Goal: Information Seeking & Learning: Learn about a topic

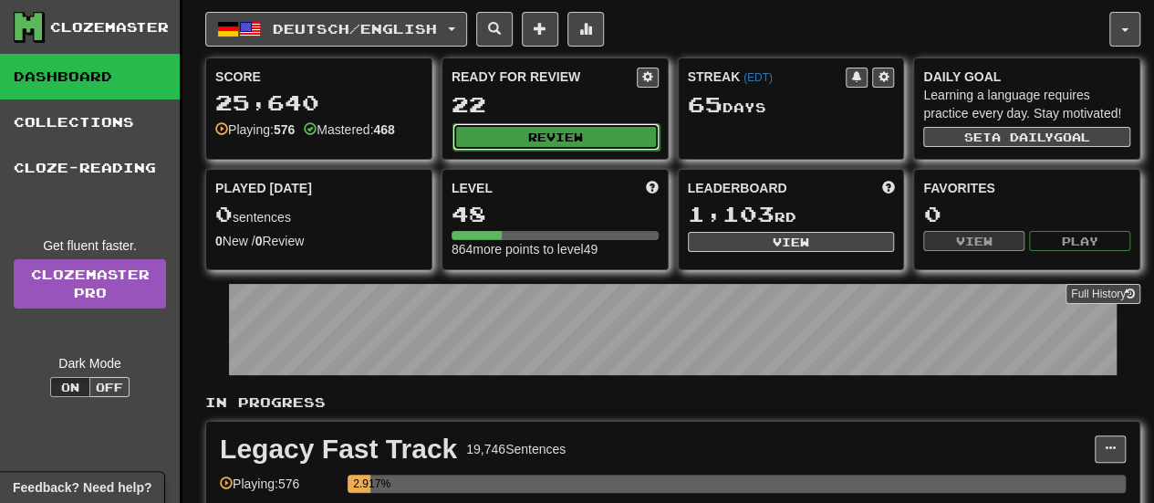
click at [516, 140] on button "Review" at bounding box center [555, 136] width 207 height 27
select select "**"
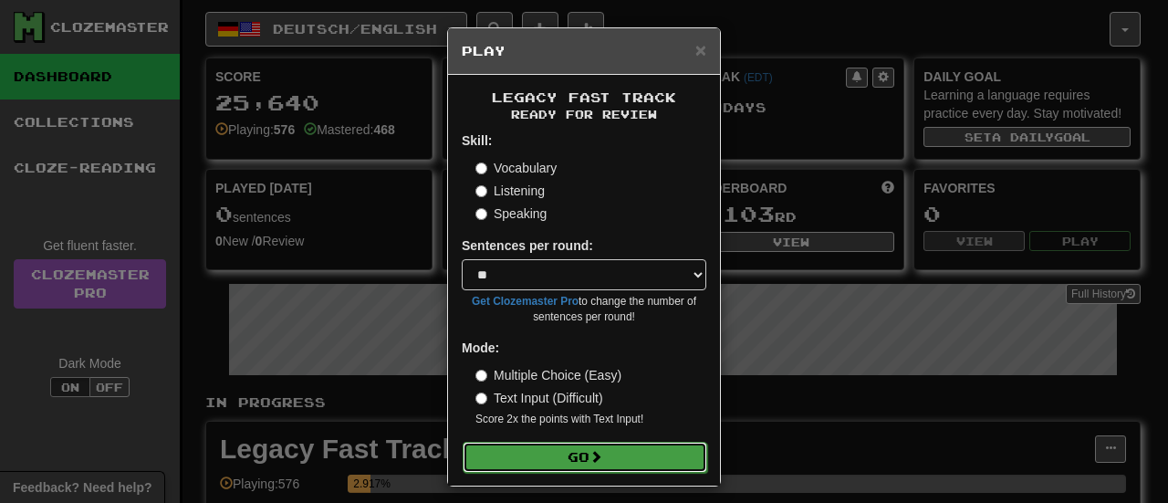
click at [584, 444] on button "Go" at bounding box center [584, 456] width 244 height 31
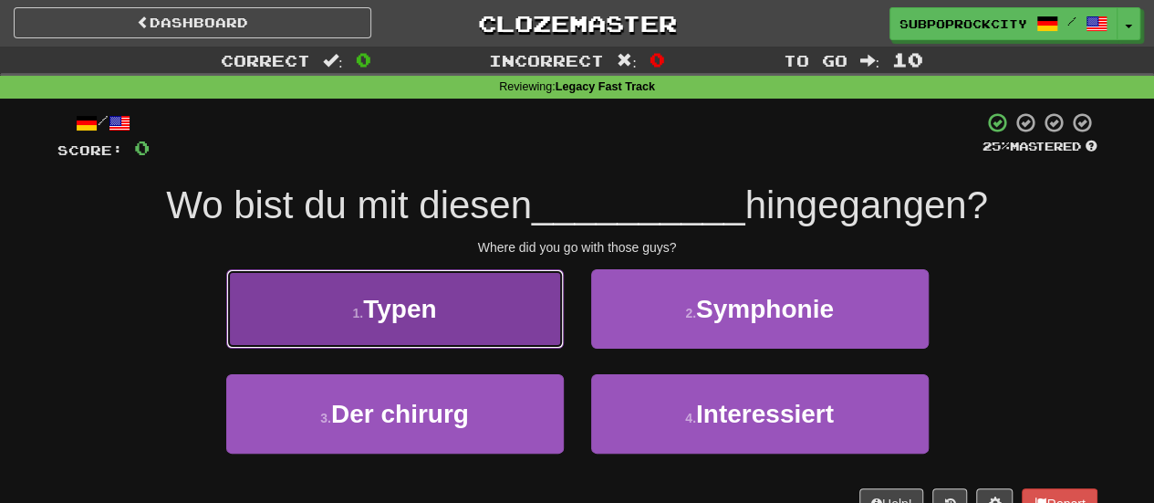
click at [527, 335] on button "1 . Typen" at bounding box center [395, 308] width 338 height 79
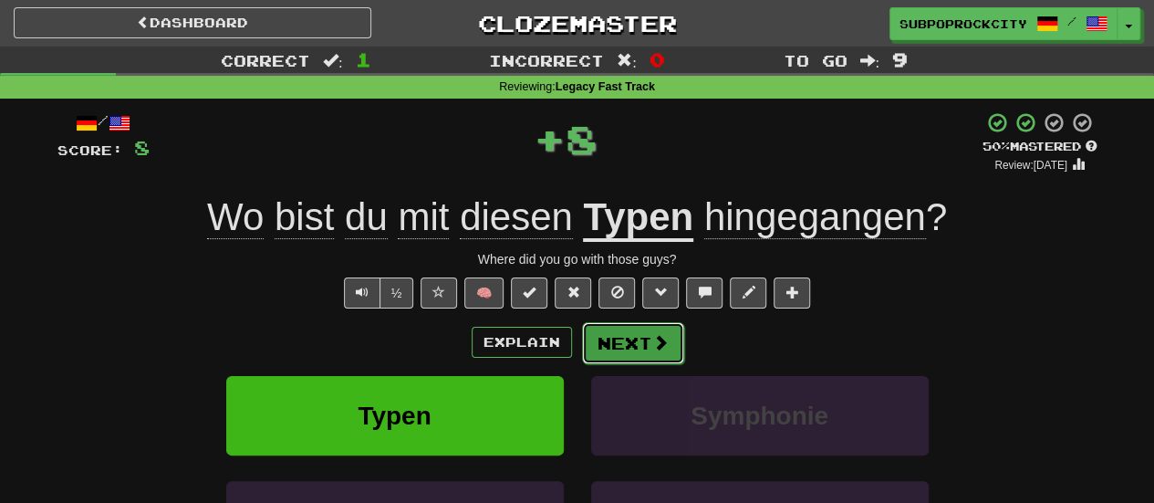
click at [633, 356] on button "Next" at bounding box center [633, 343] width 102 height 42
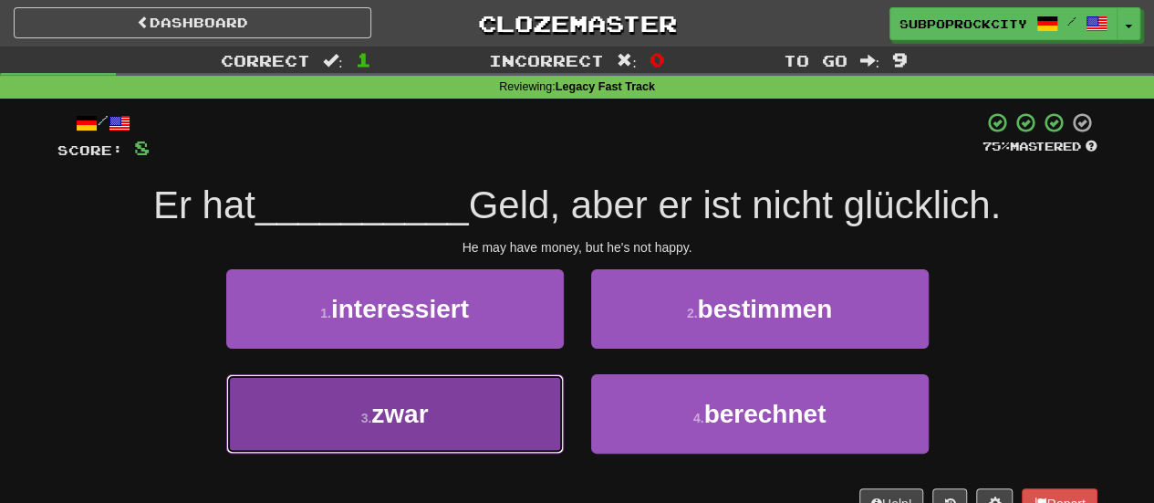
click at [556, 408] on button "3 . zwar" at bounding box center [395, 413] width 338 height 79
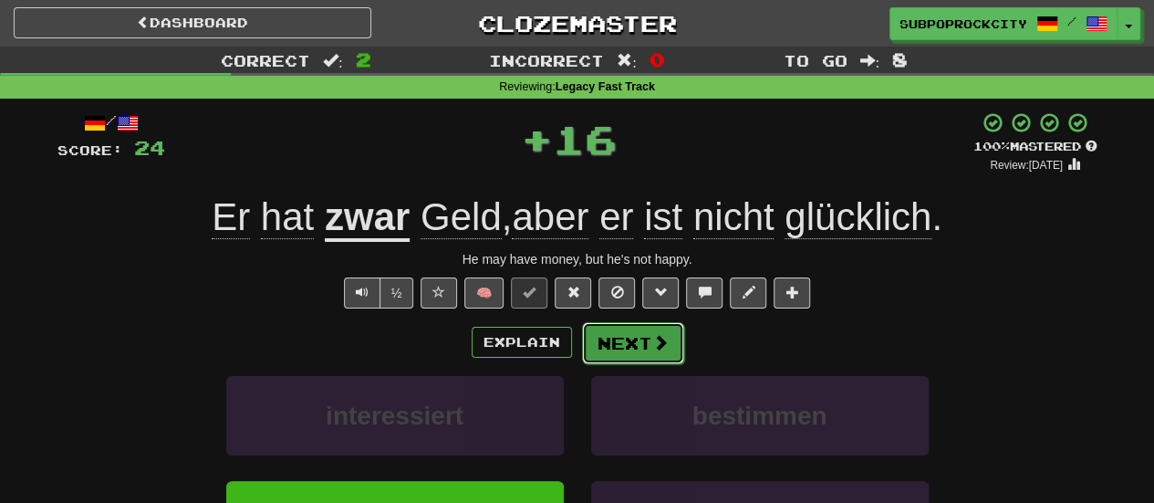
click at [596, 355] on button "Next" at bounding box center [633, 343] width 102 height 42
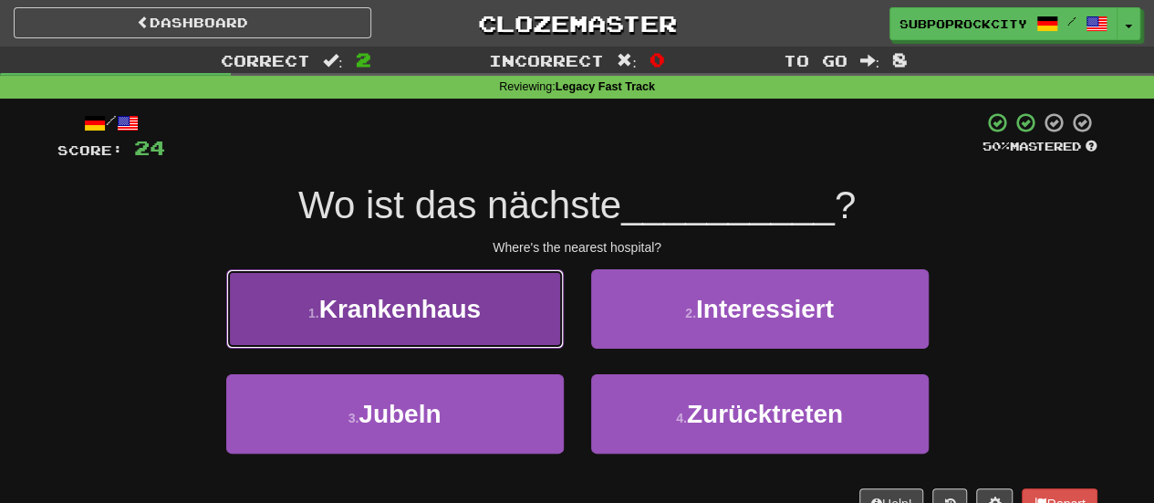
click at [544, 325] on button "1 . Krankenhaus" at bounding box center [395, 308] width 338 height 79
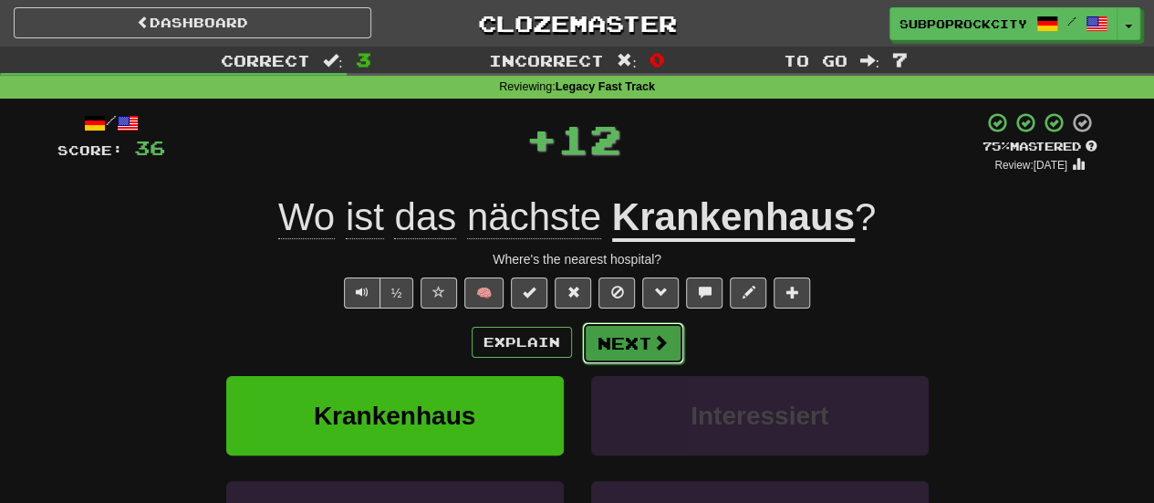
drag, startPoint x: 625, startPoint y: 342, endPoint x: 633, endPoint y: 360, distance: 20.0
click at [633, 360] on button "Next" at bounding box center [633, 343] width 102 height 42
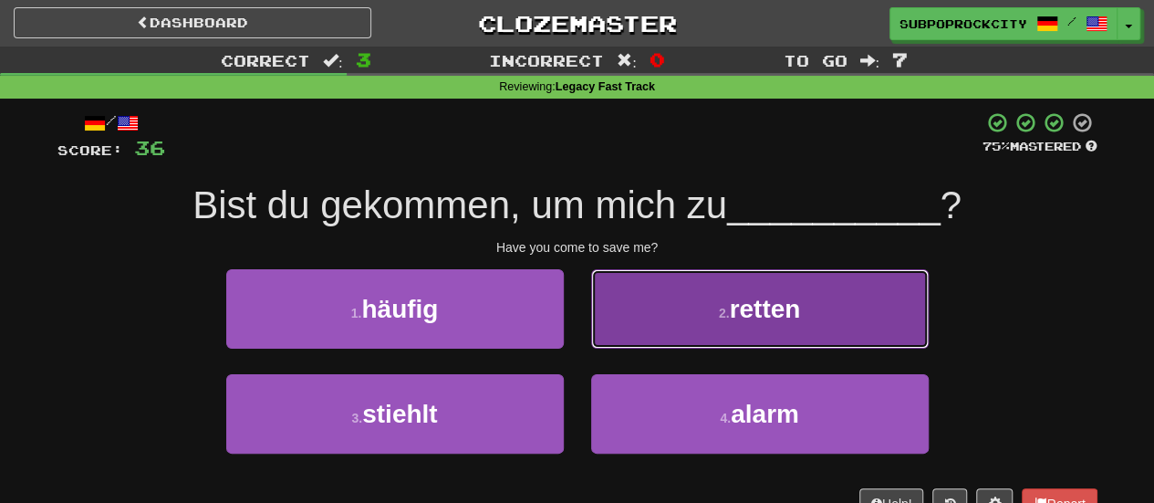
click at [624, 319] on button "2 . retten" at bounding box center [760, 308] width 338 height 79
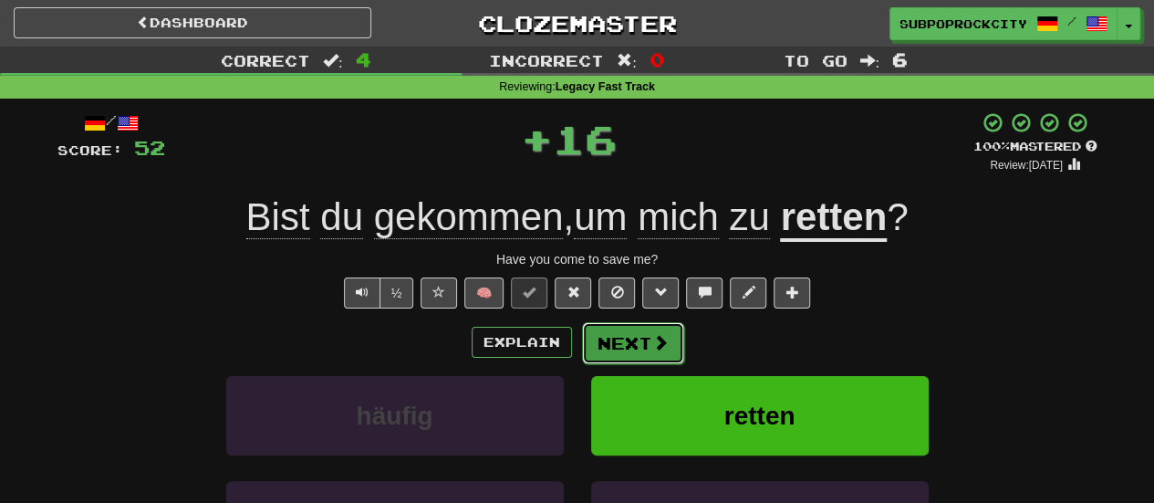
click at [622, 344] on button "Next" at bounding box center [633, 343] width 102 height 42
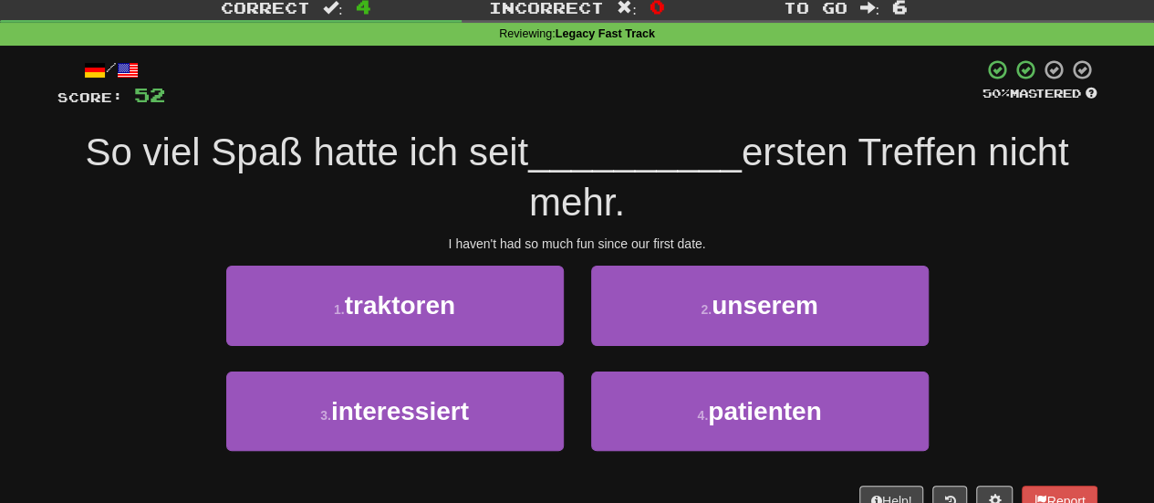
scroll to position [91, 0]
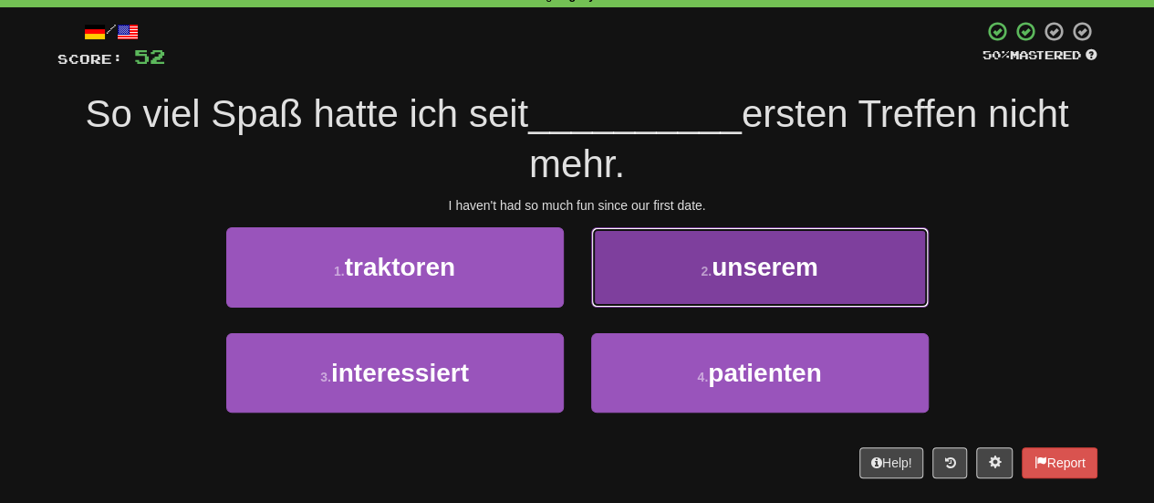
click at [622, 296] on button "2 . unserem" at bounding box center [760, 266] width 338 height 79
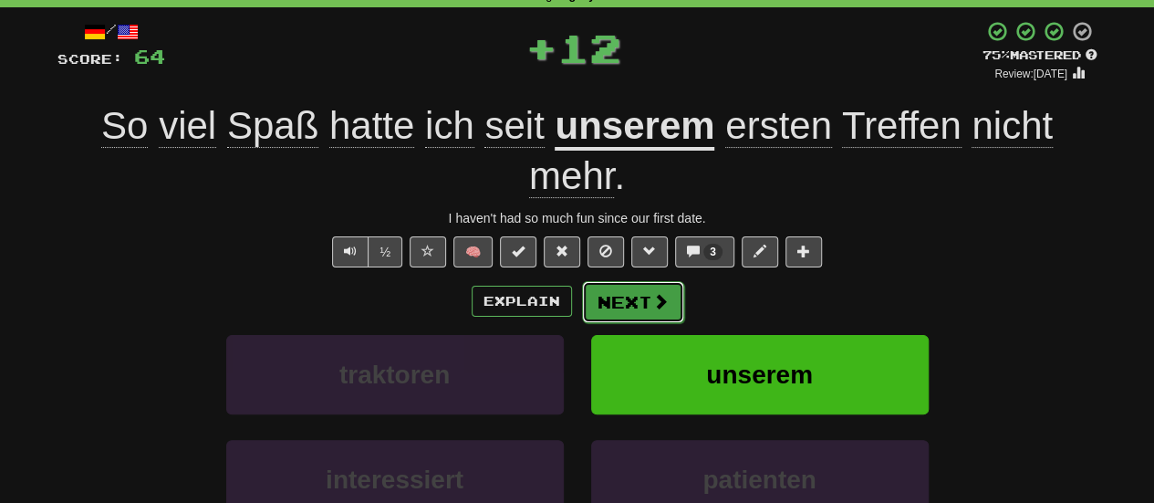
click at [622, 314] on button "Next" at bounding box center [633, 302] width 102 height 42
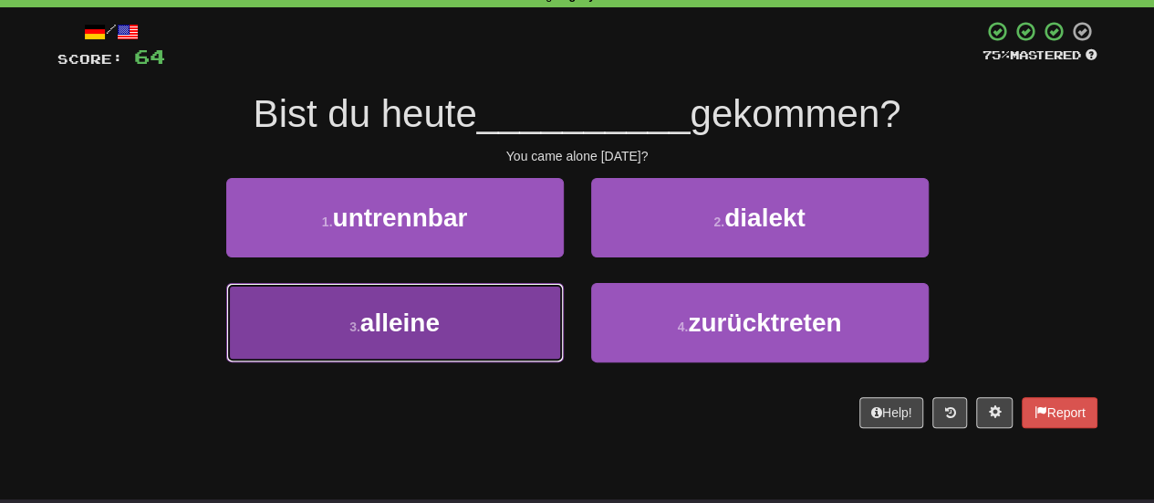
click at [493, 314] on button "3 . alleine" at bounding box center [395, 322] width 338 height 79
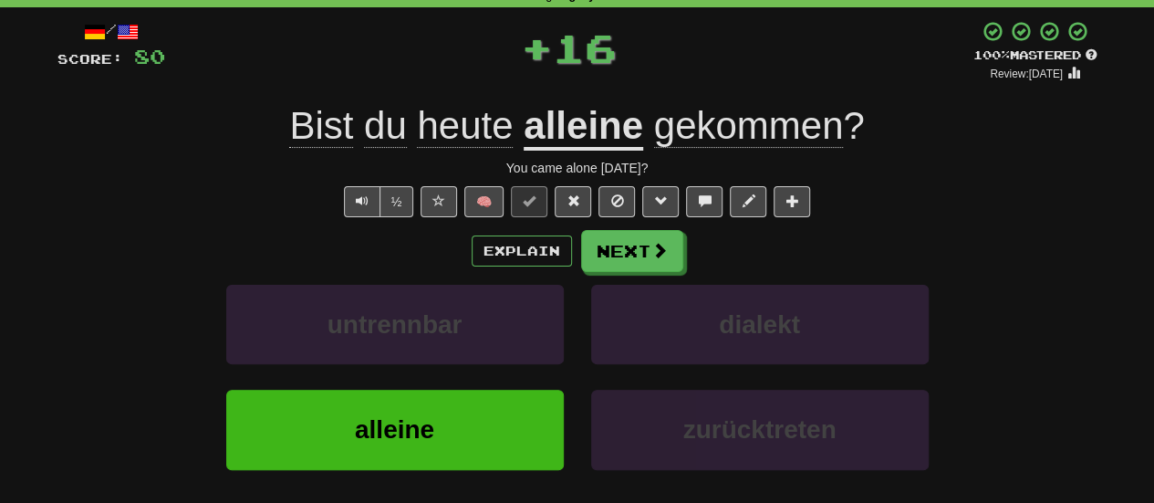
click at [599, 272] on div "Explain Next untrennbar dialekt alleine zurücktreten Learn more: untrennbar dia…" at bounding box center [577, 376] width 1040 height 293
click at [602, 260] on button "Next" at bounding box center [633, 252] width 102 height 42
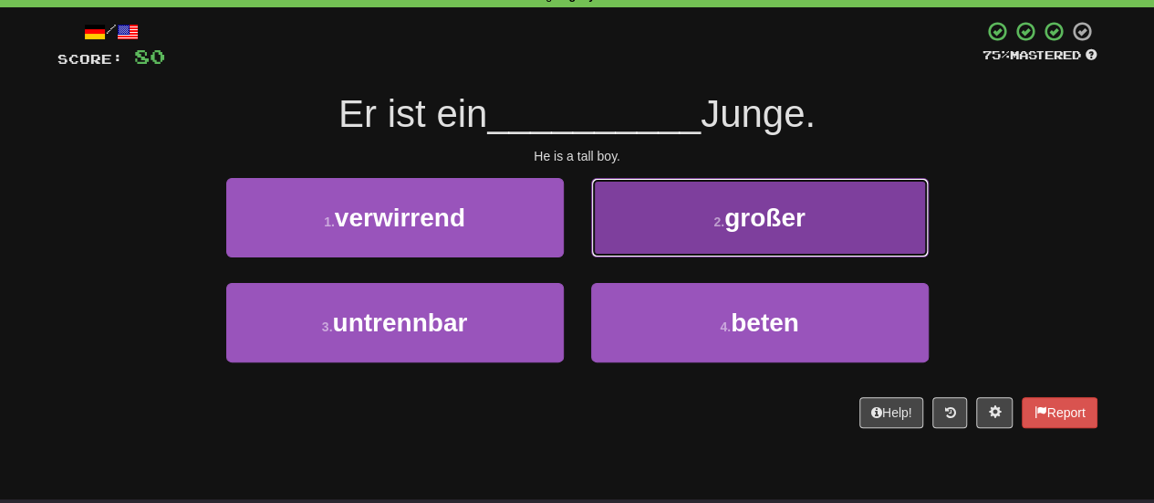
click at [639, 240] on button "2 . großer" at bounding box center [760, 217] width 338 height 79
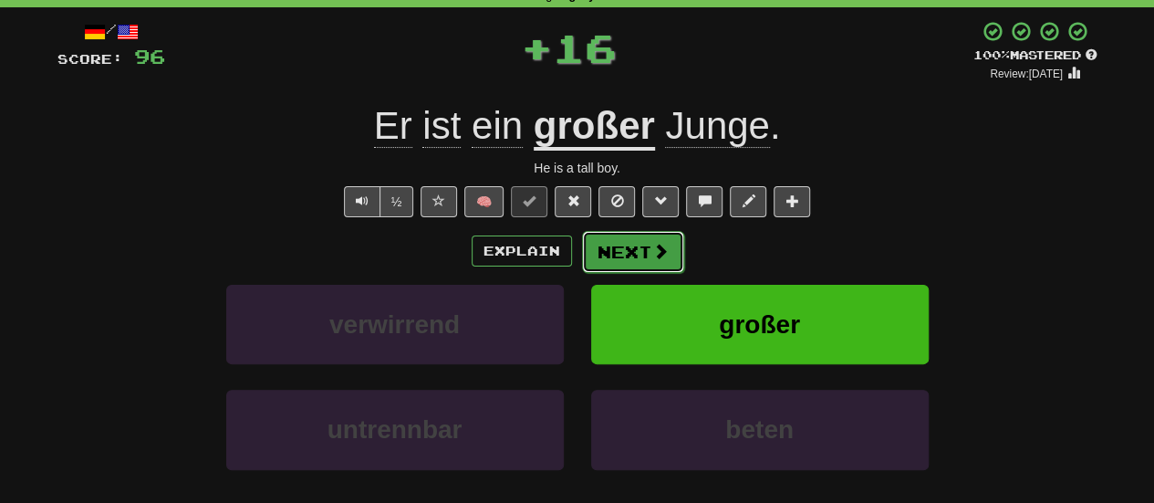
click at [635, 253] on button "Next" at bounding box center [633, 252] width 102 height 42
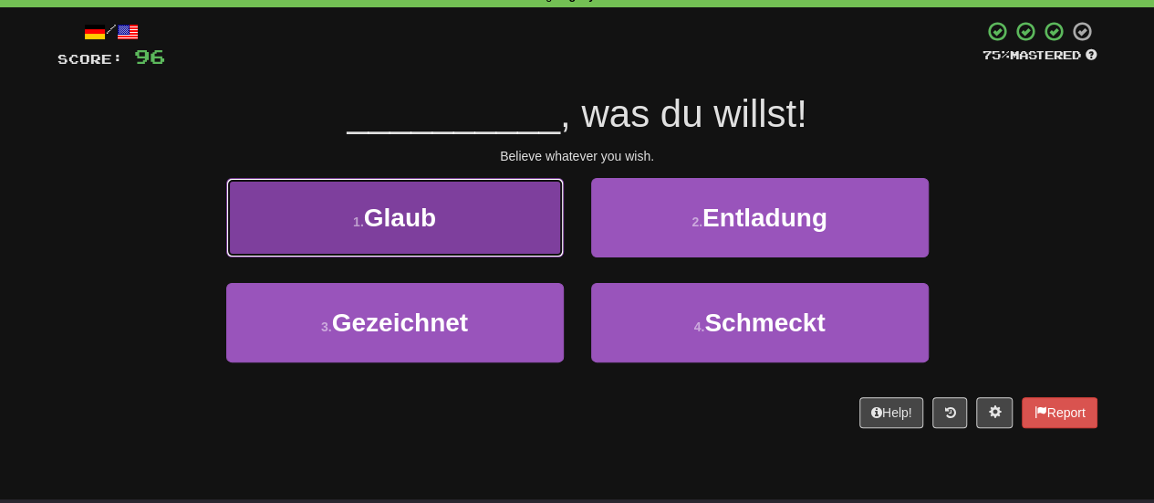
click at [558, 247] on button "1 . Glaub" at bounding box center [395, 217] width 338 height 79
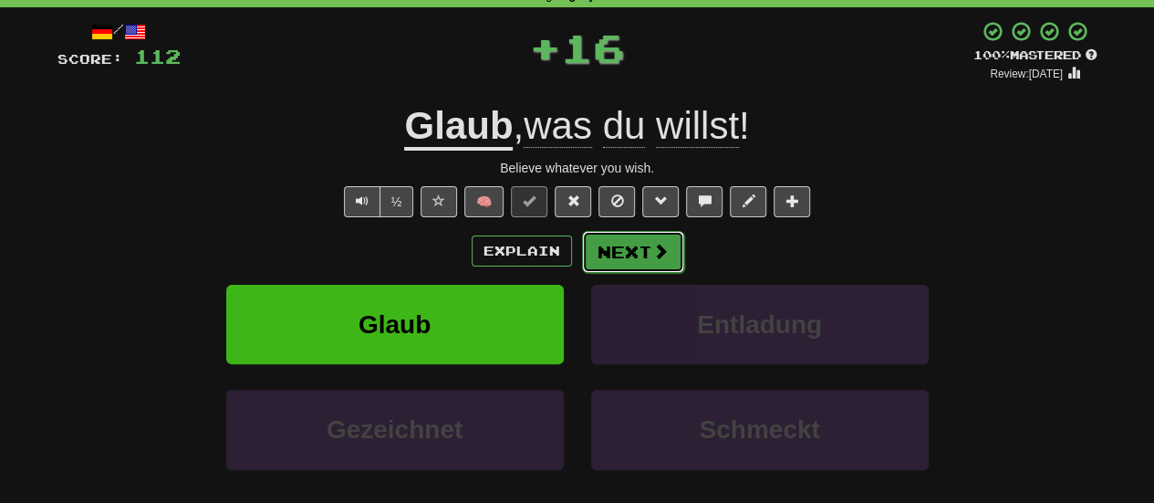
click at [622, 253] on button "Next" at bounding box center [633, 252] width 102 height 42
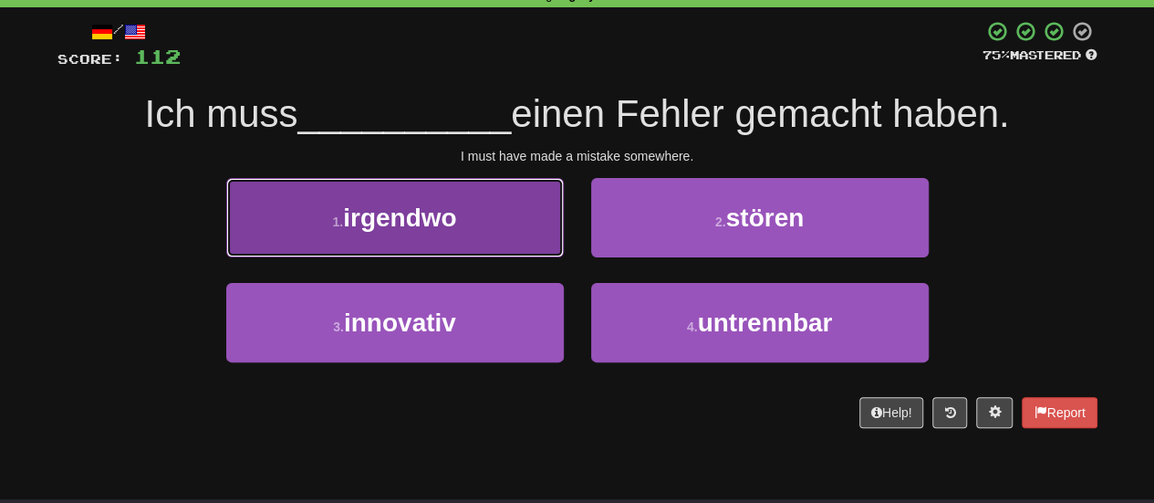
click at [478, 241] on button "1 . irgendwo" at bounding box center [395, 217] width 338 height 79
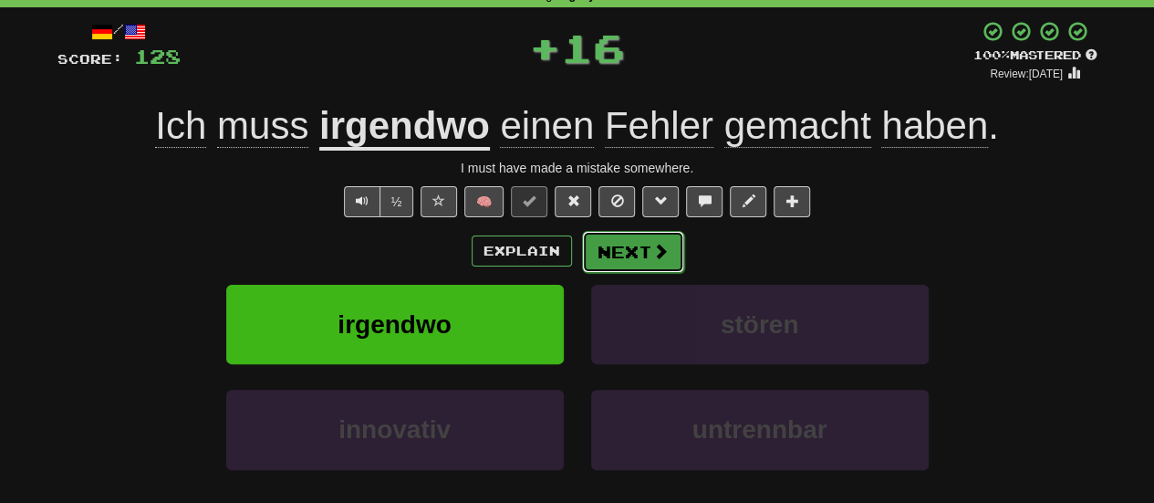
click at [606, 249] on button "Next" at bounding box center [633, 252] width 102 height 42
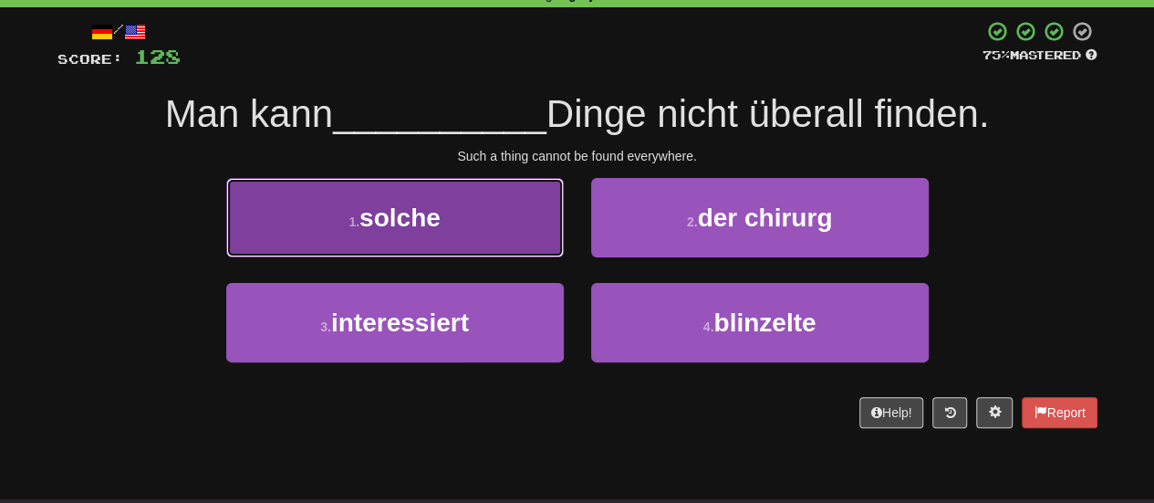
click at [549, 247] on button "1 . solche" at bounding box center [395, 217] width 338 height 79
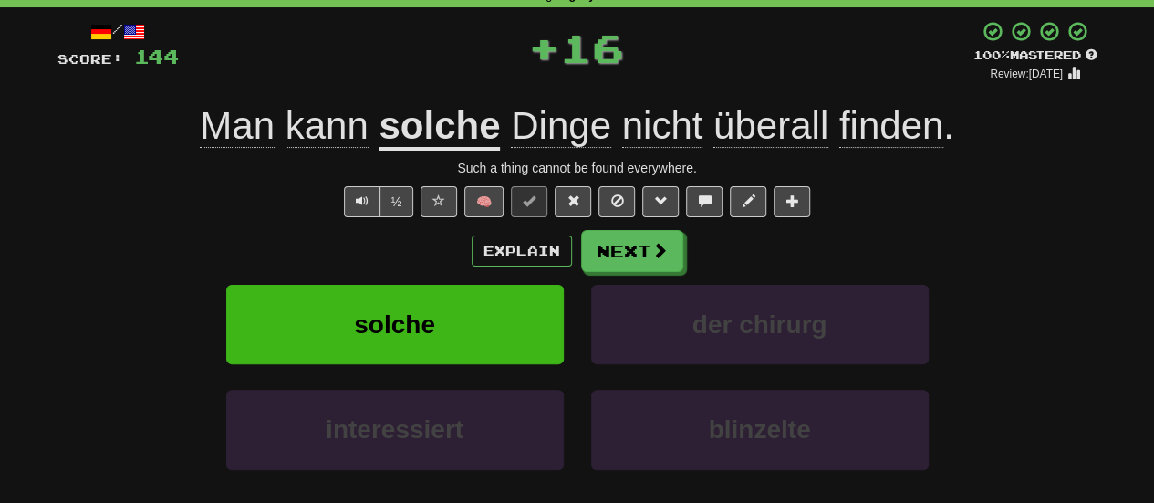
click at [626, 256] on button "Next" at bounding box center [632, 251] width 102 height 42
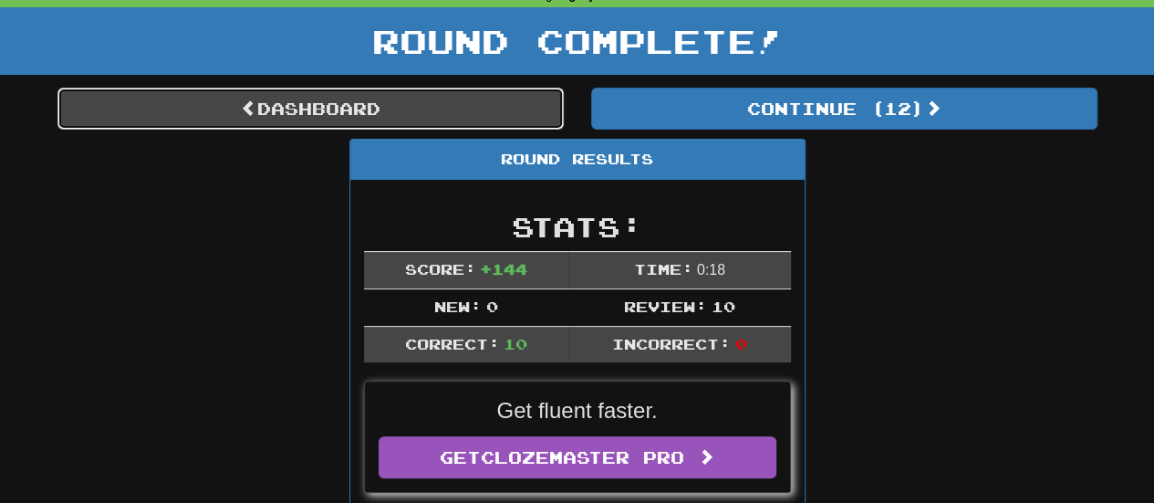
click at [517, 121] on link "Dashboard" at bounding box center [310, 109] width 506 height 42
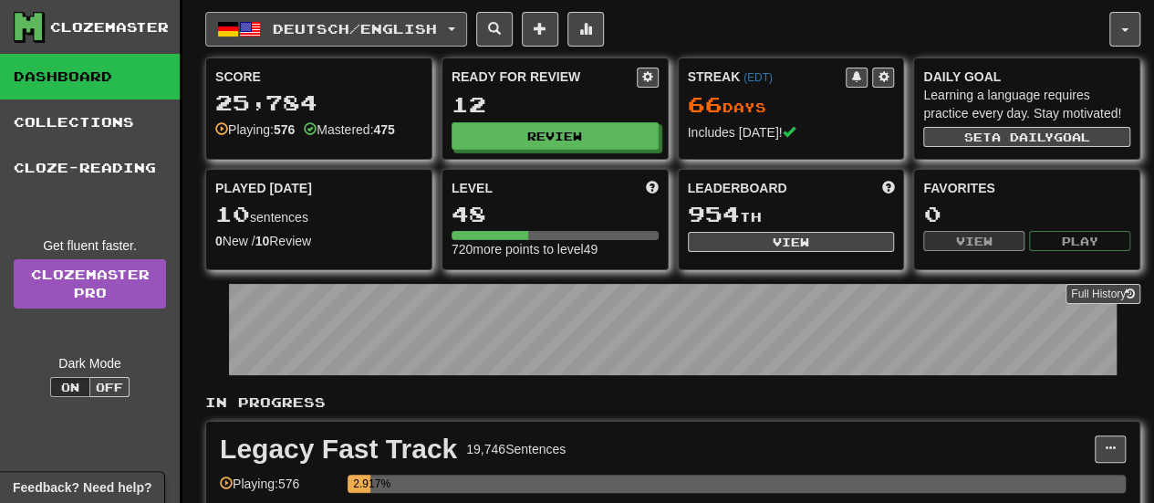
click at [394, 35] on span "Deutsch / English" at bounding box center [355, 29] width 164 height 16
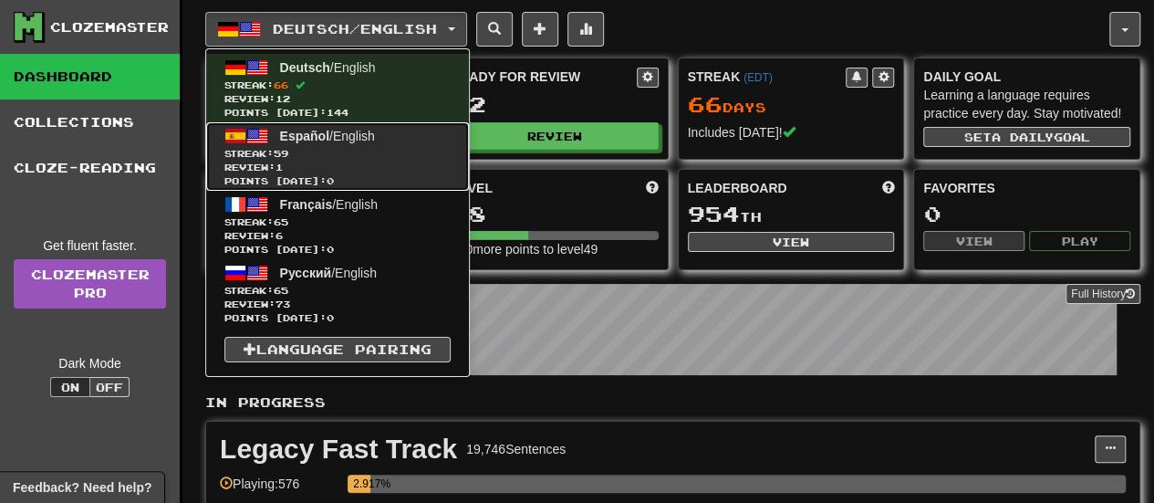
click at [401, 161] on span "Review: 1" at bounding box center [337, 168] width 226 height 14
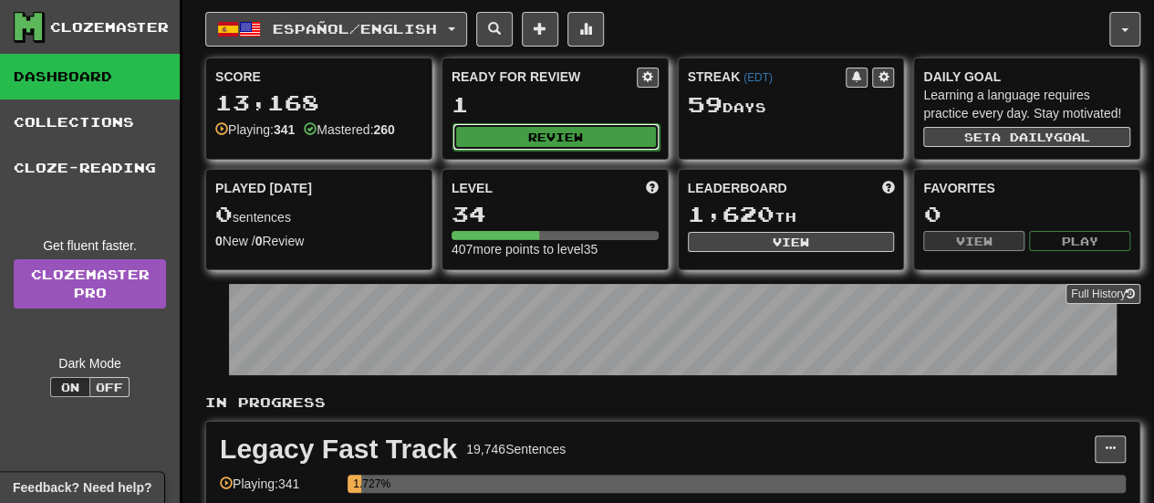
click at [485, 141] on button "Review" at bounding box center [555, 136] width 207 height 27
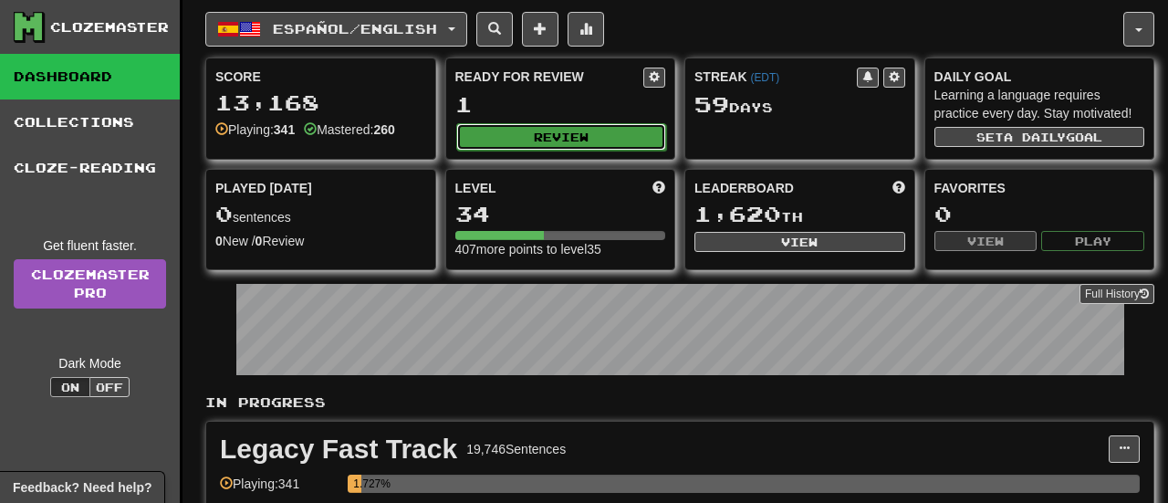
select select "**"
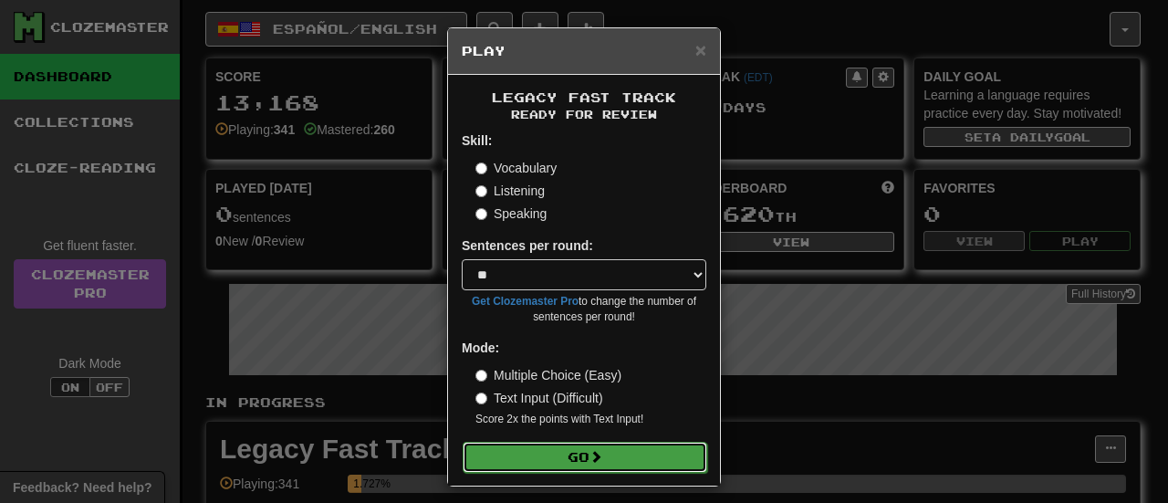
click at [546, 458] on button "Go" at bounding box center [584, 456] width 244 height 31
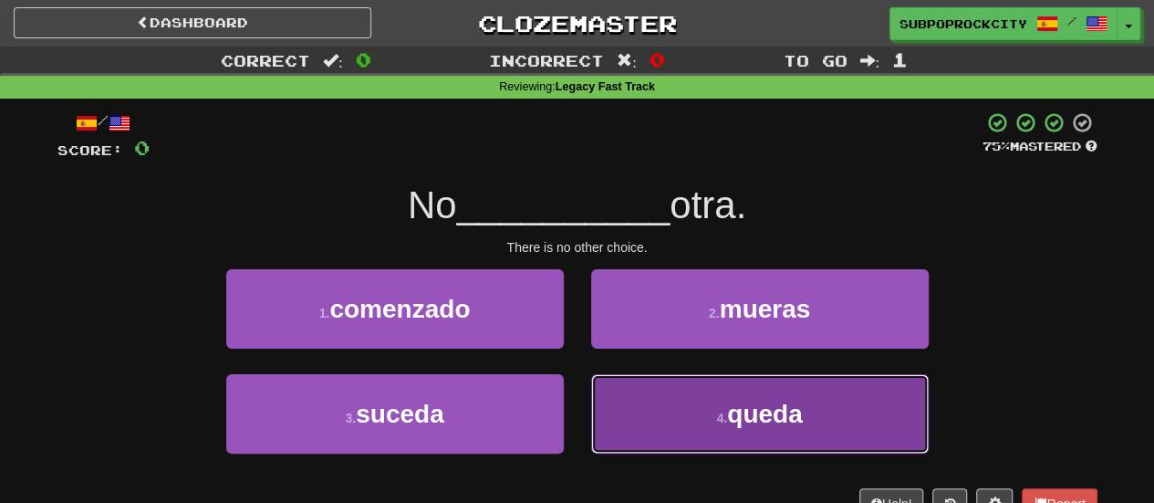
click at [642, 400] on button "4 . queda" at bounding box center [760, 413] width 338 height 79
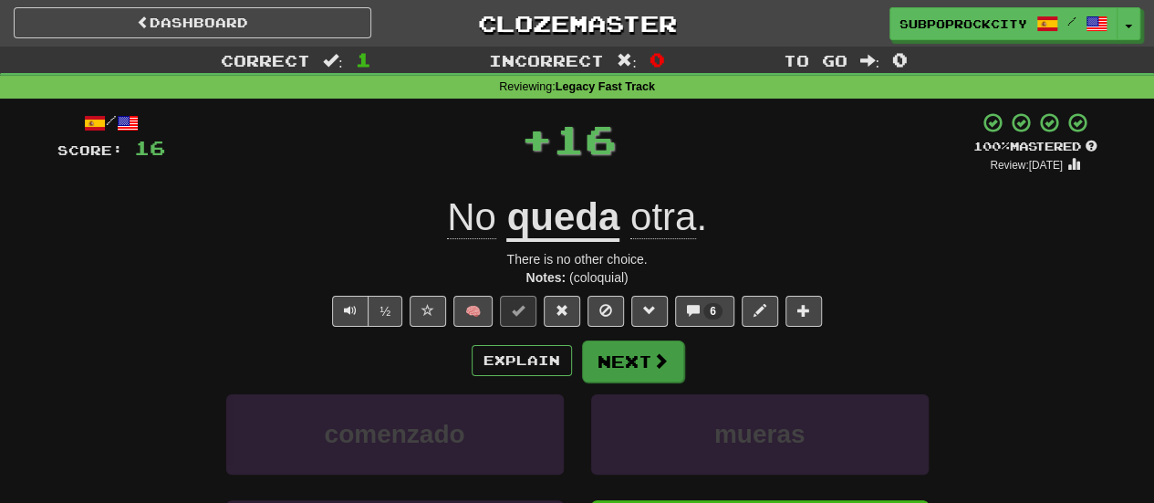
click at [646, 340] on div "/ Score: 16 + 16 100 % Mastered Review: 2026-03-13 No queda otra . There is no …" at bounding box center [577, 406] width 1040 height 590
click at [646, 360] on button "Next" at bounding box center [633, 361] width 102 height 42
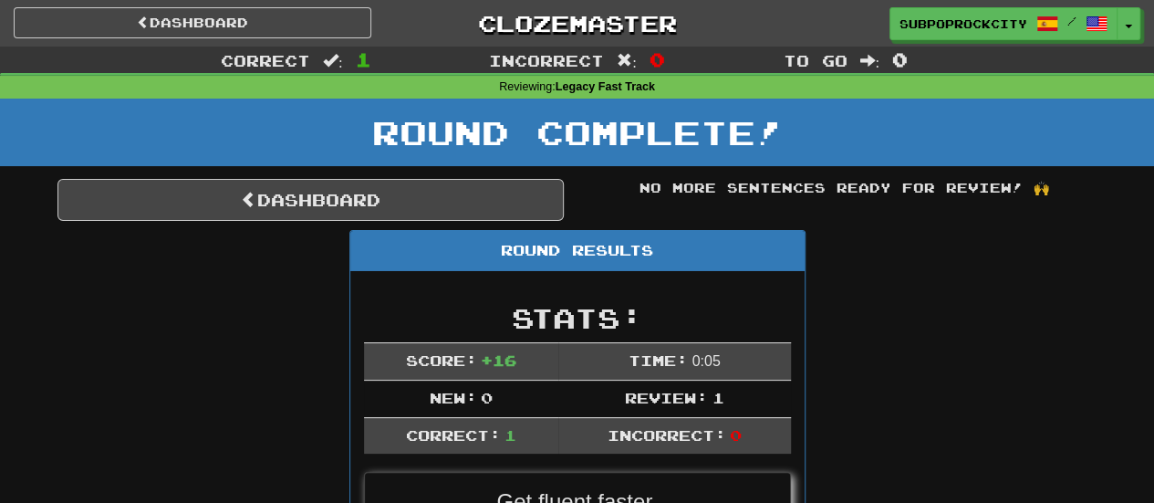
click at [489, 171] on div "Round Complete!" at bounding box center [577, 139] width 1154 height 80
click at [488, 185] on link "Dashboard" at bounding box center [310, 200] width 506 height 42
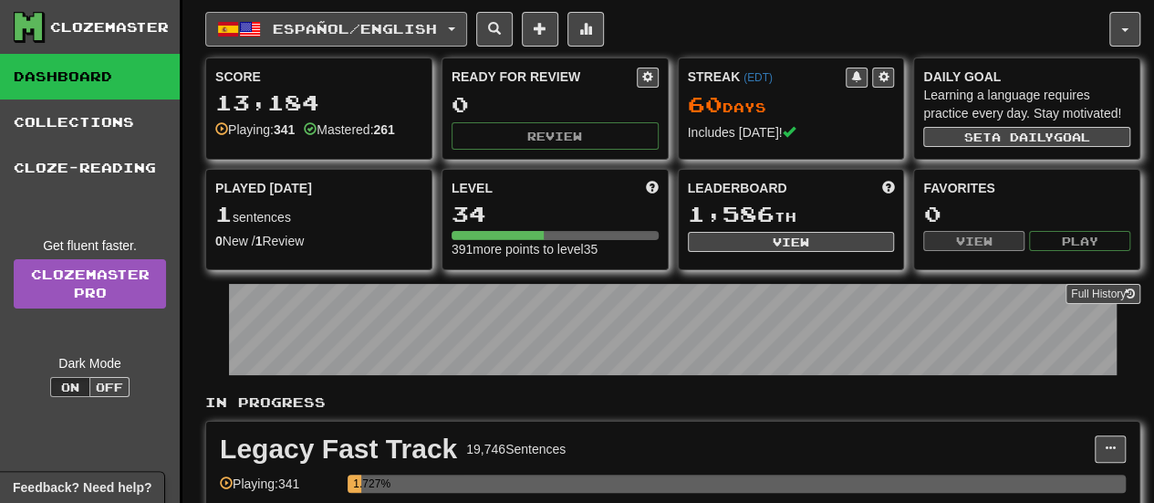
click at [290, 32] on span "Español / English" at bounding box center [355, 29] width 164 height 16
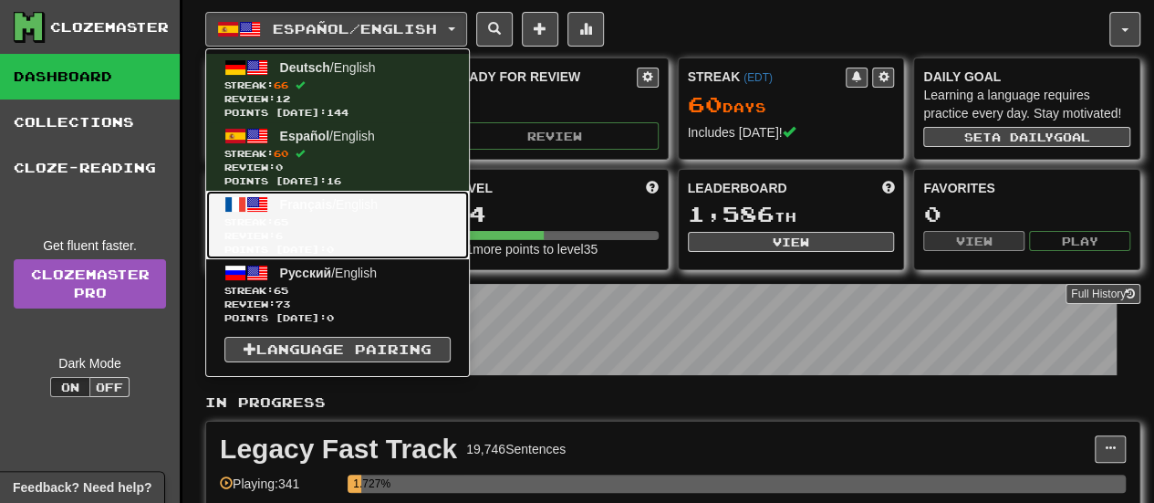
click at [329, 219] on span "Streak: 65" at bounding box center [337, 222] width 226 height 14
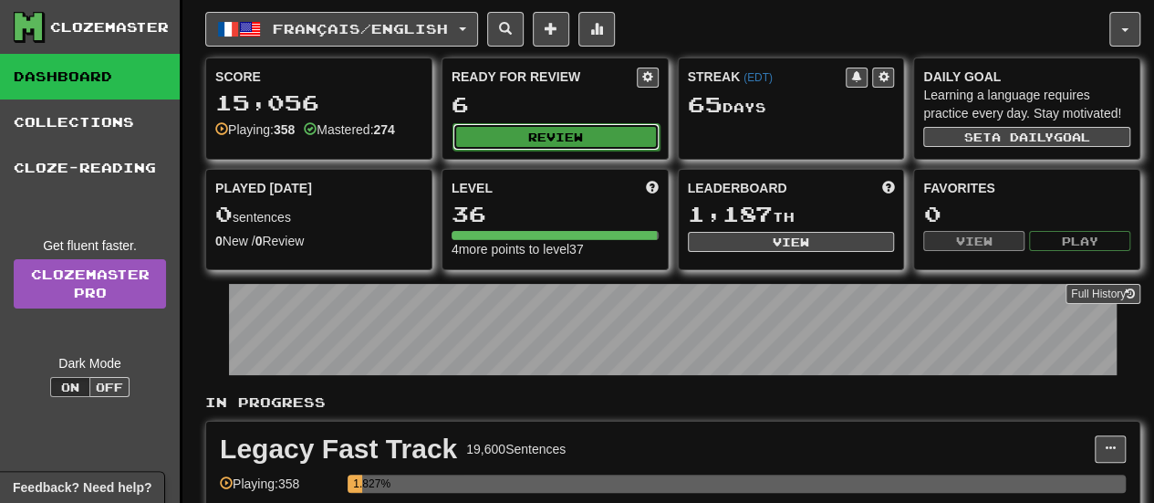
click at [483, 130] on button "Review" at bounding box center [555, 136] width 207 height 27
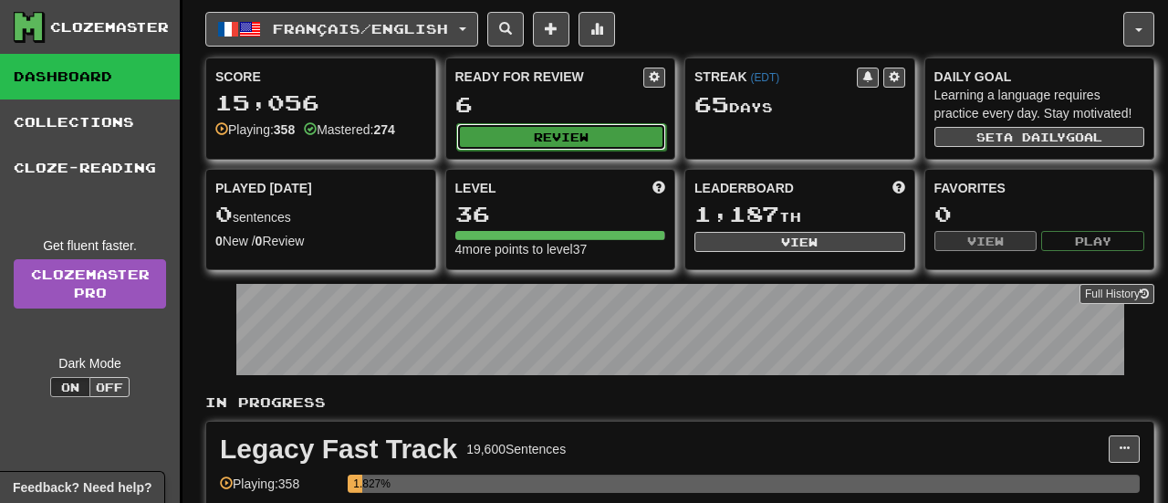
select select "**"
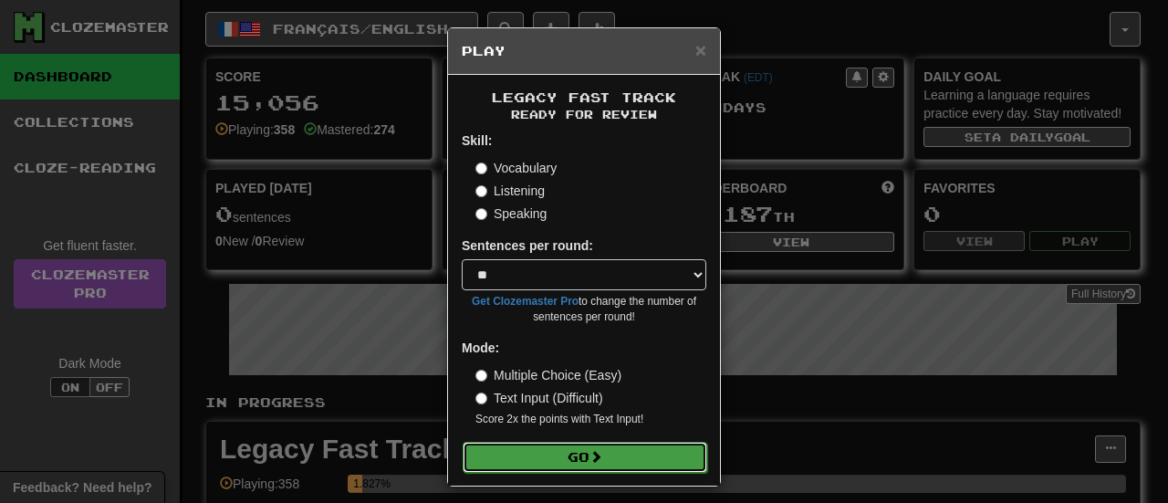
click at [535, 451] on button "Go" at bounding box center [584, 456] width 244 height 31
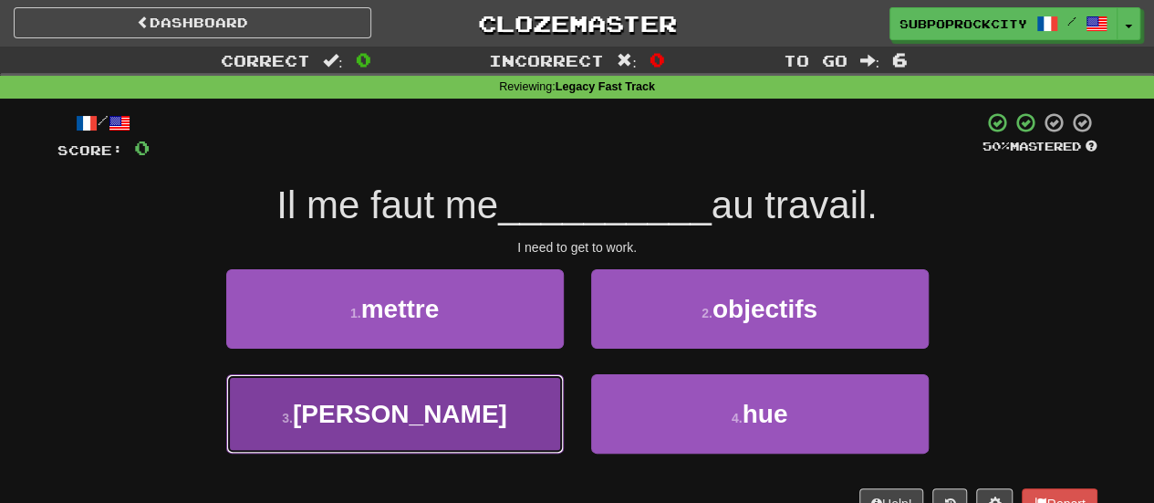
click at [536, 394] on button "3 . sergent" at bounding box center [395, 413] width 338 height 79
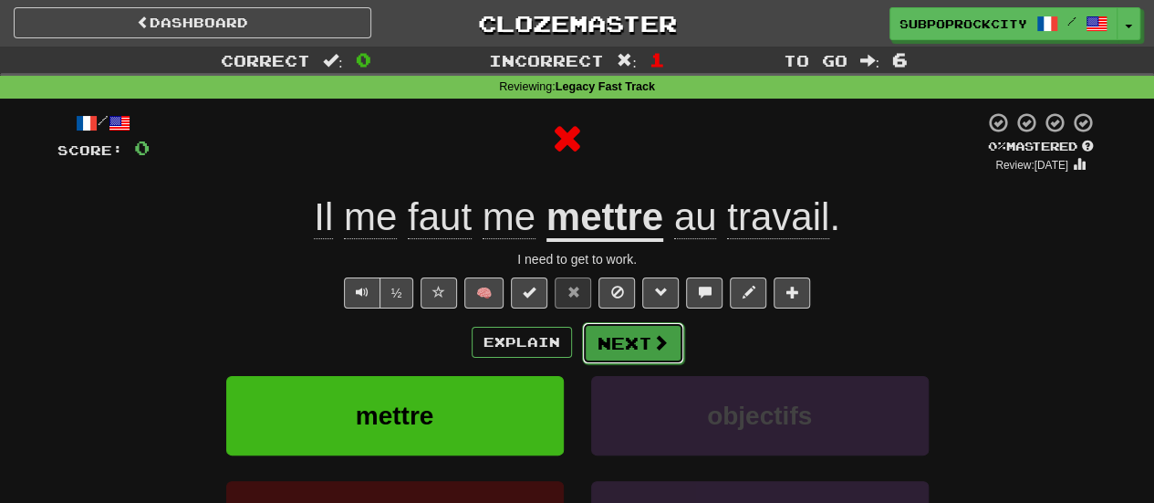
click at [629, 356] on button "Next" at bounding box center [633, 343] width 102 height 42
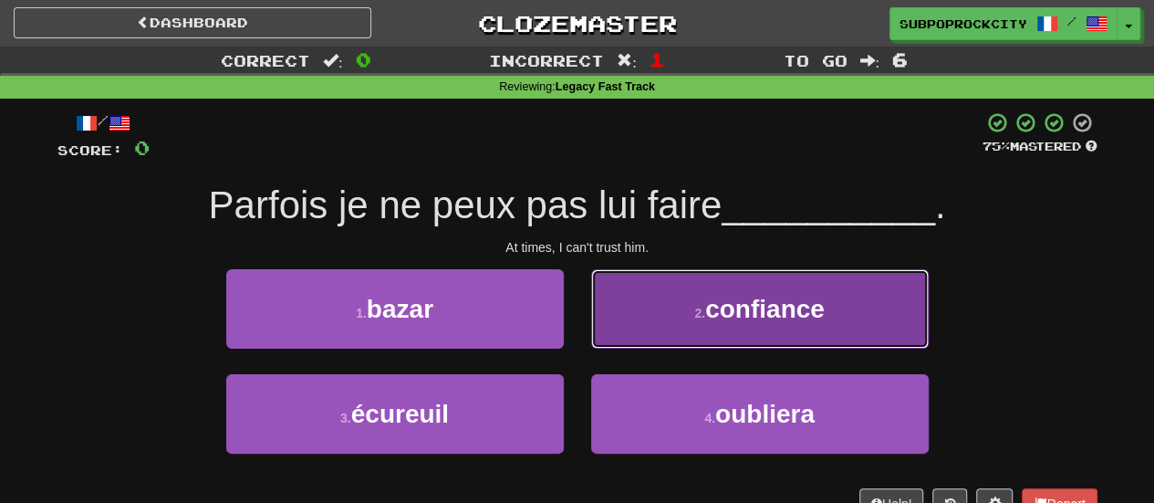
click at [606, 329] on button "2 . confiance" at bounding box center [760, 308] width 338 height 79
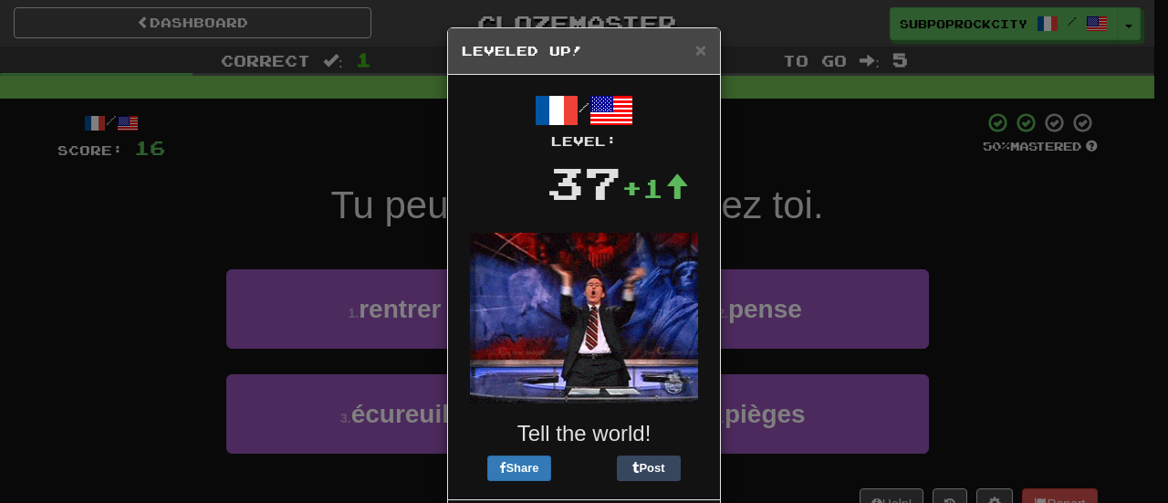
click at [686, 51] on h5 "Leveled Up!" at bounding box center [584, 51] width 244 height 18
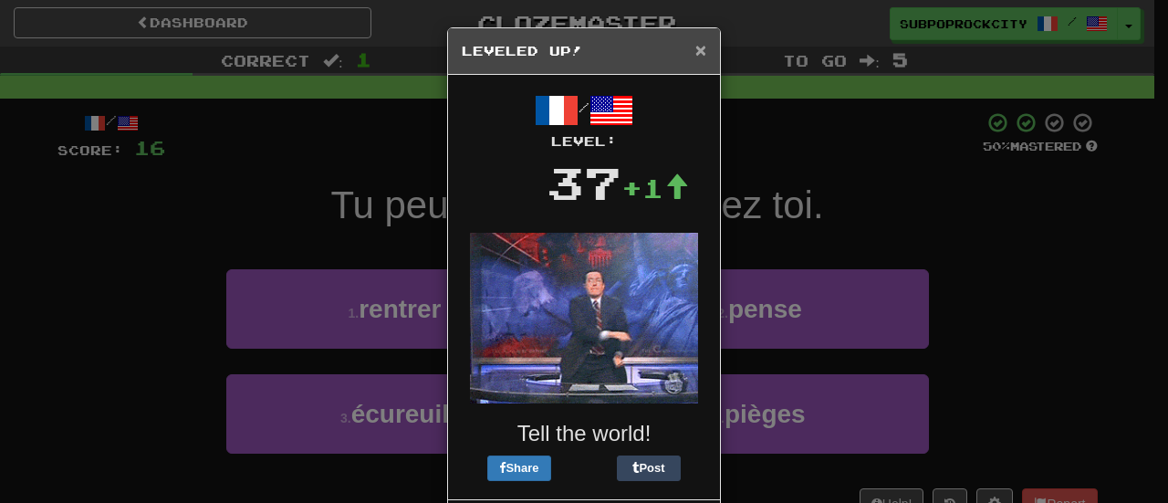
click at [697, 47] on span "×" at bounding box center [700, 49] width 11 height 21
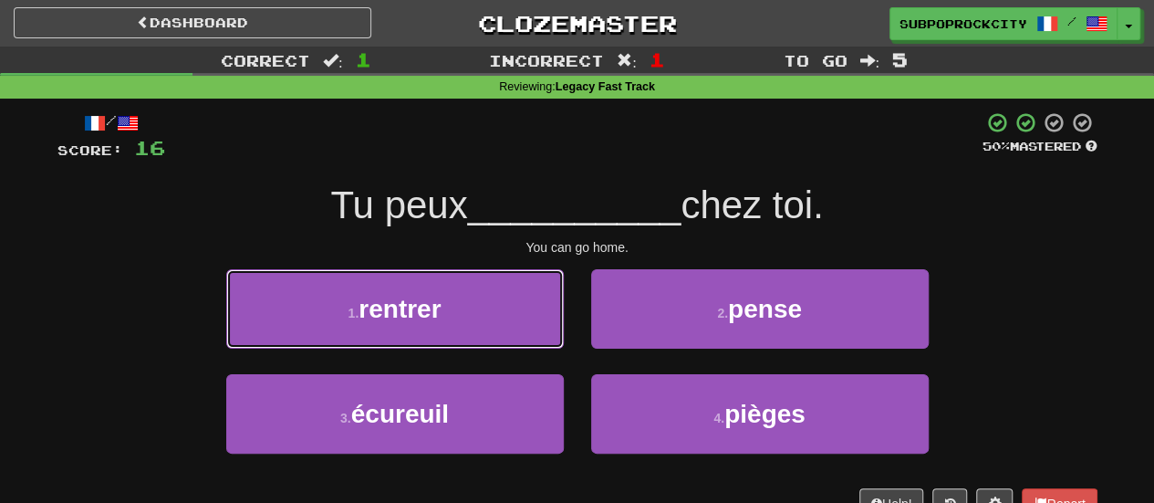
drag, startPoint x: 529, startPoint y: 317, endPoint x: 589, endPoint y: 317, distance: 60.2
click at [526, 317] on button "1 . rentrer" at bounding box center [395, 308] width 338 height 79
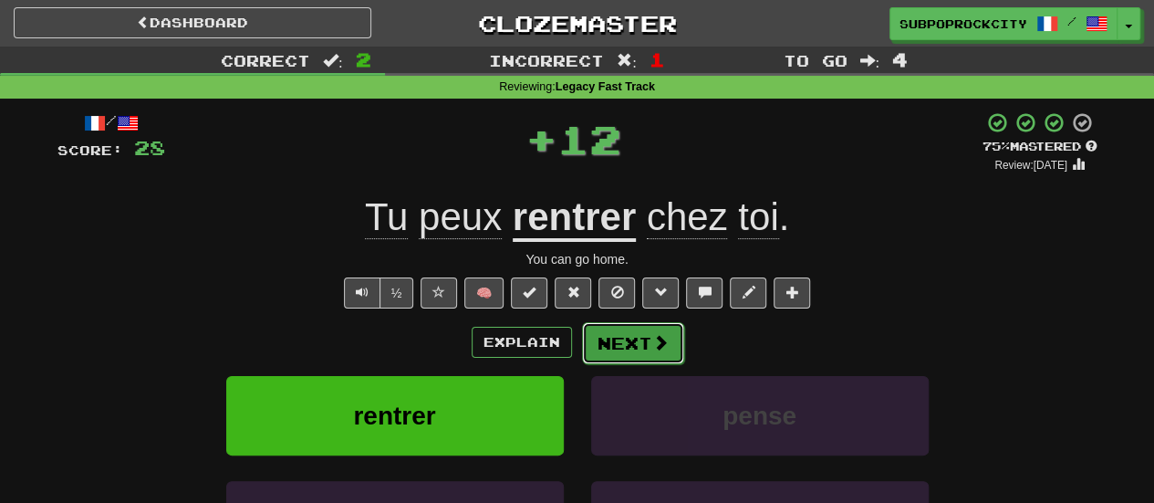
click at [626, 327] on button "Next" at bounding box center [633, 343] width 102 height 42
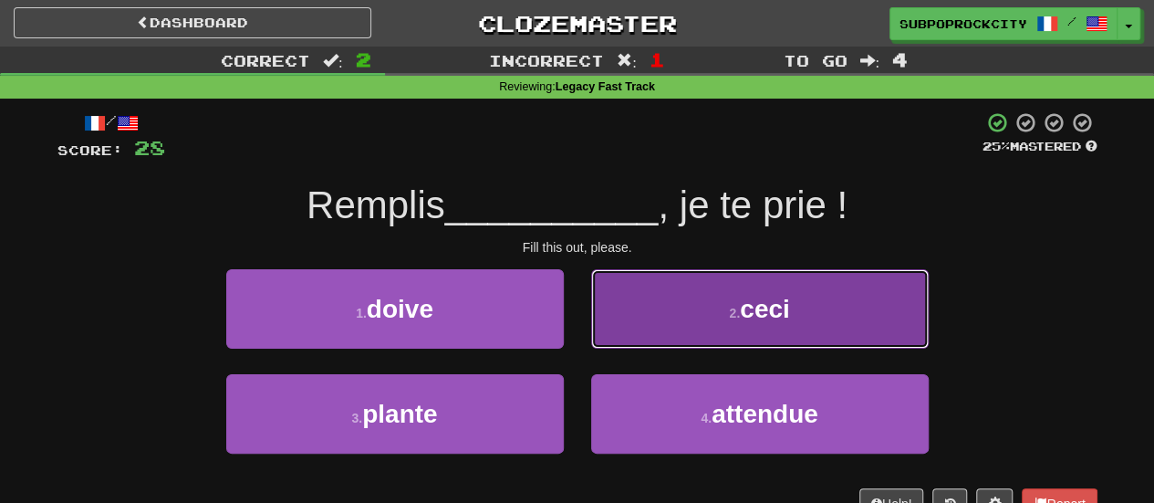
click at [622, 317] on button "2 . ceci" at bounding box center [760, 308] width 338 height 79
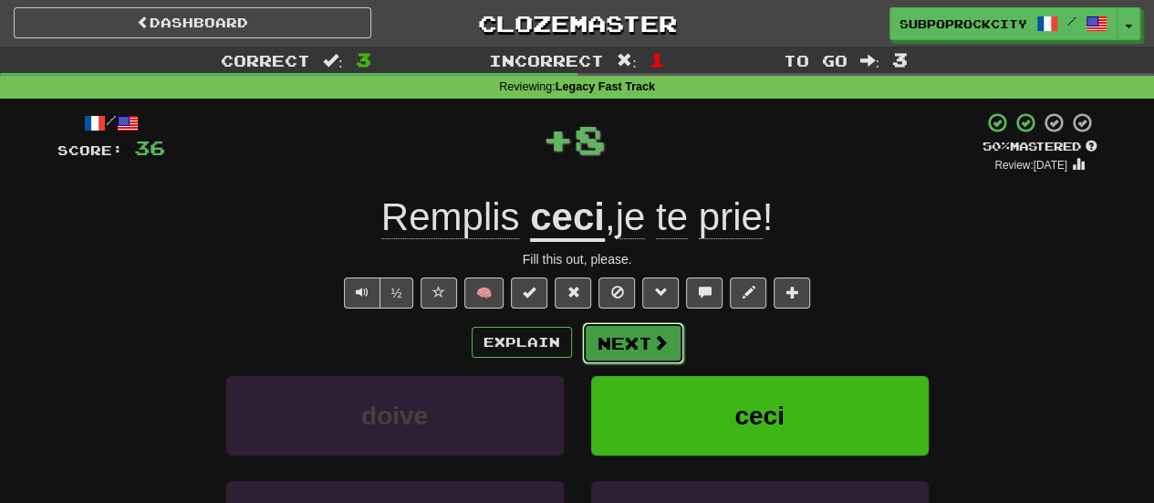
click at [620, 335] on button "Next" at bounding box center [633, 343] width 102 height 42
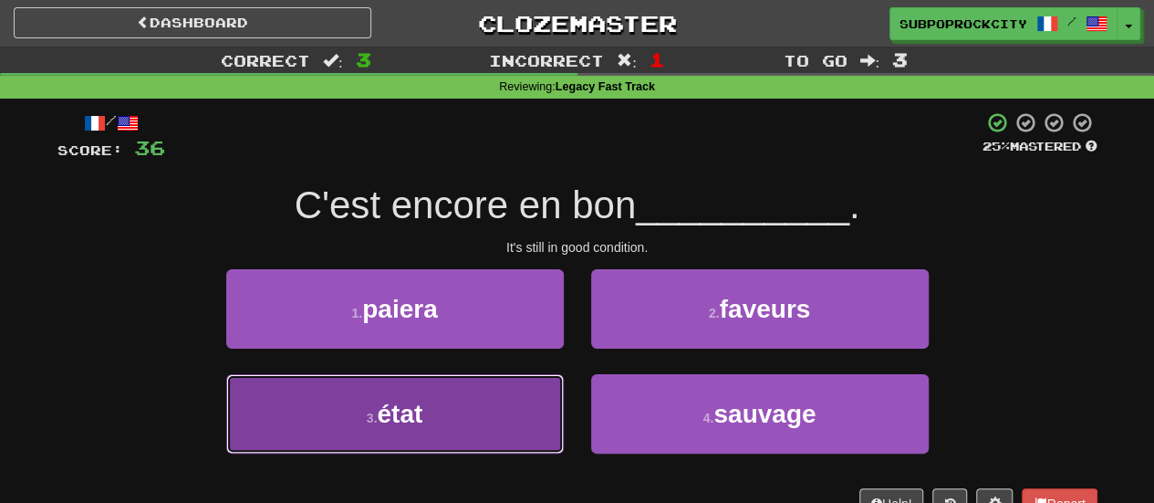
click at [561, 404] on button "3 . état" at bounding box center [395, 413] width 338 height 79
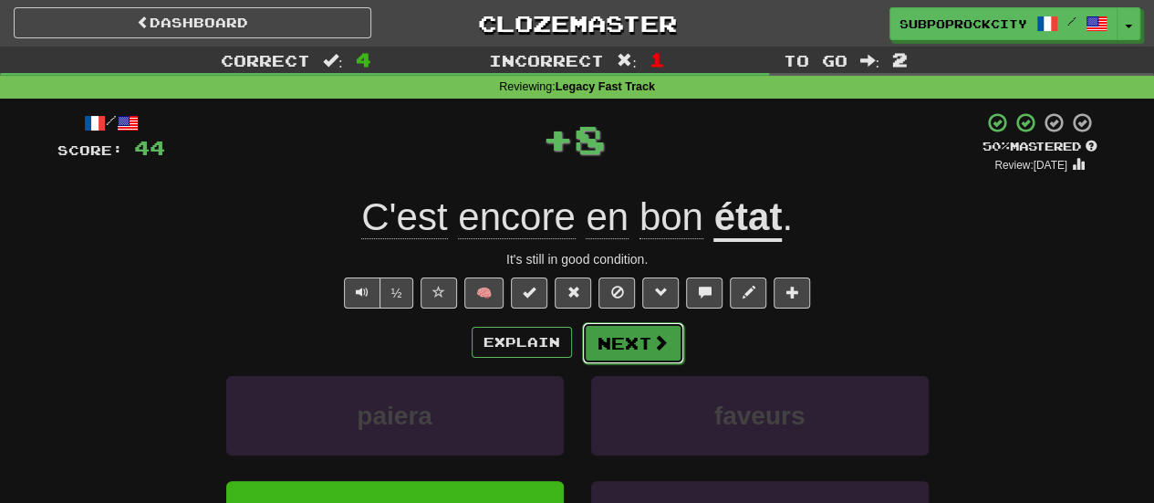
click at [626, 344] on button "Next" at bounding box center [633, 343] width 102 height 42
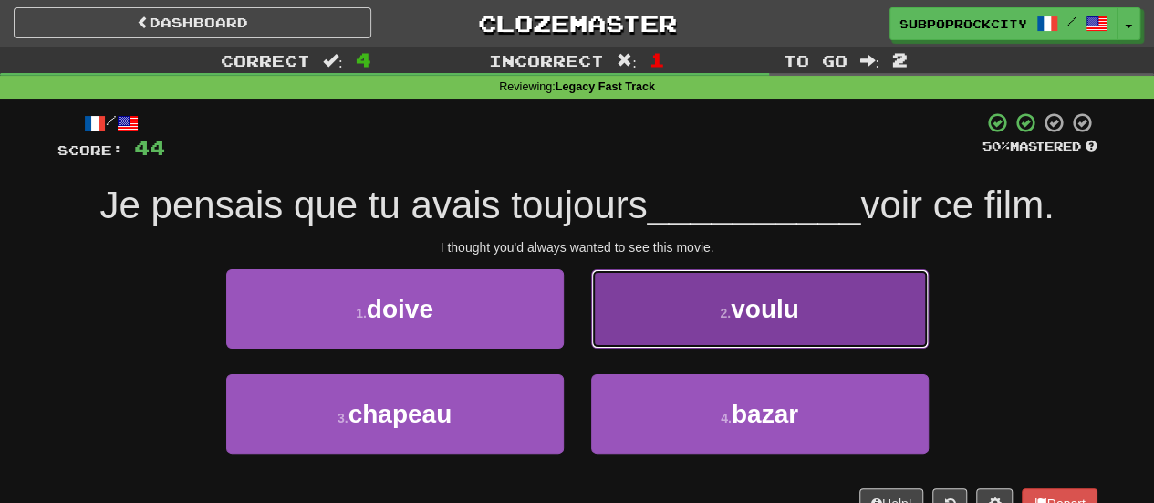
click at [606, 315] on button "2 . voulu" at bounding box center [760, 308] width 338 height 79
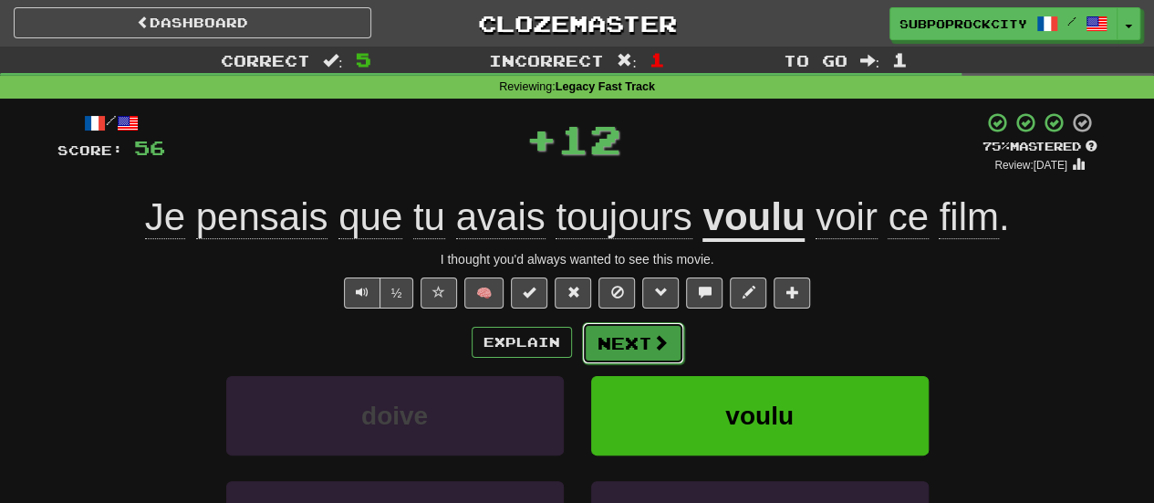
click at [618, 344] on button "Next" at bounding box center [633, 343] width 102 height 42
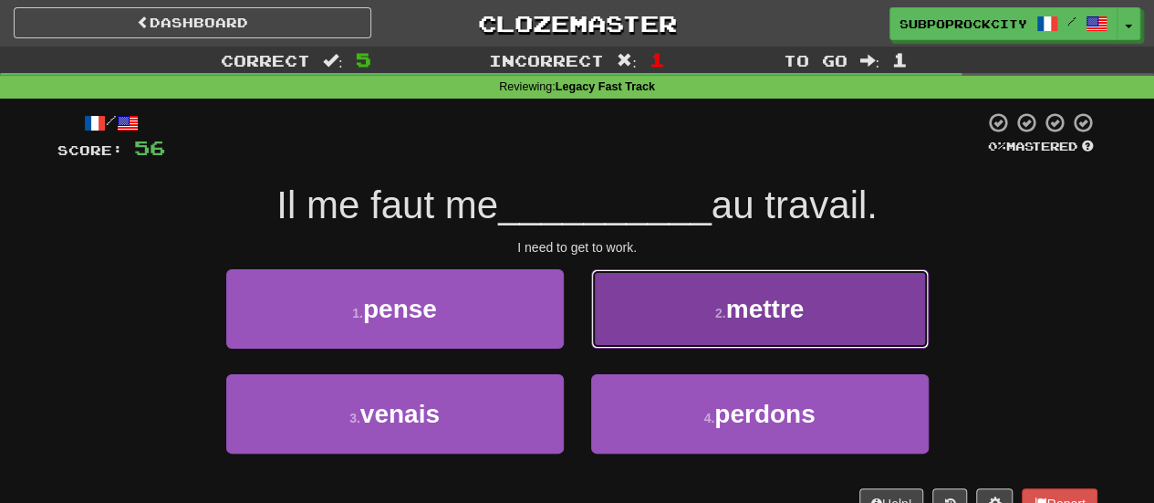
click at [618, 333] on button "2 . mettre" at bounding box center [760, 308] width 338 height 79
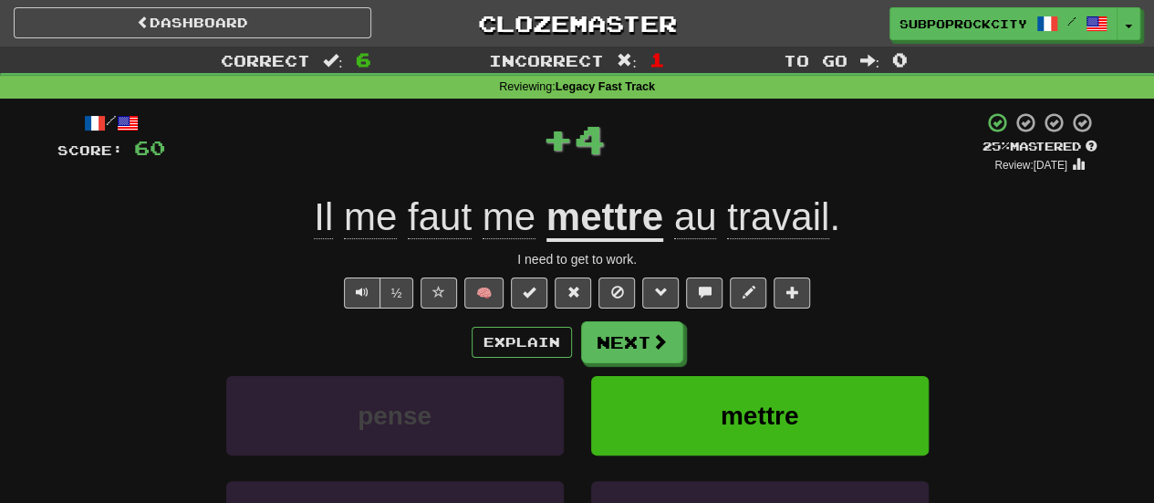
click at [618, 333] on button "Next" at bounding box center [632, 342] width 102 height 42
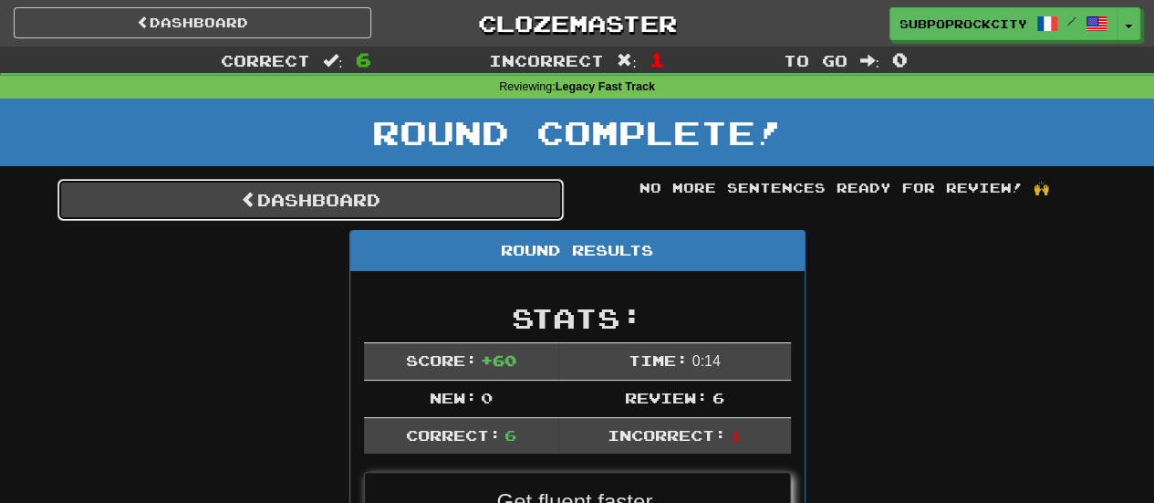
click at [447, 191] on link "Dashboard" at bounding box center [310, 200] width 506 height 42
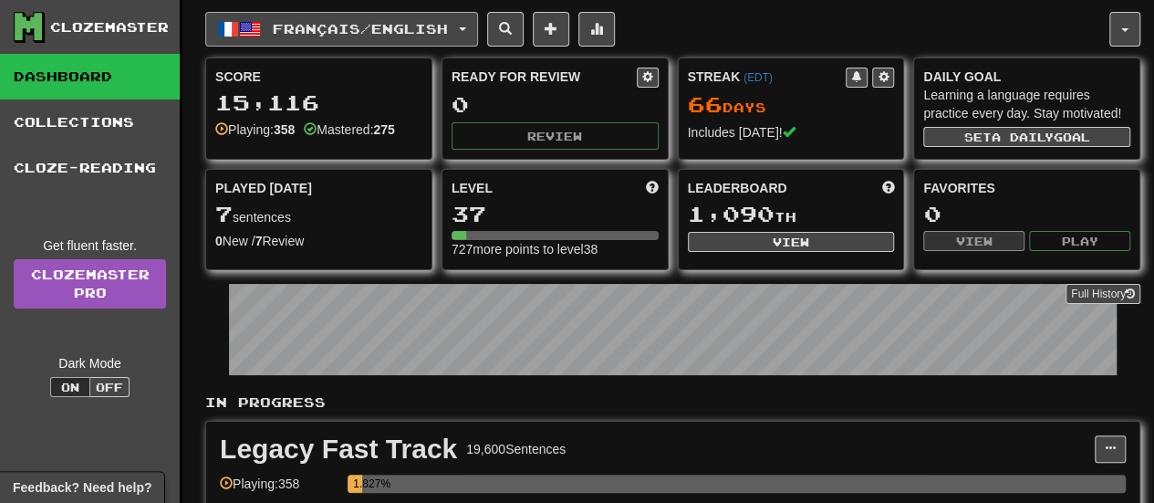
click at [397, 45] on button "Français / English" at bounding box center [341, 29] width 273 height 35
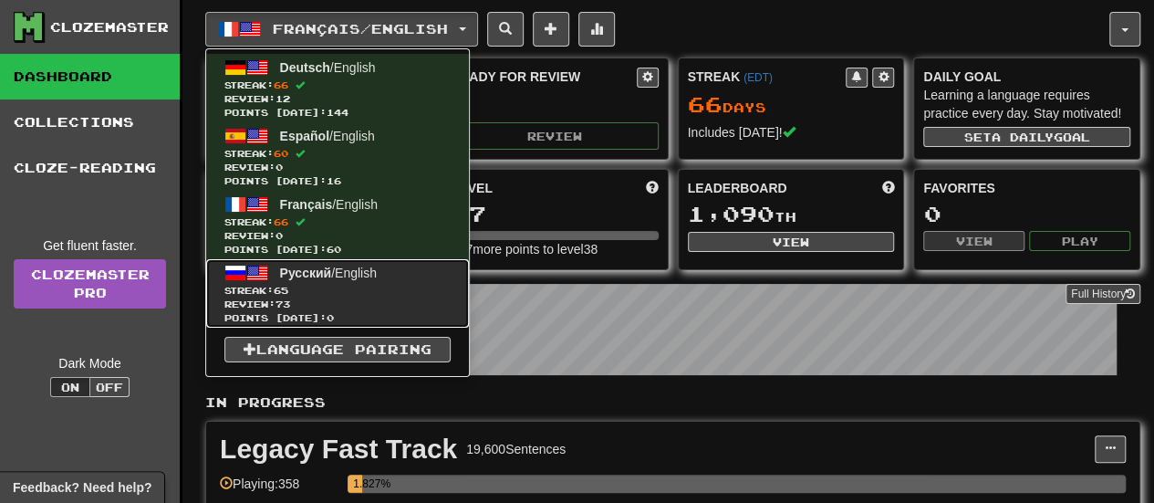
click at [420, 265] on link "Русский / English Streak: 65 Review: 73 Points today: 0" at bounding box center [337, 293] width 263 height 68
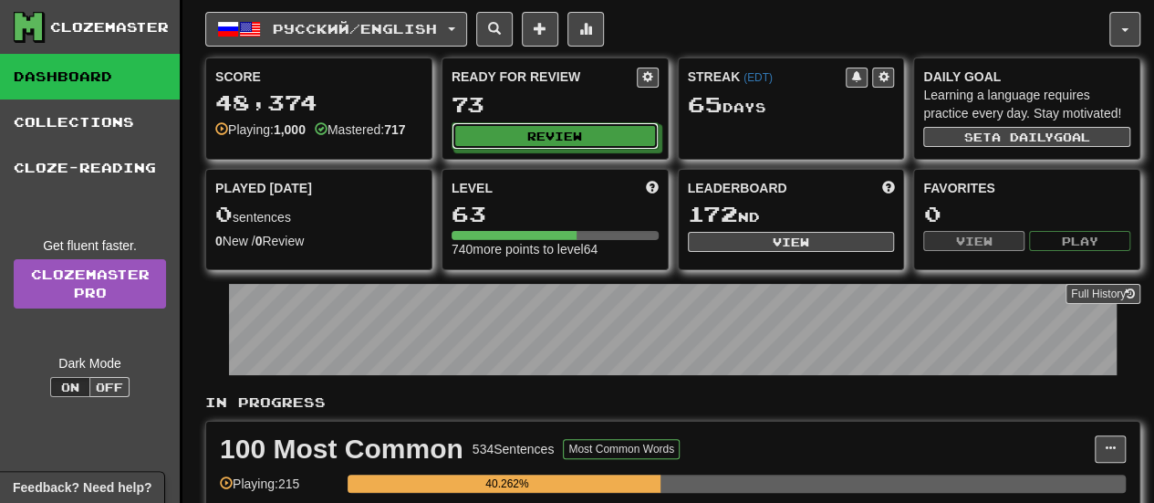
click at [476, 137] on button "Review" at bounding box center [555, 135] width 207 height 27
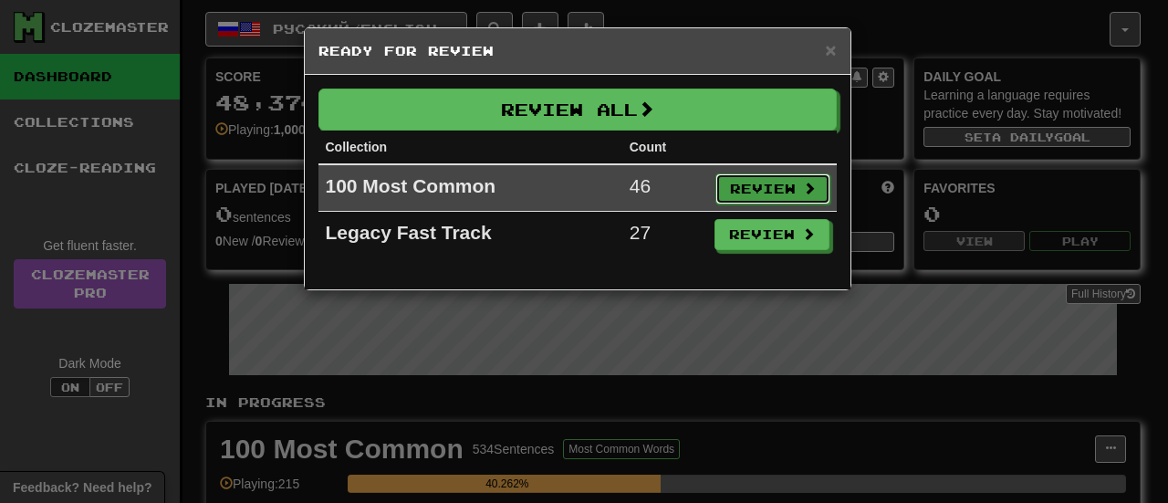
click at [735, 186] on button "Review" at bounding box center [772, 188] width 115 height 31
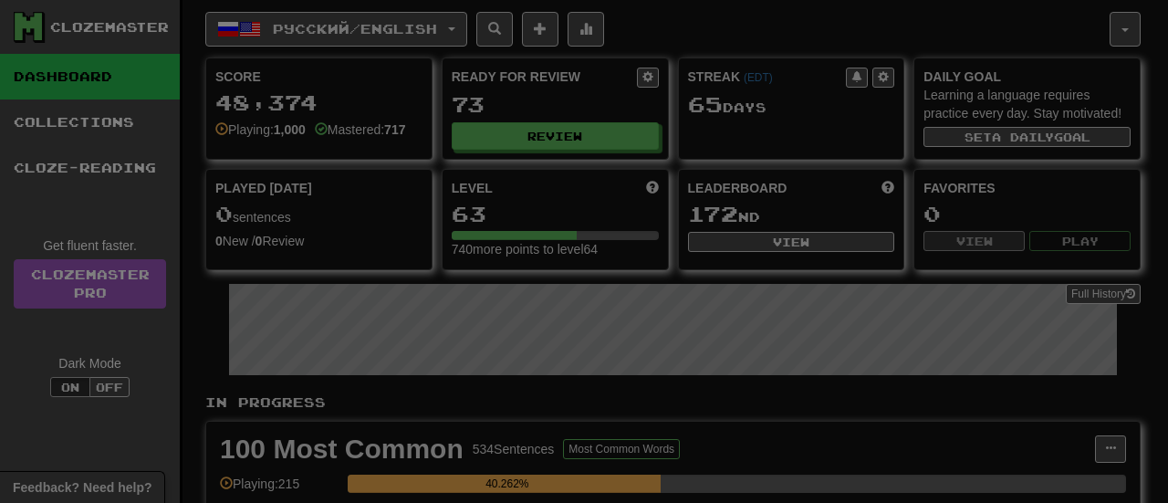
select select "**"
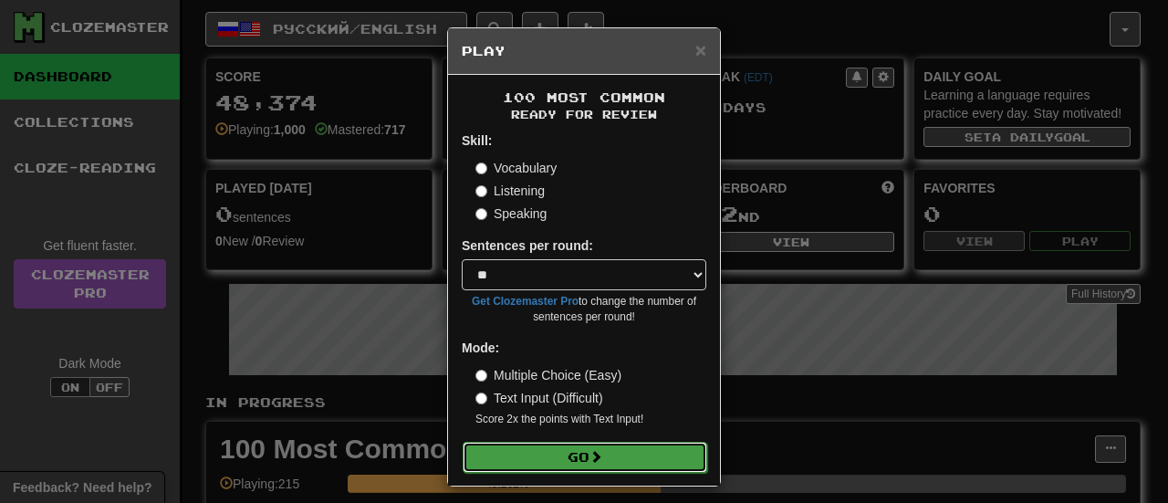
click at [617, 442] on button "Go" at bounding box center [584, 456] width 244 height 31
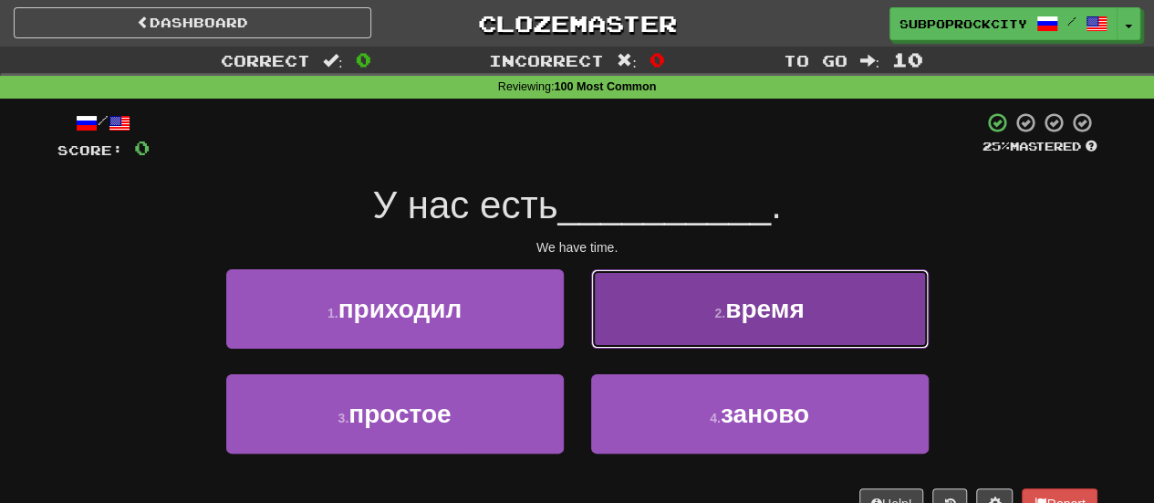
click at [624, 307] on button "2 . время" at bounding box center [760, 308] width 338 height 79
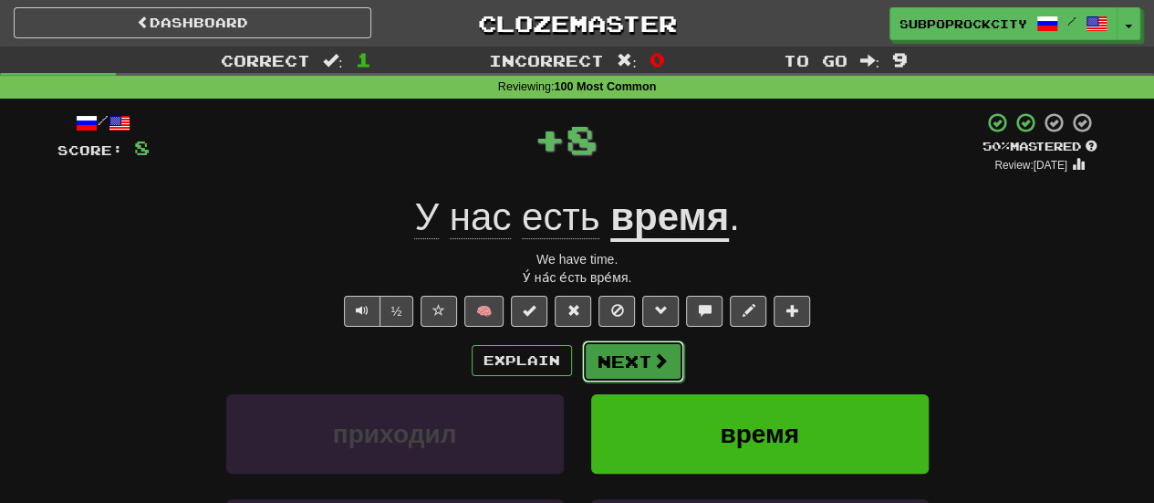
click at [618, 344] on button "Next" at bounding box center [633, 361] width 102 height 42
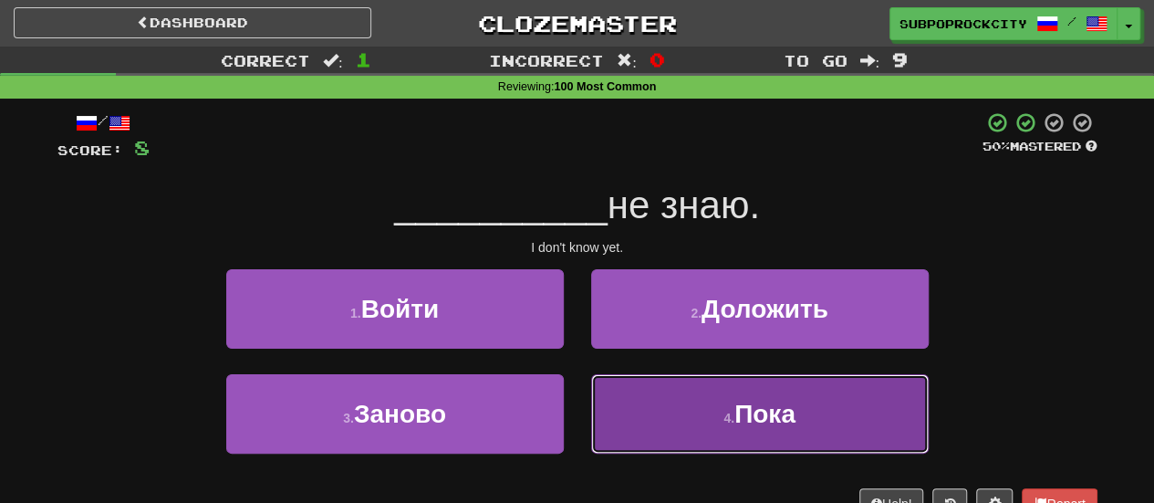
click at [615, 405] on button "4 . Пока" at bounding box center [760, 413] width 338 height 79
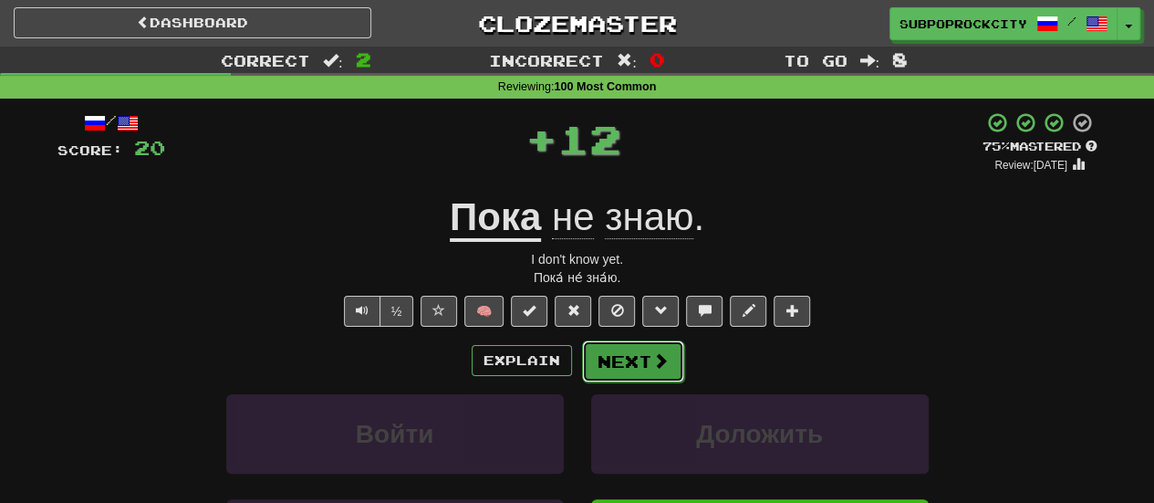
click at [617, 369] on button "Next" at bounding box center [633, 361] width 102 height 42
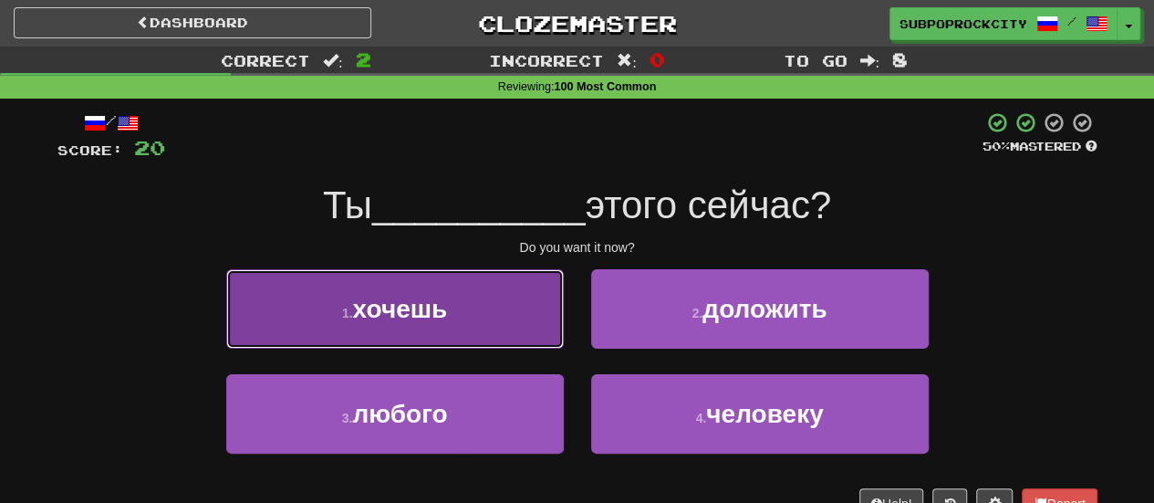
click at [498, 318] on button "1 . хочешь" at bounding box center [395, 308] width 338 height 79
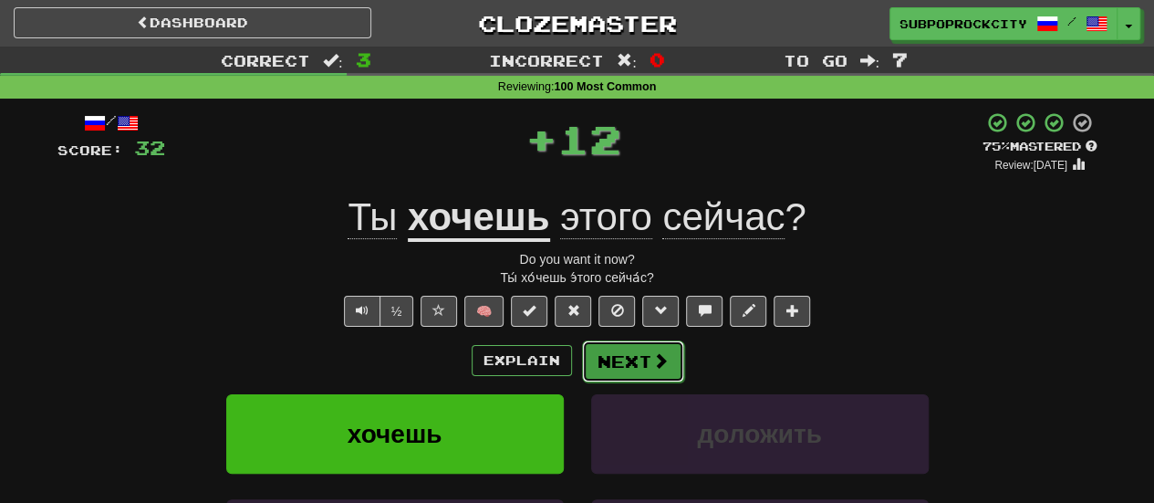
click at [634, 353] on button "Next" at bounding box center [633, 361] width 102 height 42
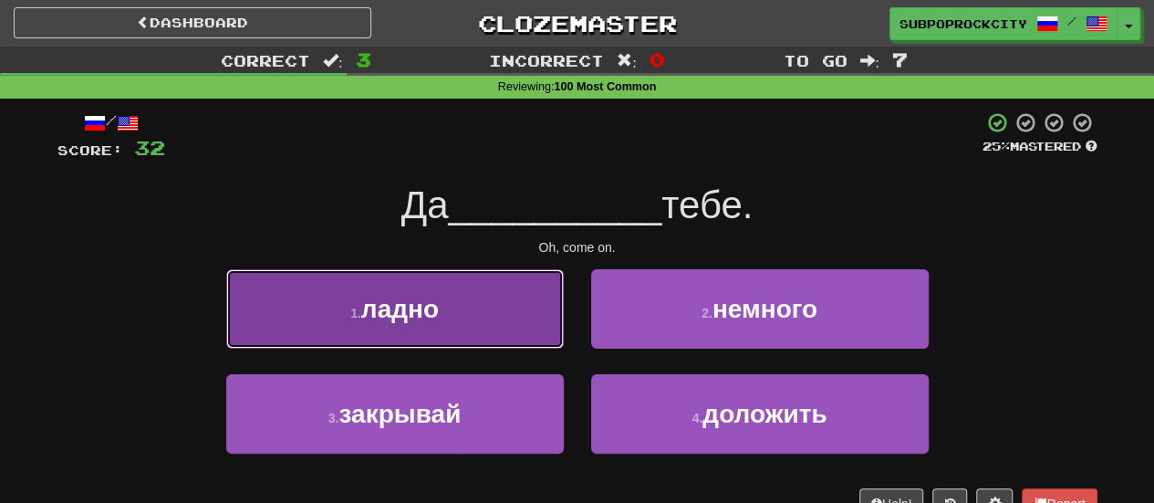
click at [502, 340] on button "1 . ладно" at bounding box center [395, 308] width 338 height 79
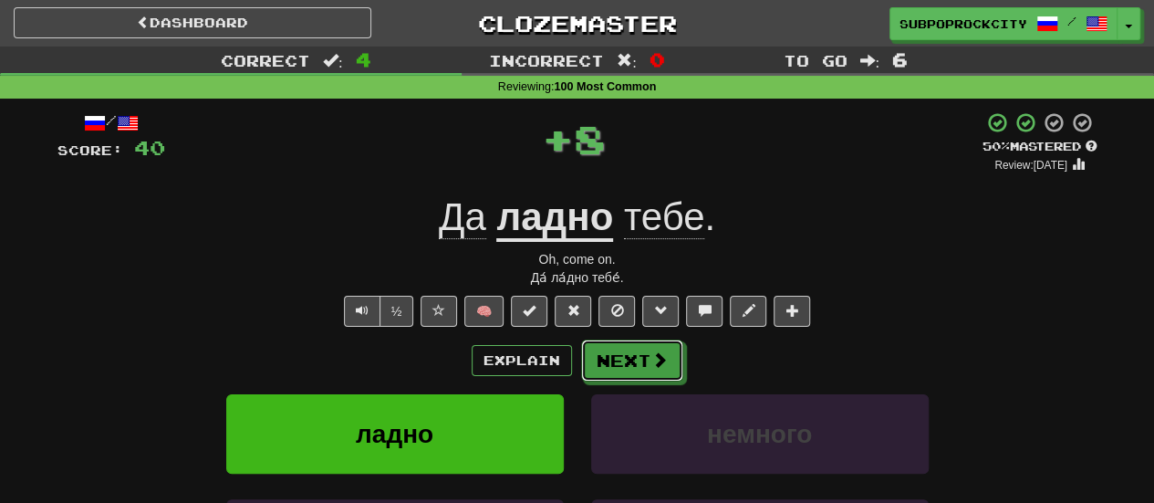
click at [649, 362] on button "Next" at bounding box center [632, 360] width 102 height 42
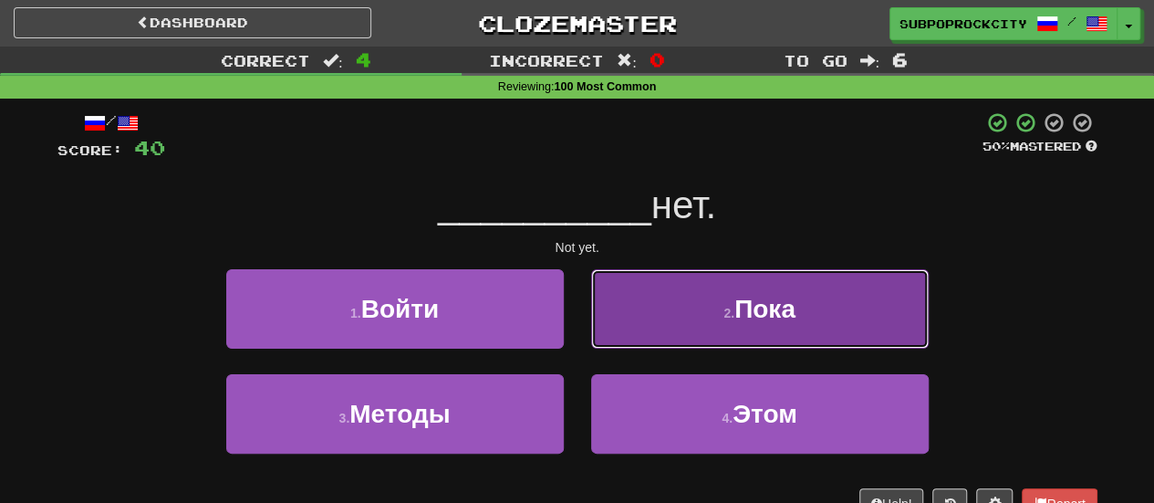
click at [626, 330] on button "2 . Пока" at bounding box center [760, 308] width 338 height 79
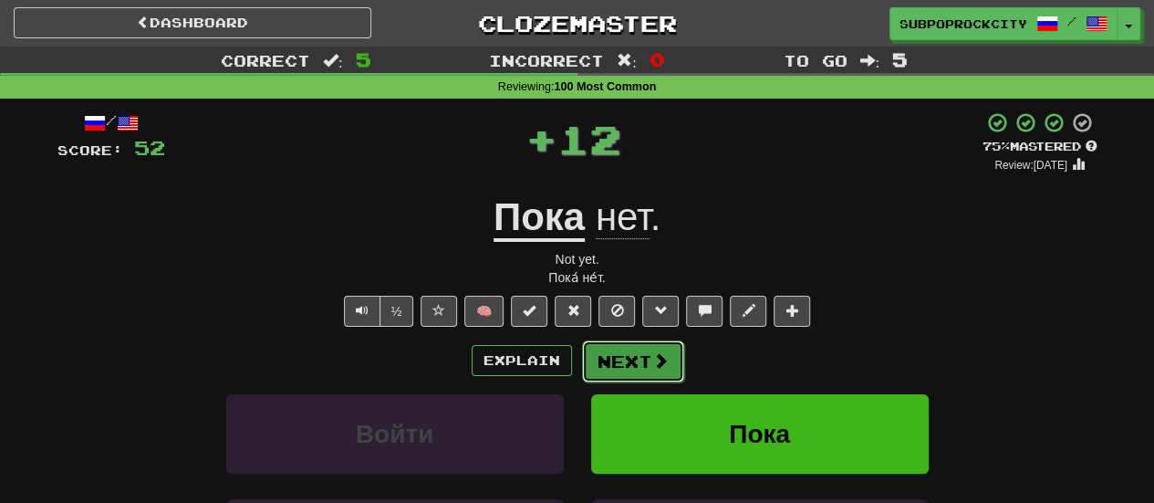
click at [621, 355] on button "Next" at bounding box center [633, 361] width 102 height 42
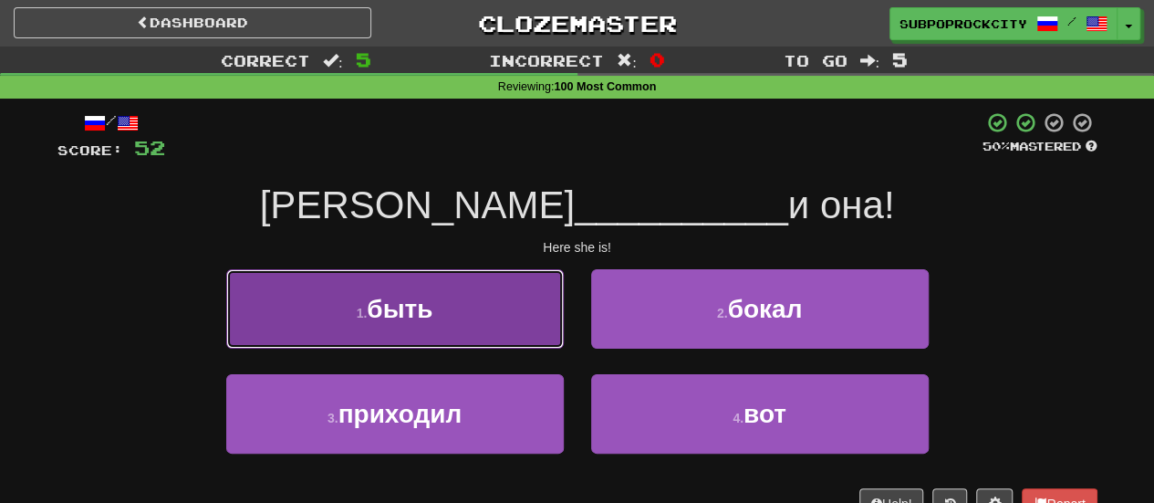
click at [500, 340] on button "1 . быть" at bounding box center [395, 308] width 338 height 79
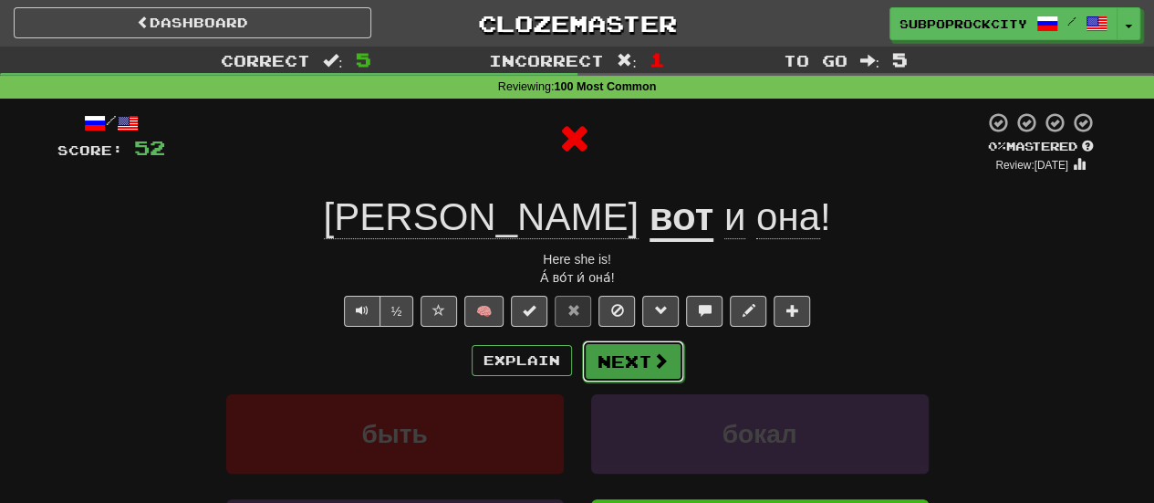
drag, startPoint x: 624, startPoint y: 386, endPoint x: 623, endPoint y: 368, distance: 18.3
click at [625, 388] on div "Explain Next быть бокал приходил вот Learn more: быть бокал приходил вот" at bounding box center [577, 485] width 1040 height 293
click at [622, 367] on button "Next" at bounding box center [633, 361] width 102 height 42
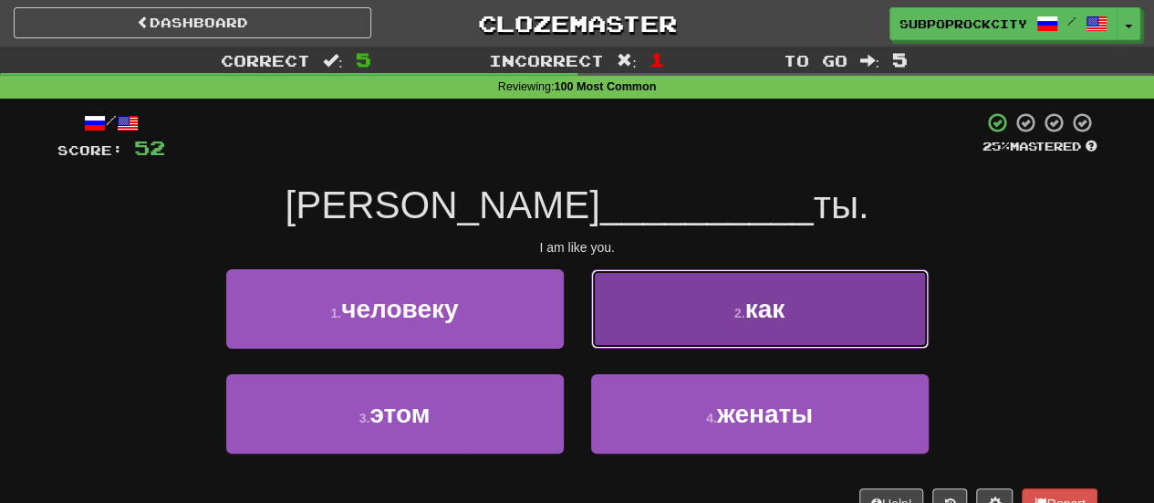
click at [636, 333] on button "2 . как" at bounding box center [760, 308] width 338 height 79
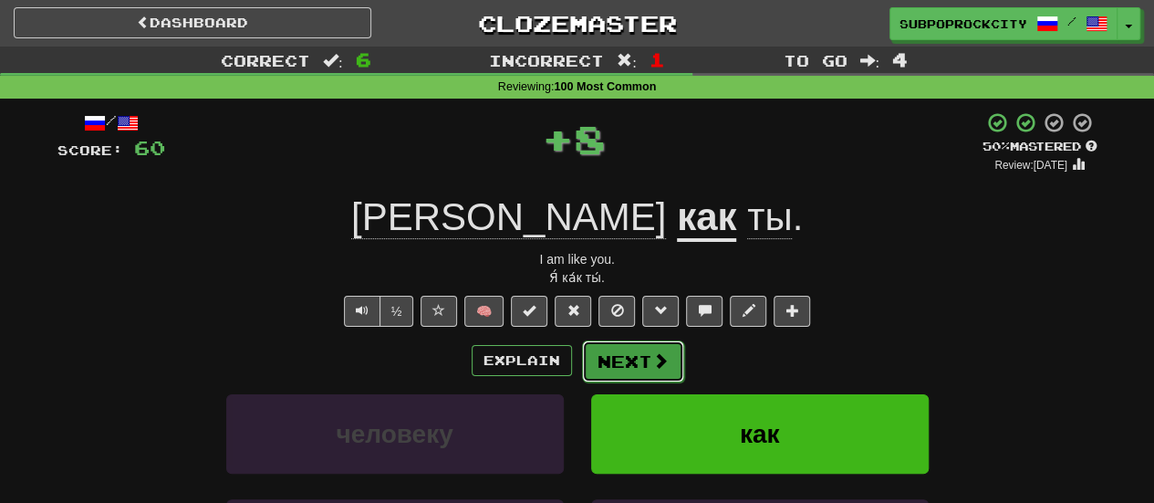
click at [625, 378] on button "Next" at bounding box center [633, 361] width 102 height 42
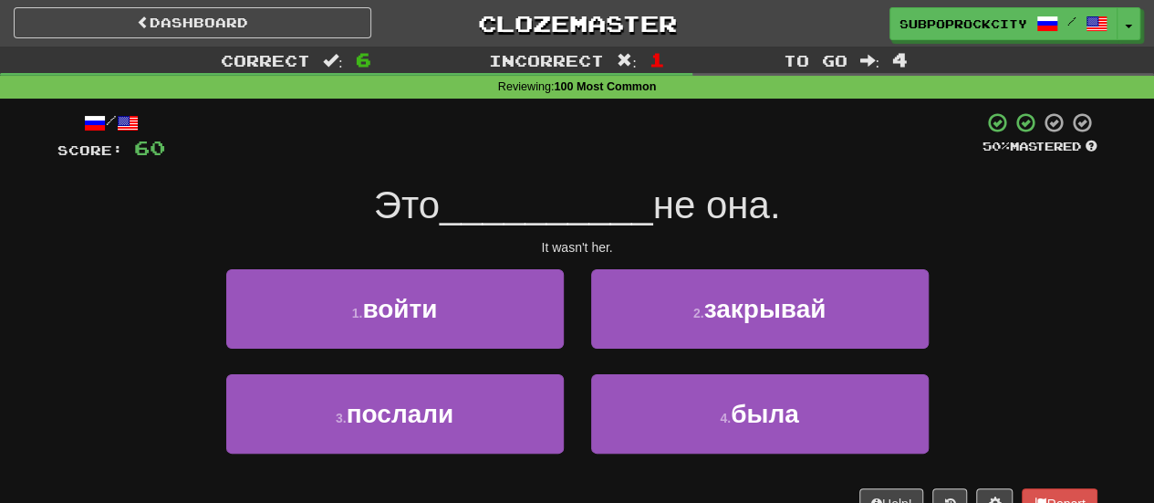
click at [505, 349] on div "1 . войти" at bounding box center [395, 321] width 365 height 105
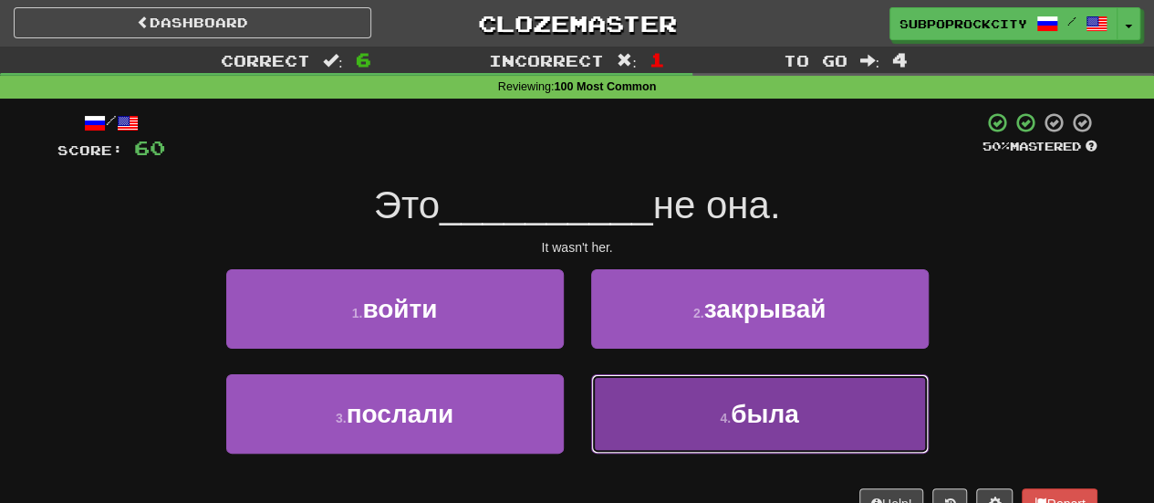
click at [664, 389] on button "4 . была" at bounding box center [760, 413] width 338 height 79
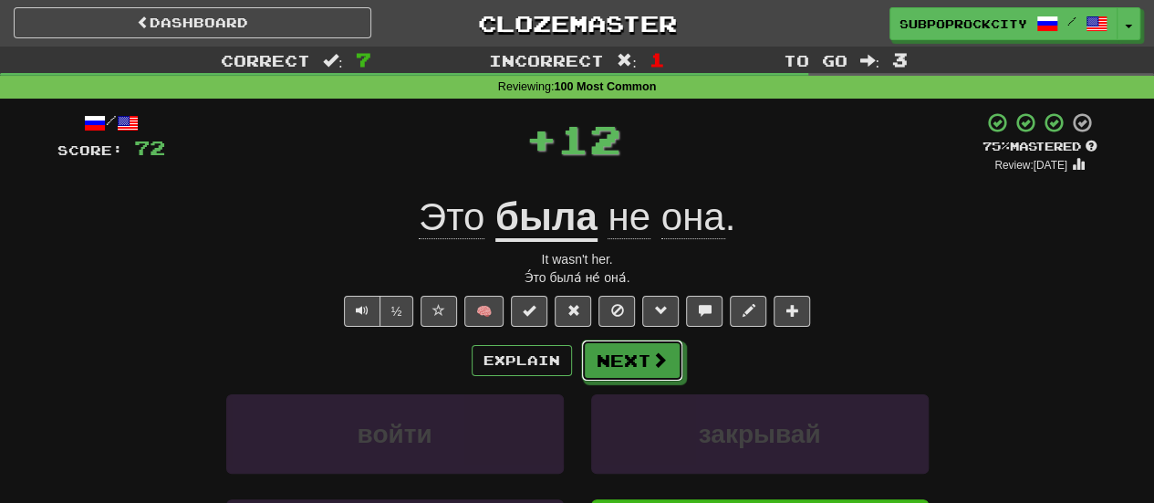
click at [648, 364] on button "Next" at bounding box center [632, 360] width 102 height 42
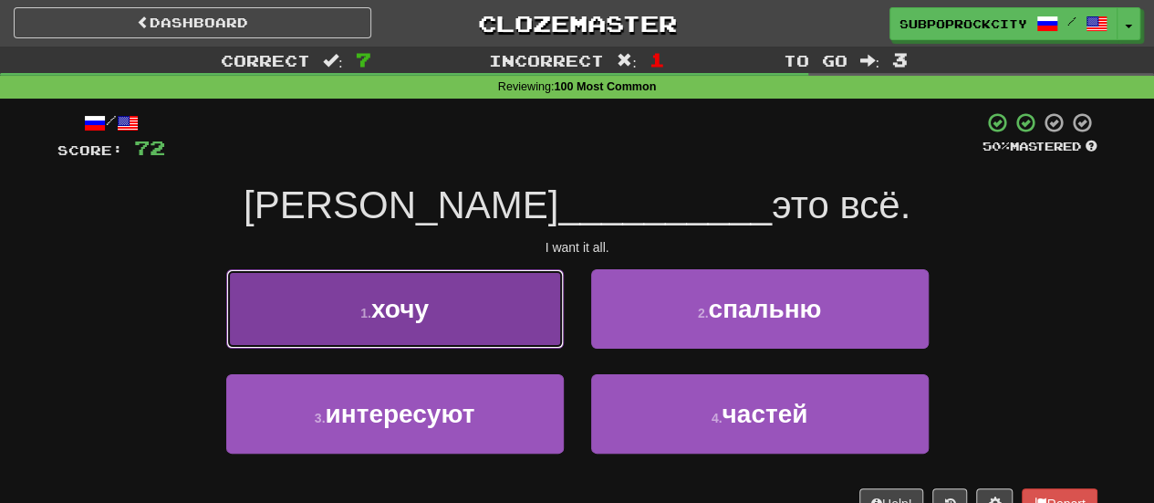
click at [503, 307] on button "1 . хочу" at bounding box center [395, 308] width 338 height 79
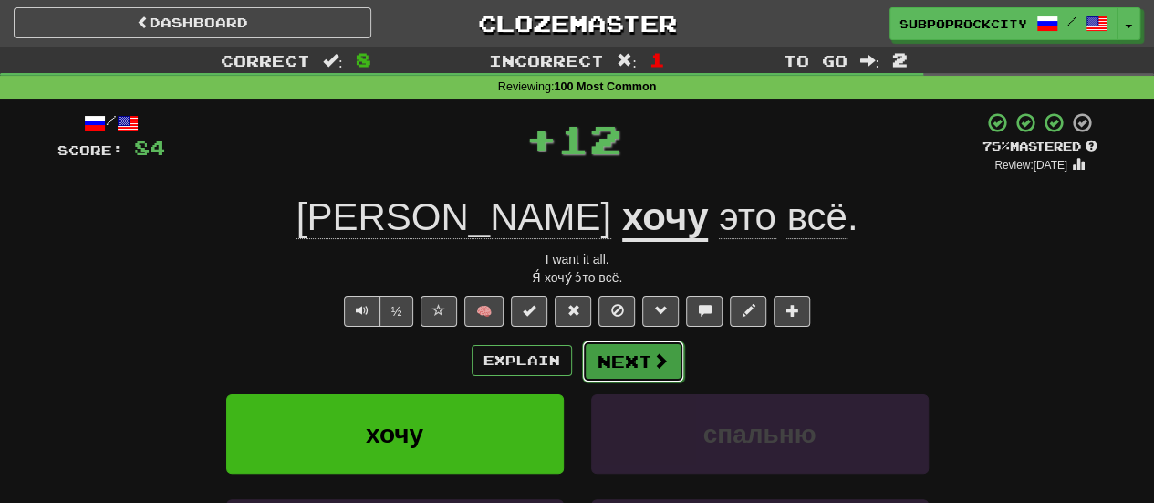
click at [633, 353] on button "Next" at bounding box center [633, 361] width 102 height 42
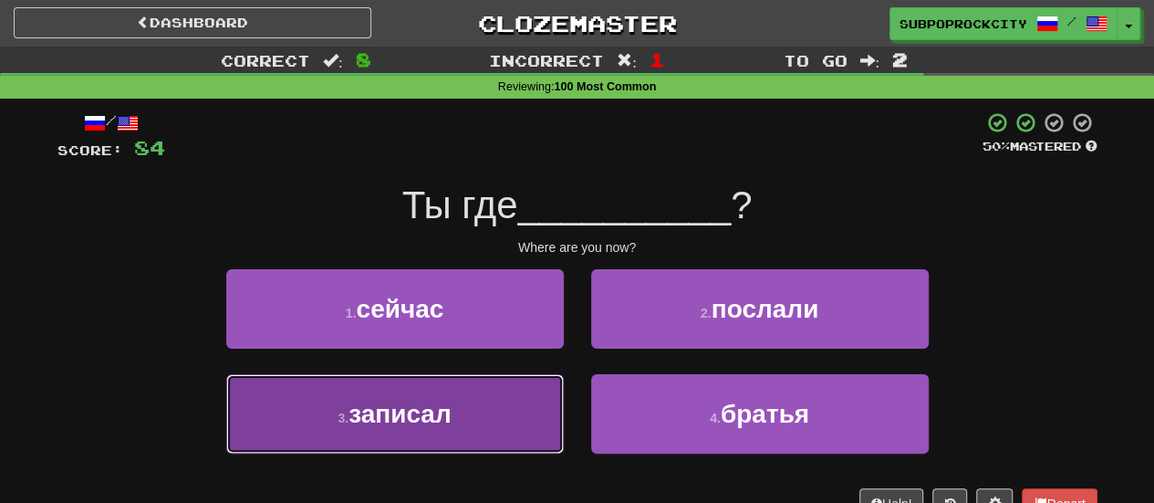
click at [510, 411] on button "3 . записал" at bounding box center [395, 413] width 338 height 79
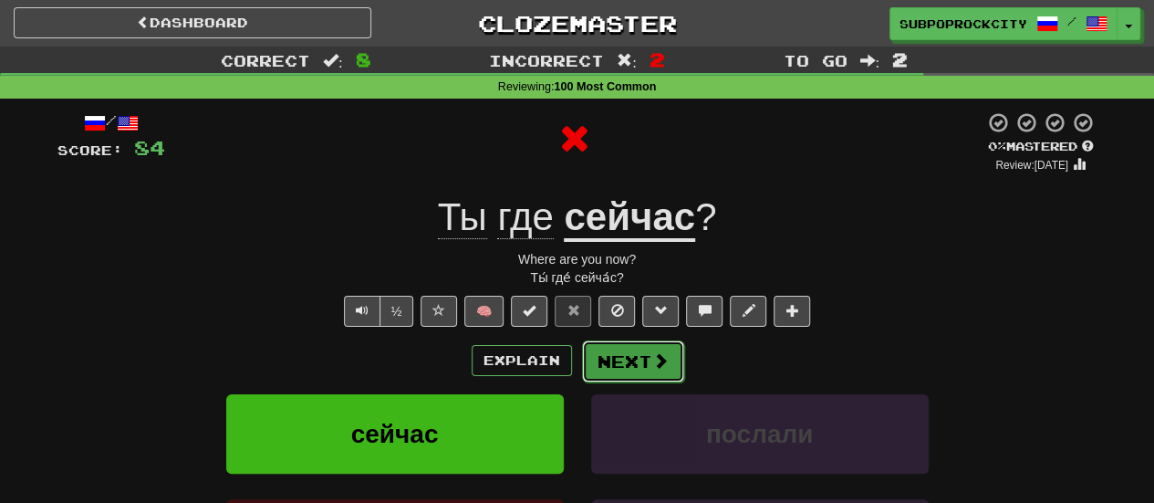
click at [594, 376] on button "Next" at bounding box center [633, 361] width 102 height 42
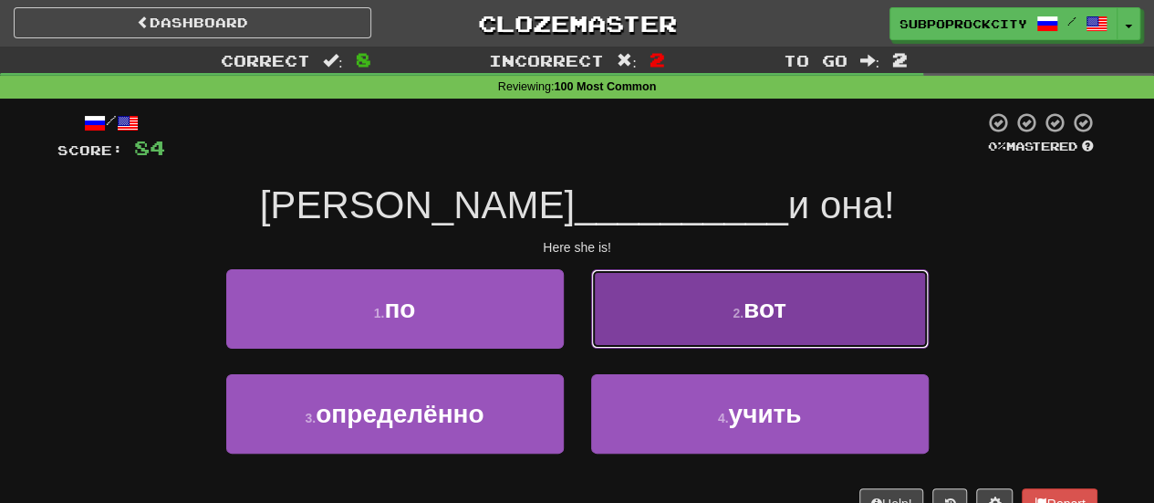
click at [602, 329] on button "2 . вот" at bounding box center [760, 308] width 338 height 79
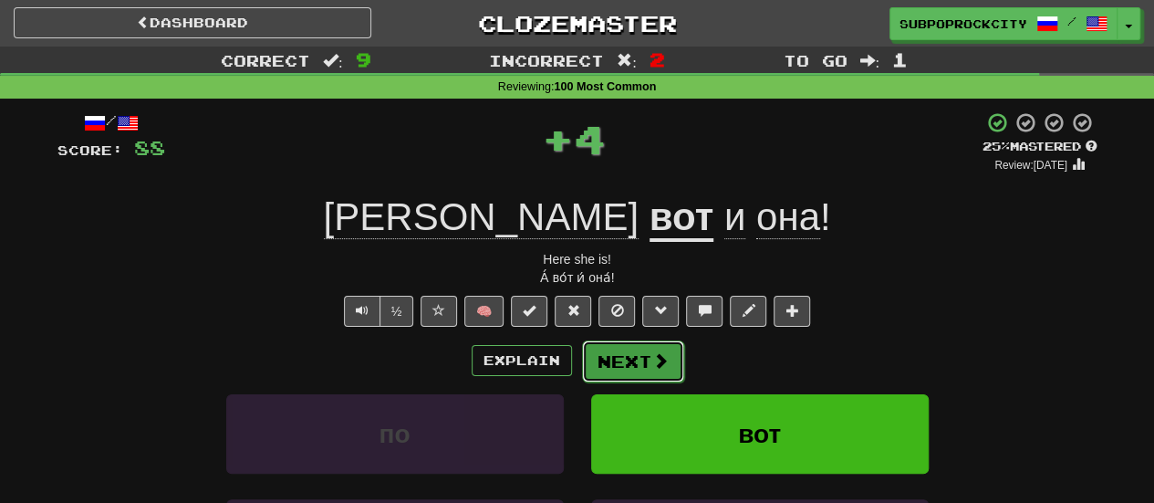
click at [604, 353] on button "Next" at bounding box center [633, 361] width 102 height 42
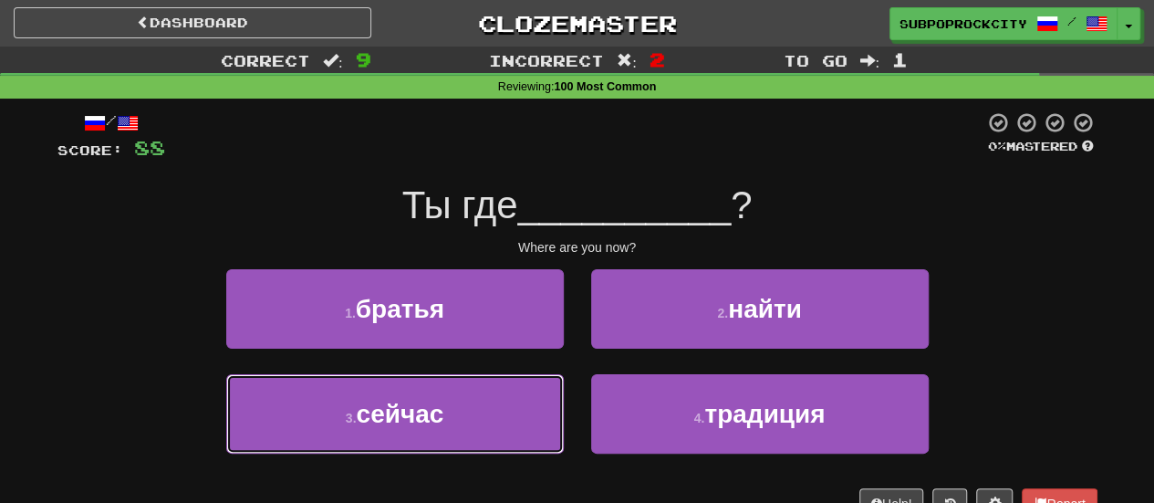
click at [515, 405] on button "3 . сейчас" at bounding box center [395, 413] width 338 height 79
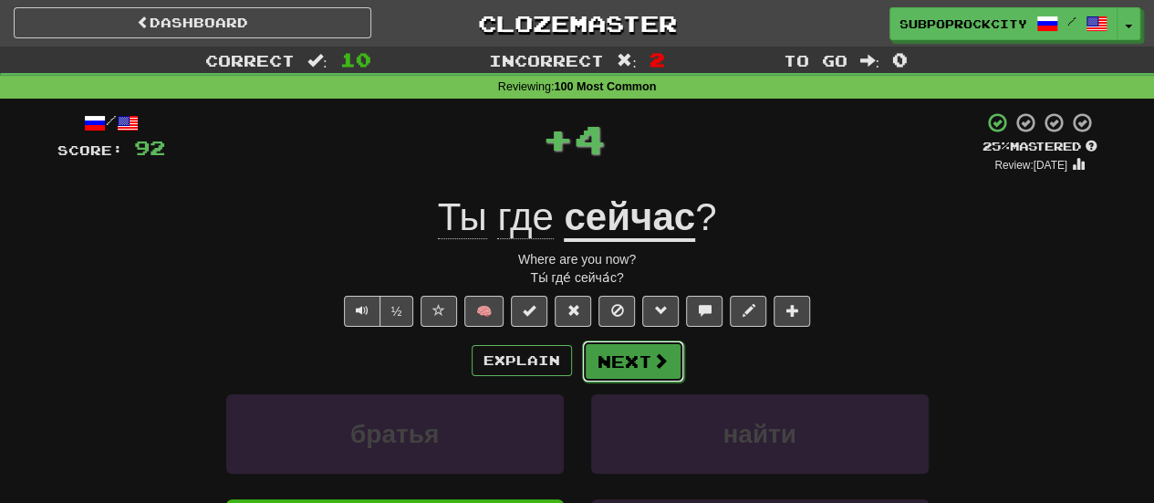
click at [591, 359] on button "Next" at bounding box center [633, 361] width 102 height 42
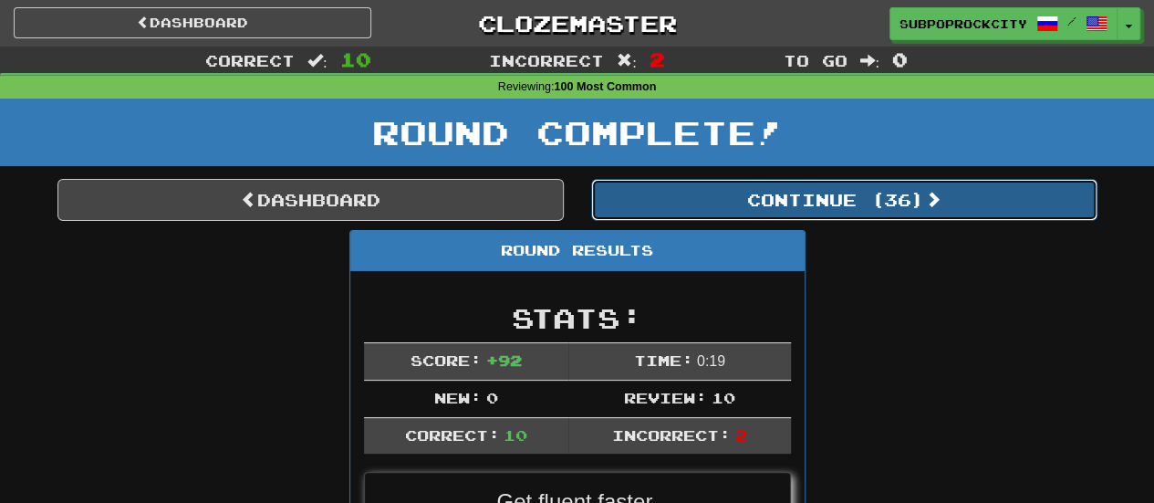
click at [660, 203] on button "Continue ( 36 )" at bounding box center [844, 200] width 506 height 42
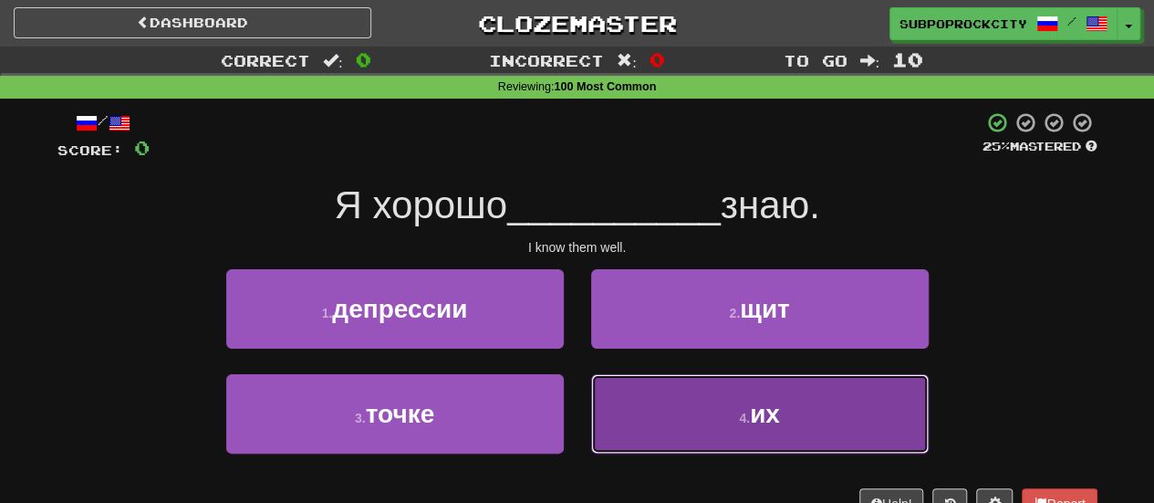
click at [598, 414] on button "4 . их" at bounding box center [760, 413] width 338 height 79
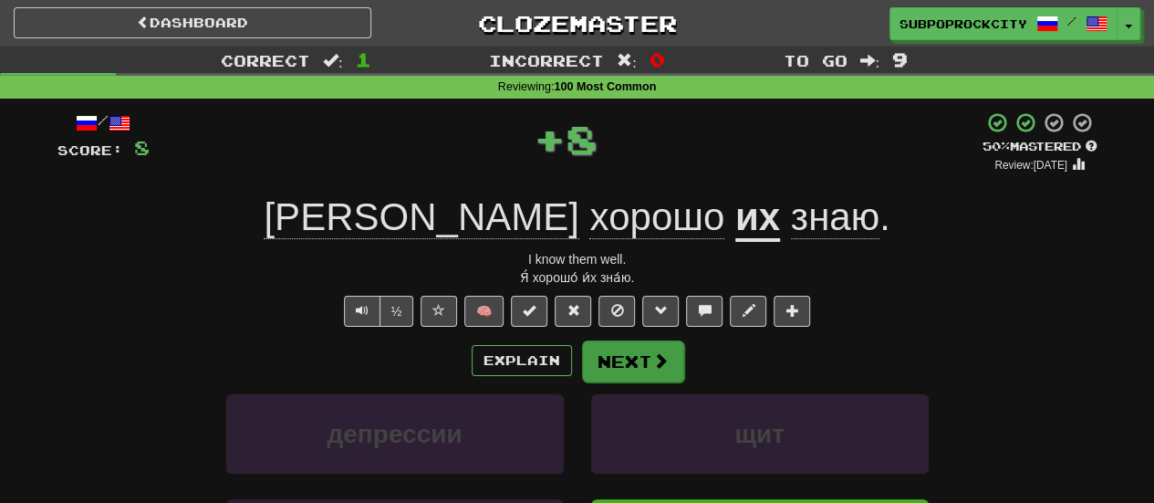
drag, startPoint x: 599, startPoint y: 337, endPoint x: 607, endPoint y: 374, distance: 38.1
click at [607, 374] on div "/ Score: 8 + 8 50 % Mastered Review: 2025-09-24 Я хорошо их знаю . I know them …" at bounding box center [577, 406] width 1040 height 590
click at [604, 369] on button "Next" at bounding box center [633, 361] width 102 height 42
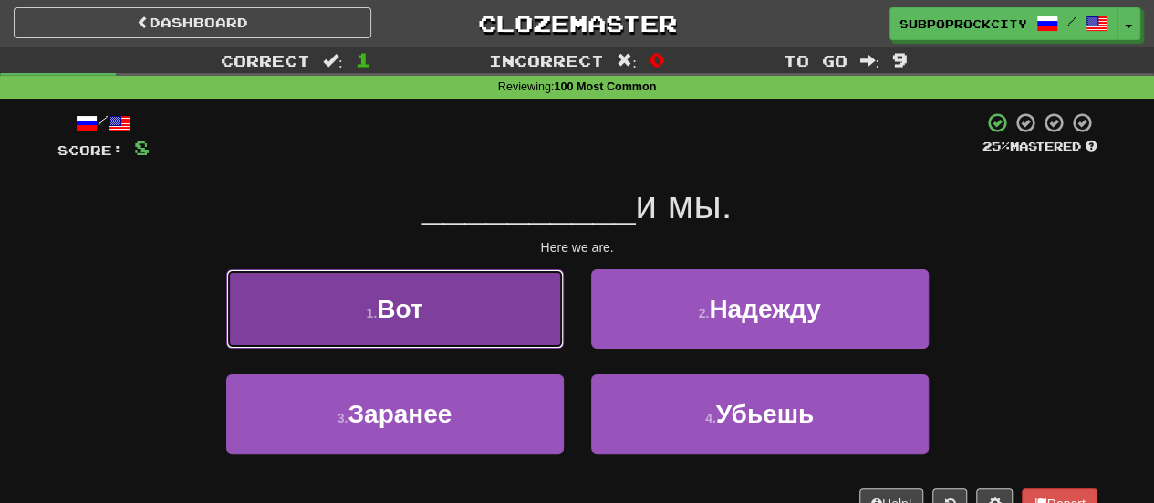
click at [547, 326] on button "1 . Вот" at bounding box center [395, 308] width 338 height 79
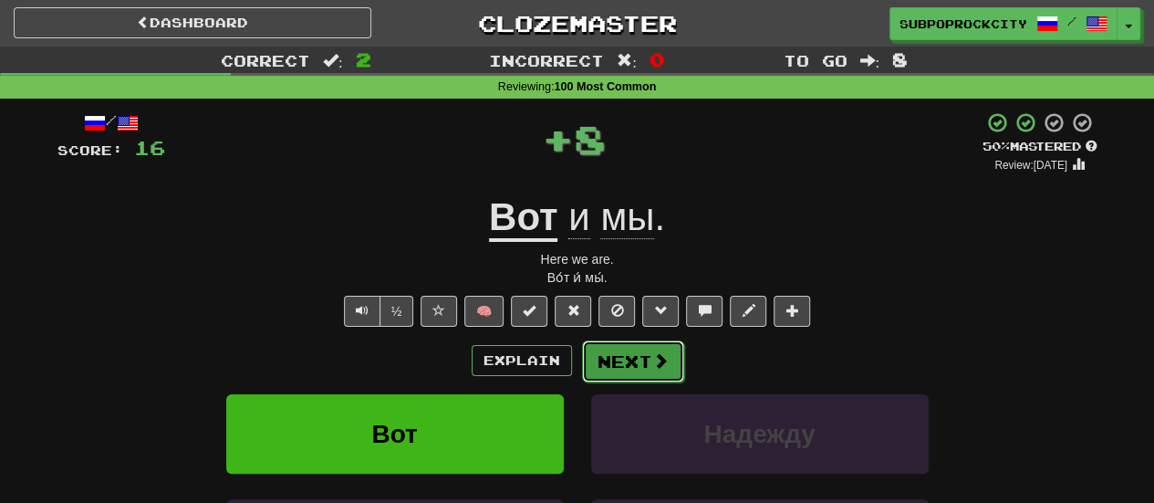
click at [622, 355] on button "Next" at bounding box center [633, 361] width 102 height 42
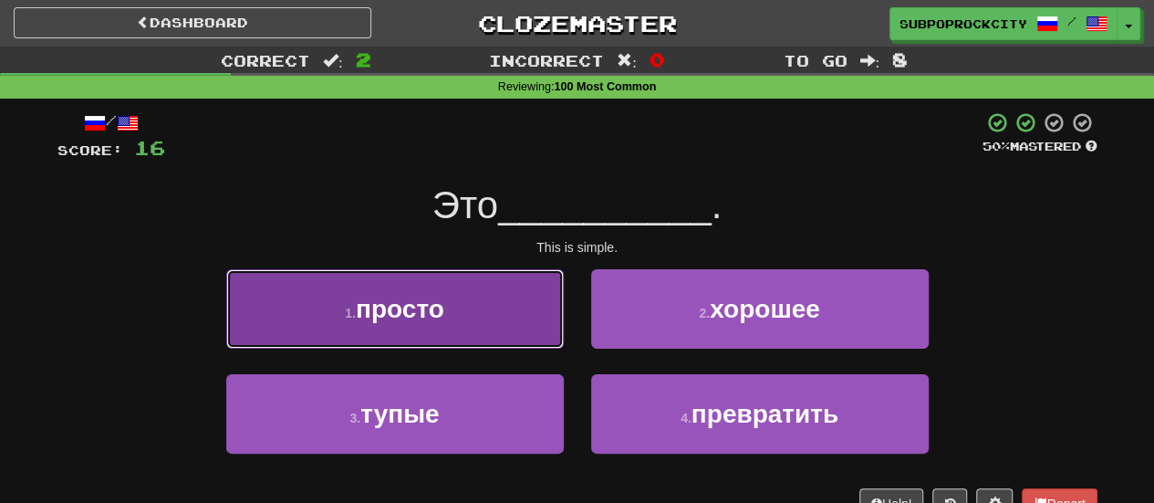
click at [515, 326] on button "1 . просто" at bounding box center [395, 308] width 338 height 79
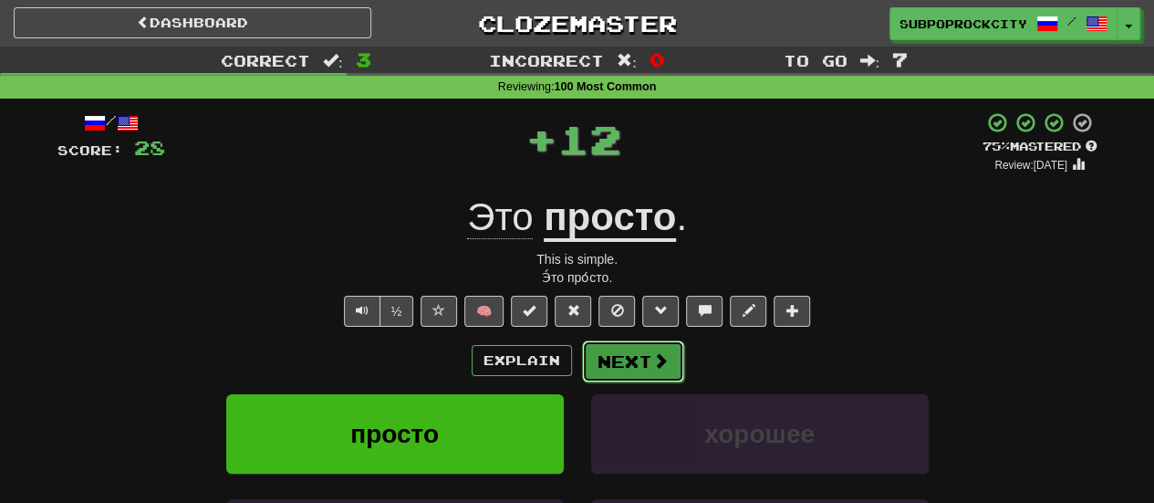
click at [609, 352] on button "Next" at bounding box center [633, 361] width 102 height 42
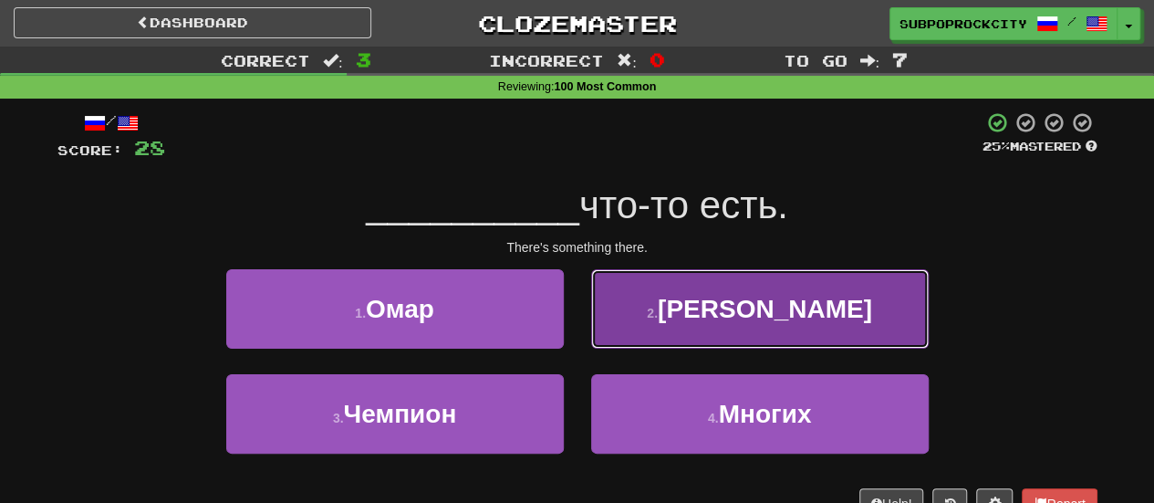
click at [608, 331] on button "2 . Там" at bounding box center [760, 308] width 338 height 79
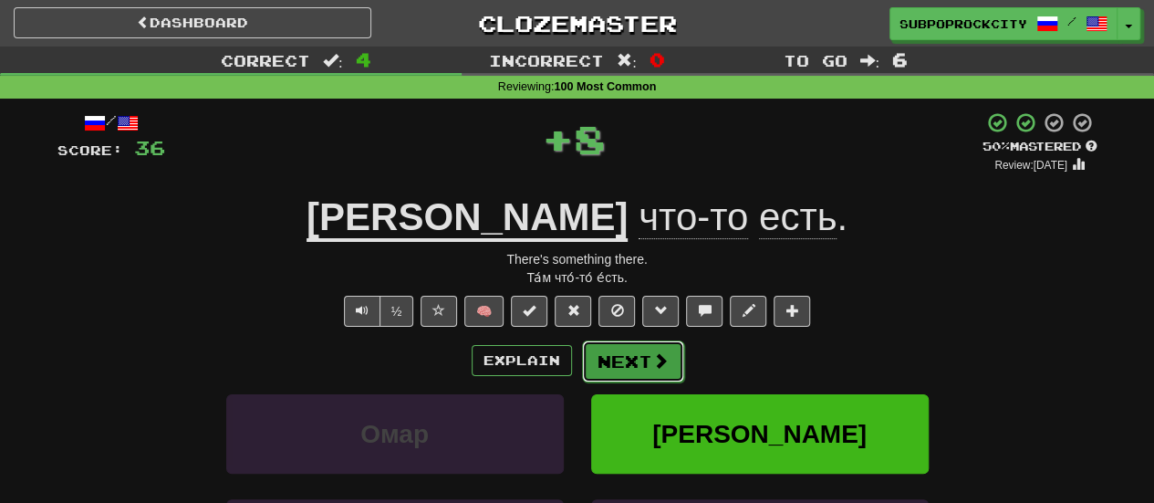
click at [608, 368] on button "Next" at bounding box center [633, 361] width 102 height 42
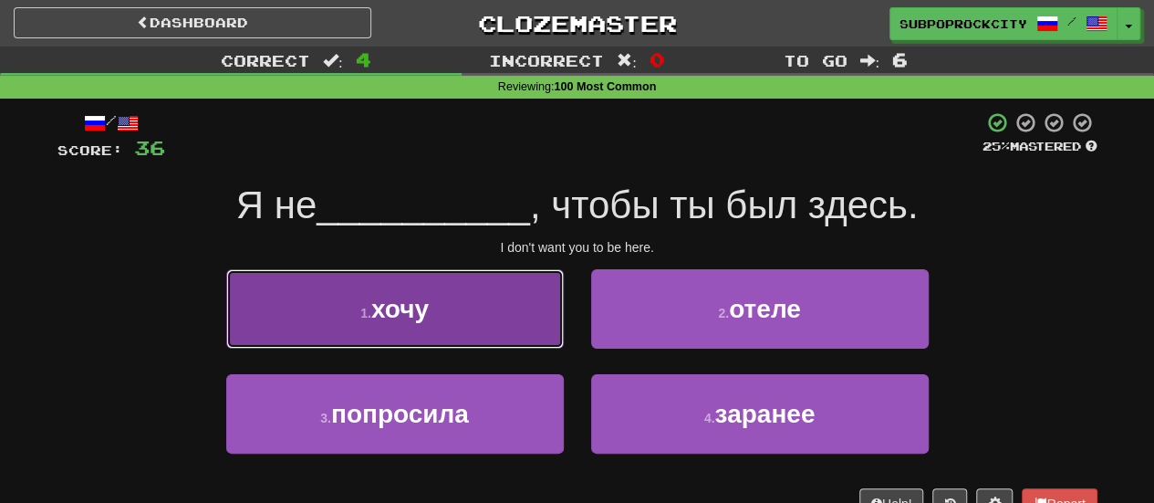
click at [496, 327] on button "1 . хочу" at bounding box center [395, 308] width 338 height 79
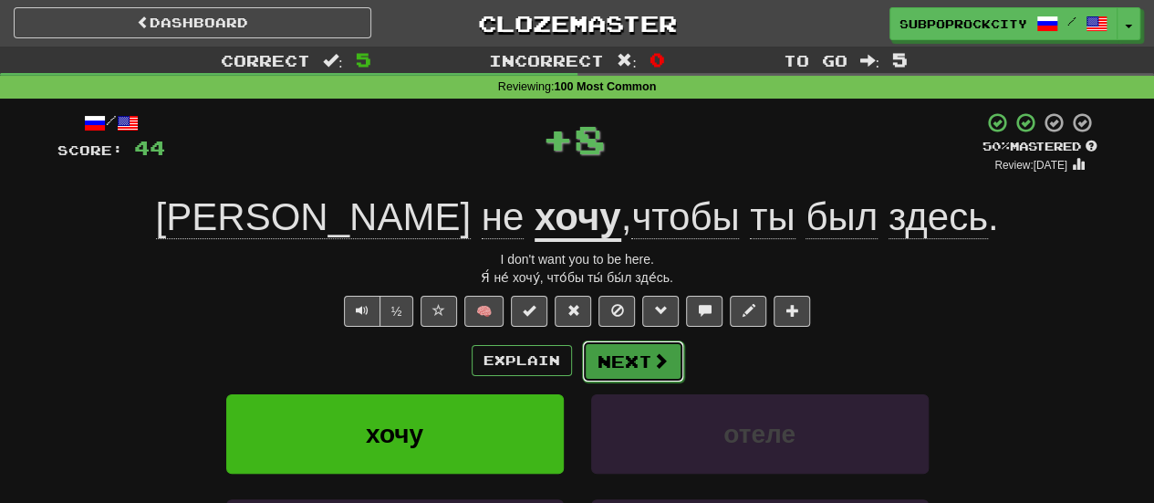
click at [582, 349] on button "Next" at bounding box center [633, 361] width 102 height 42
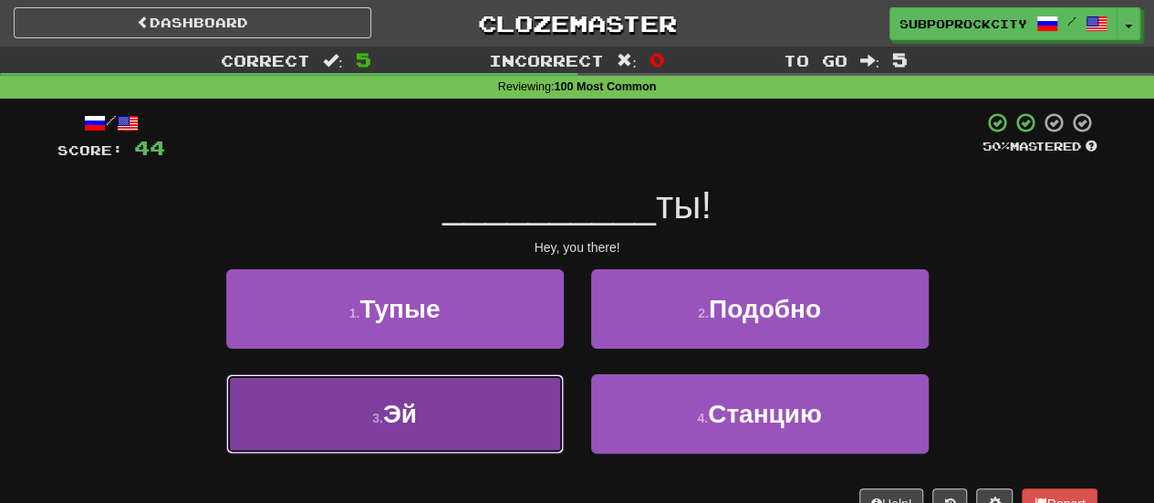
click at [548, 385] on button "3 . Эй" at bounding box center [395, 413] width 338 height 79
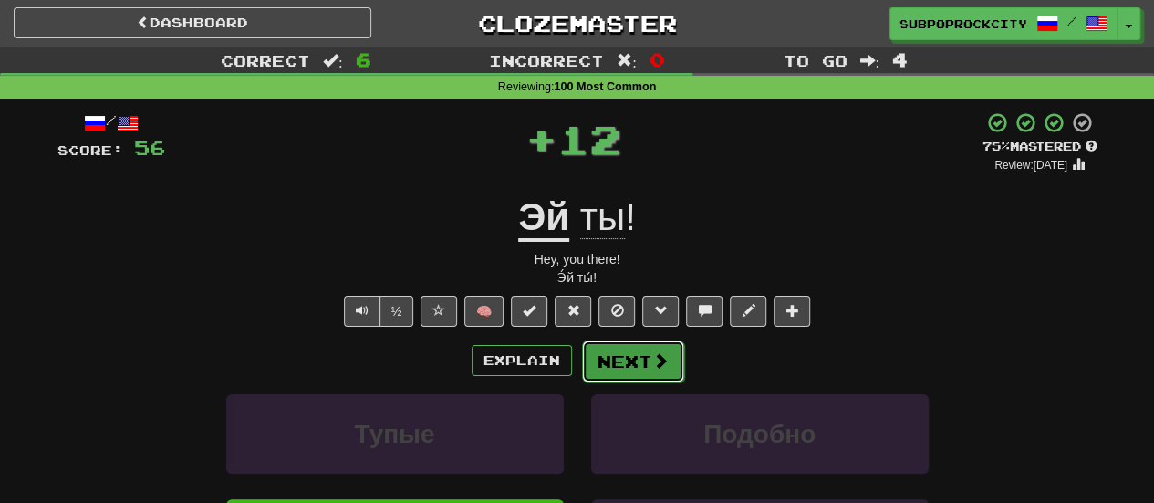
click at [626, 354] on button "Next" at bounding box center [633, 361] width 102 height 42
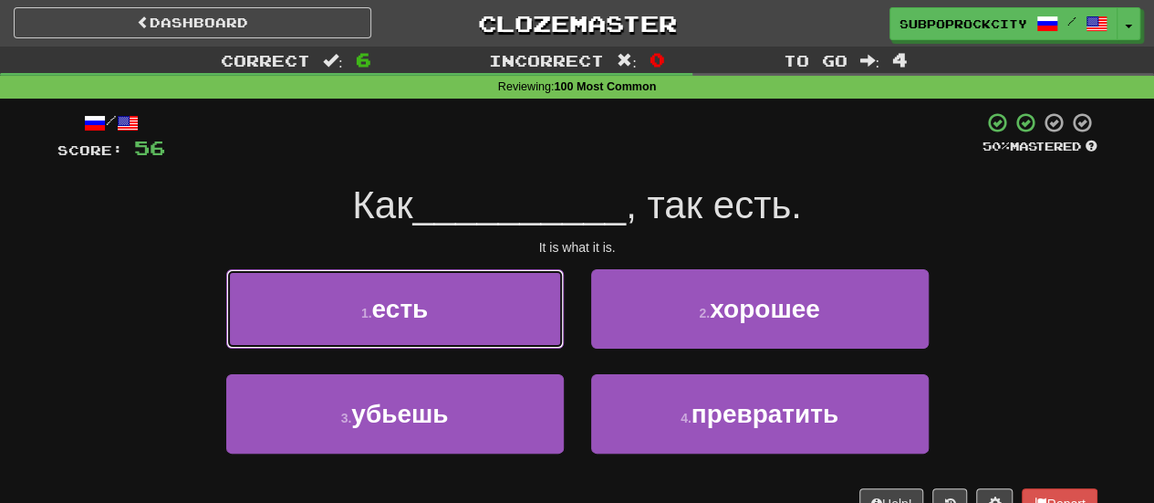
click at [558, 330] on button "1 . есть" at bounding box center [395, 308] width 338 height 79
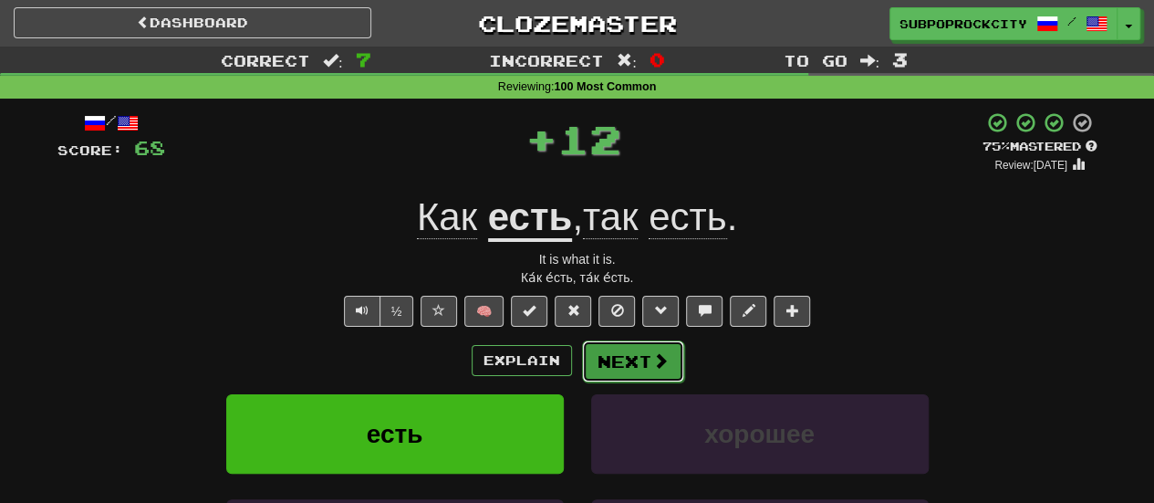
click at [612, 346] on button "Next" at bounding box center [633, 361] width 102 height 42
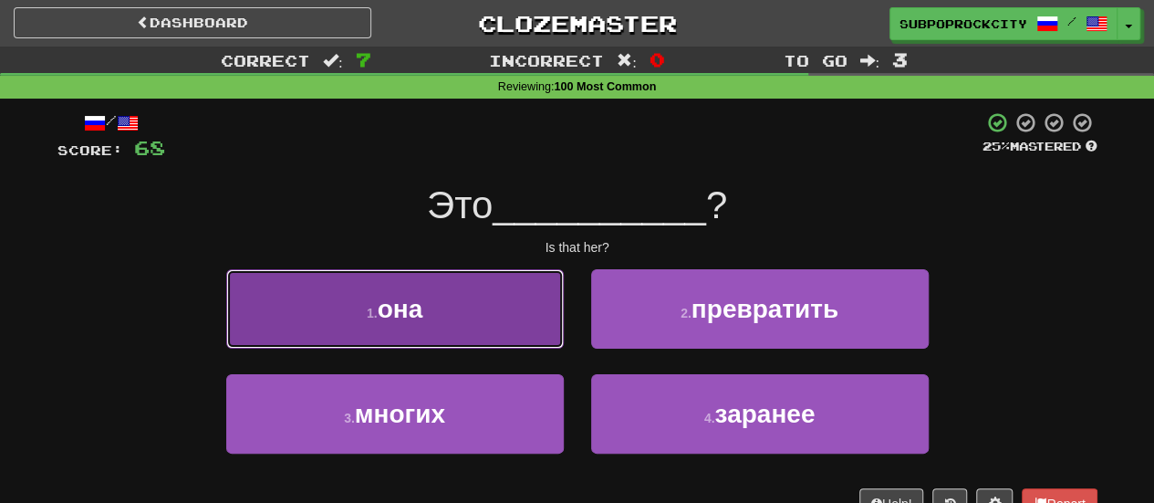
click at [535, 338] on button "1 . она" at bounding box center [395, 308] width 338 height 79
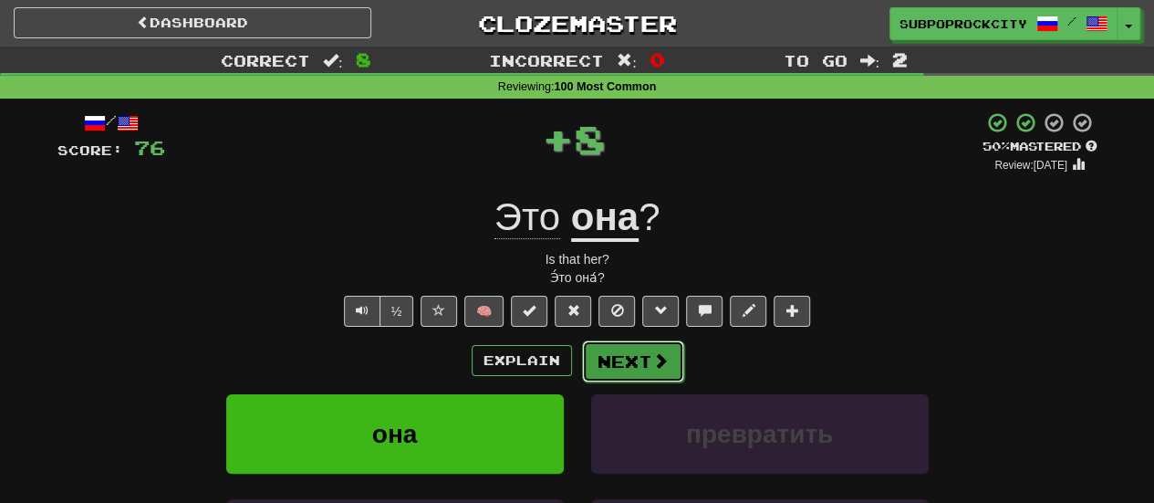
click at [624, 355] on button "Next" at bounding box center [633, 361] width 102 height 42
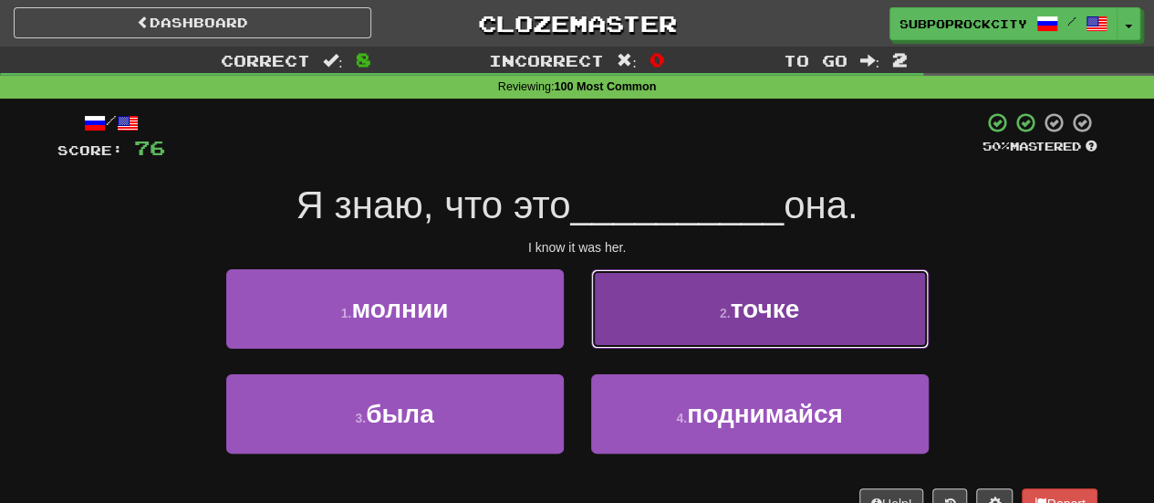
click at [644, 334] on button "2 . точке" at bounding box center [760, 308] width 338 height 79
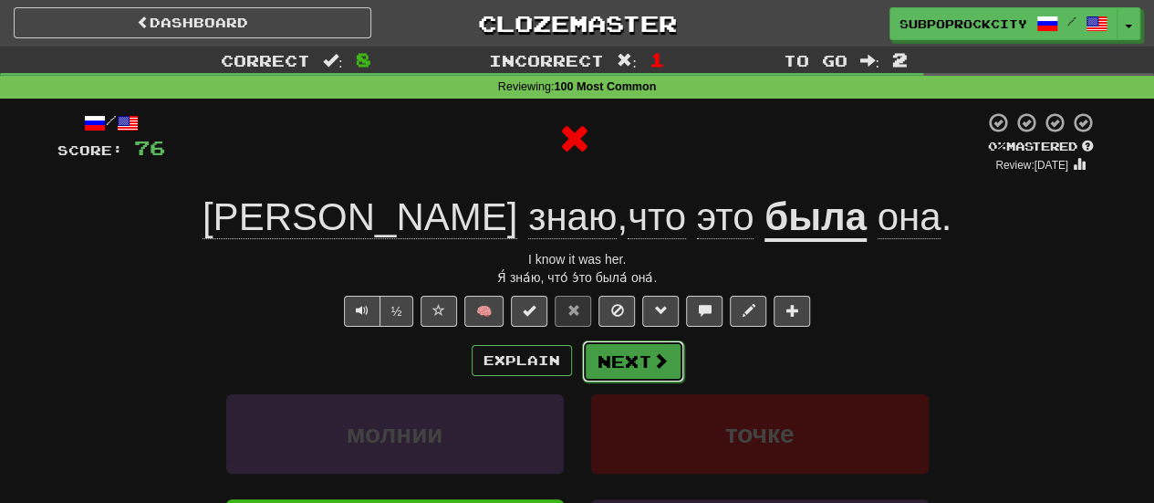
click at [639, 357] on button "Next" at bounding box center [633, 361] width 102 height 42
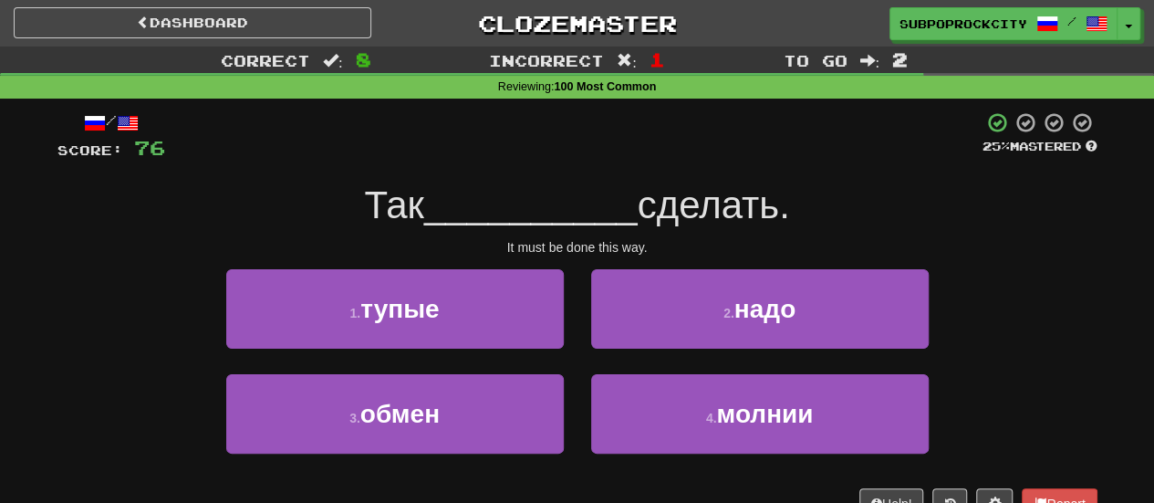
click at [633, 351] on div "2 . надо" at bounding box center [759, 321] width 365 height 105
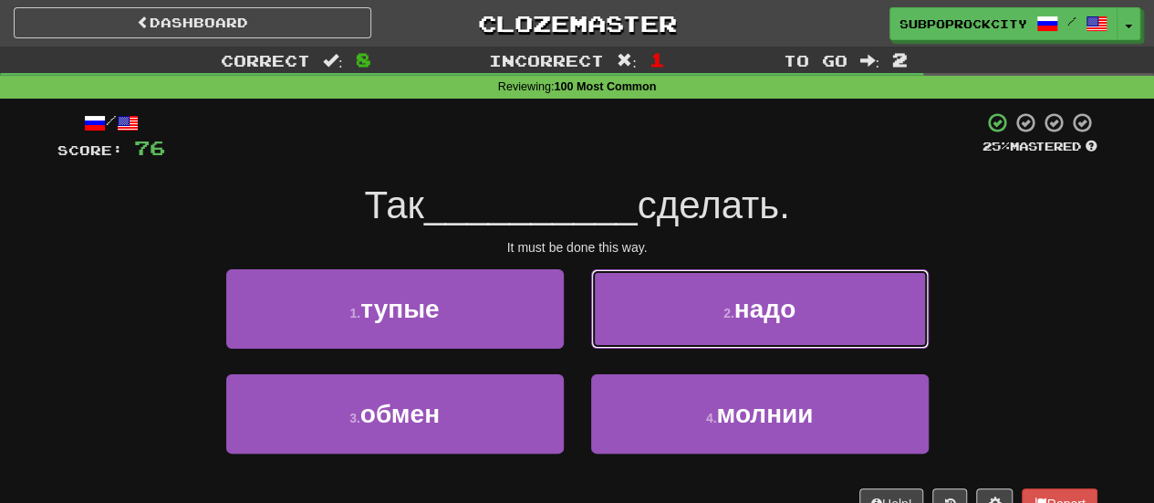
click at [629, 329] on button "2 . надо" at bounding box center [760, 308] width 338 height 79
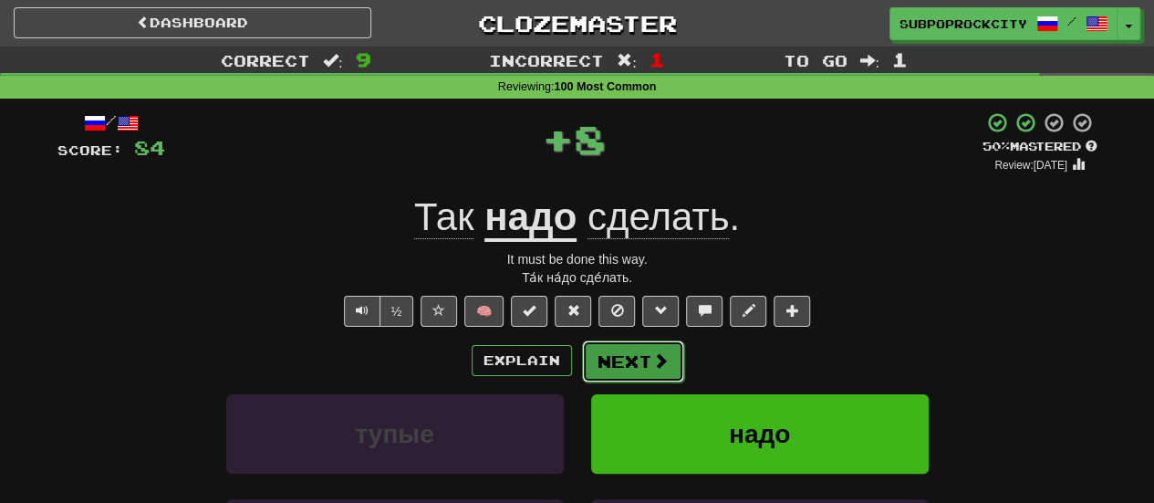
click at [629, 346] on button "Next" at bounding box center [633, 361] width 102 height 42
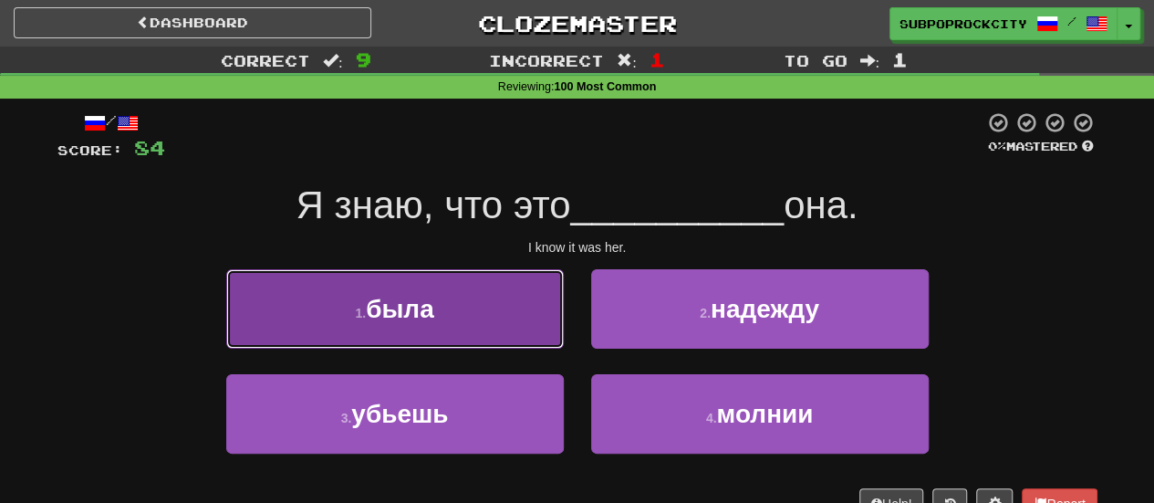
click at [542, 338] on button "1 . была" at bounding box center [395, 308] width 338 height 79
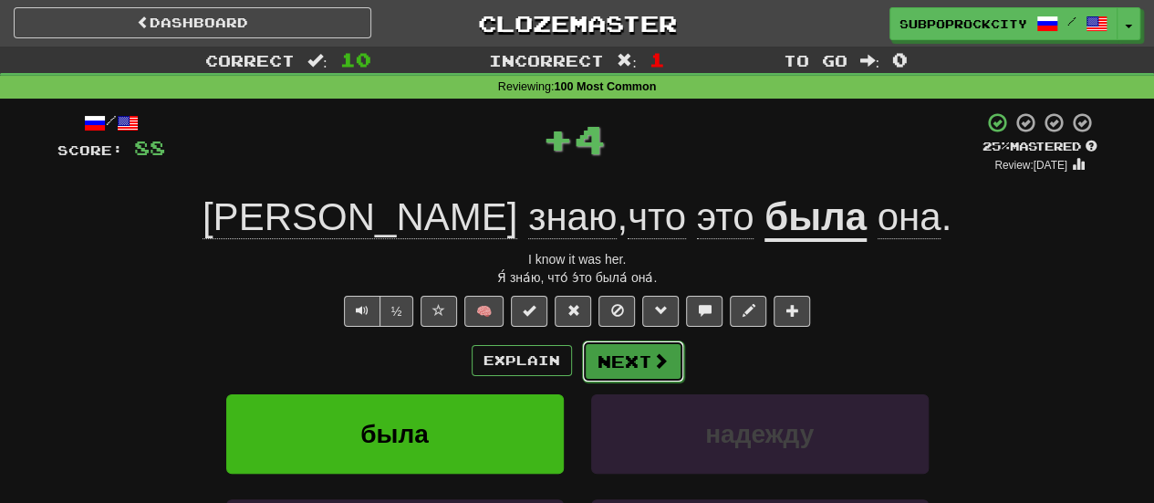
click at [609, 344] on button "Next" at bounding box center [633, 361] width 102 height 42
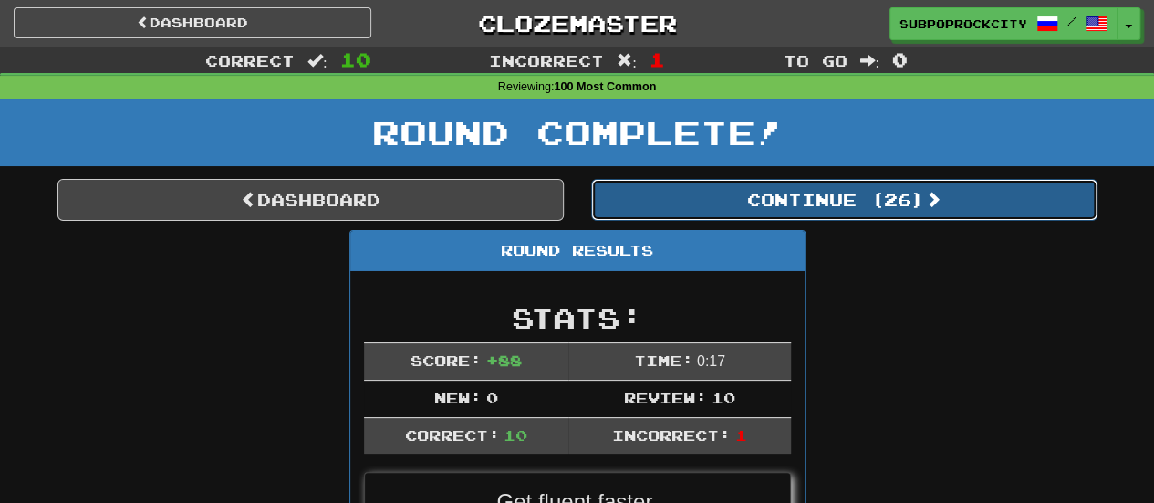
click at [645, 213] on button "Continue ( 26 )" at bounding box center [844, 200] width 506 height 42
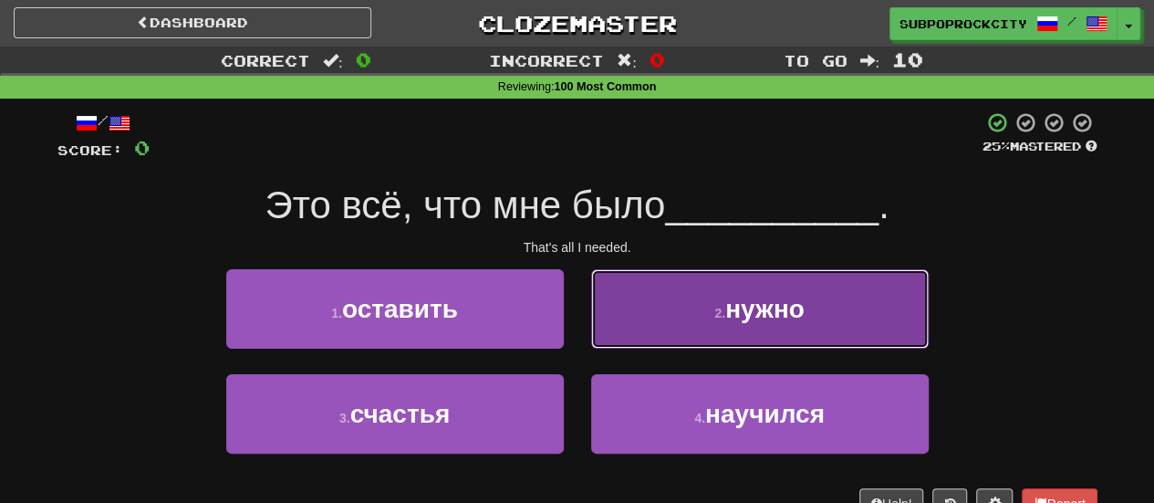
click at [636, 344] on button "2 . нужно" at bounding box center [760, 308] width 338 height 79
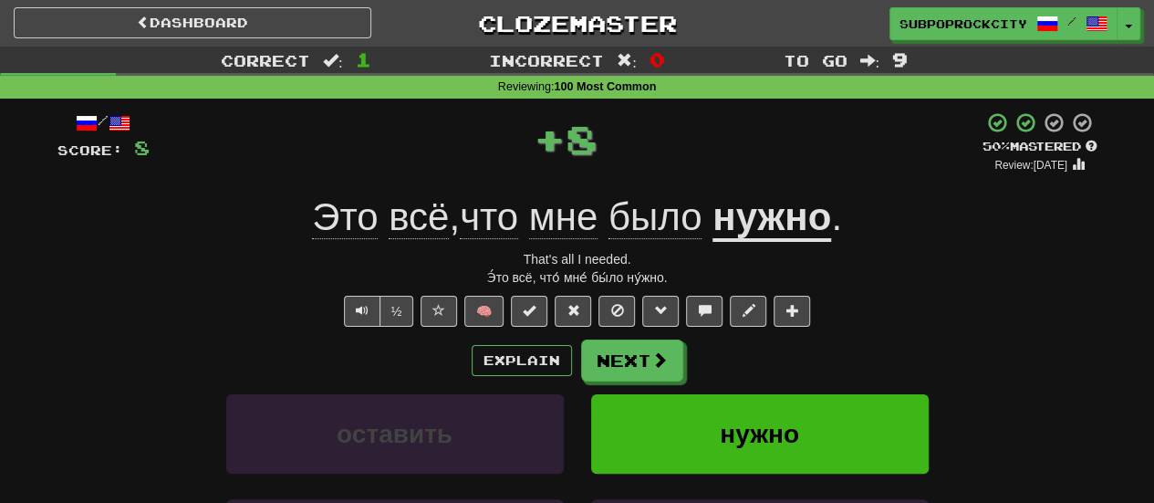
click at [636, 346] on button "Next" at bounding box center [632, 360] width 102 height 42
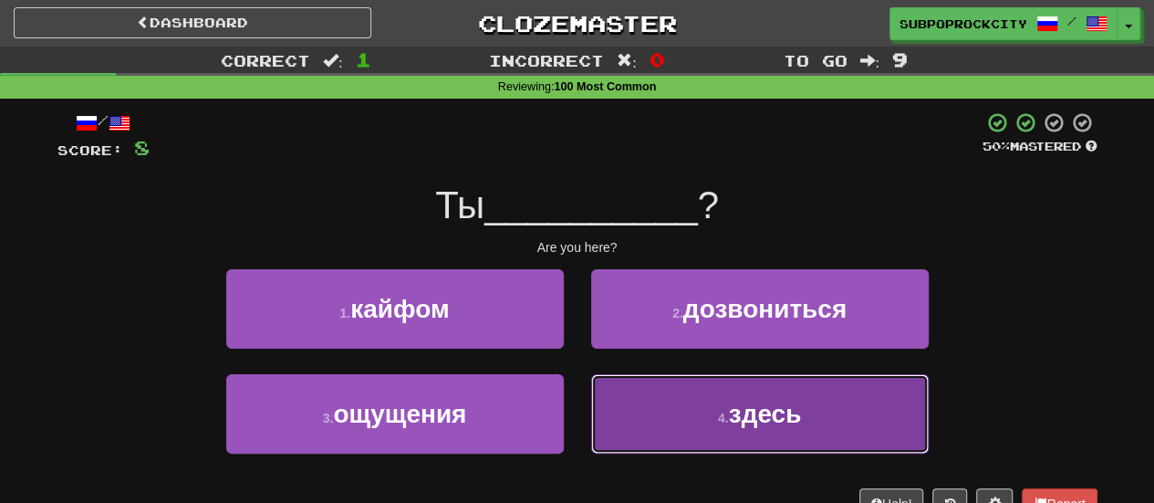
click at [634, 394] on button "4 . здесь" at bounding box center [760, 413] width 338 height 79
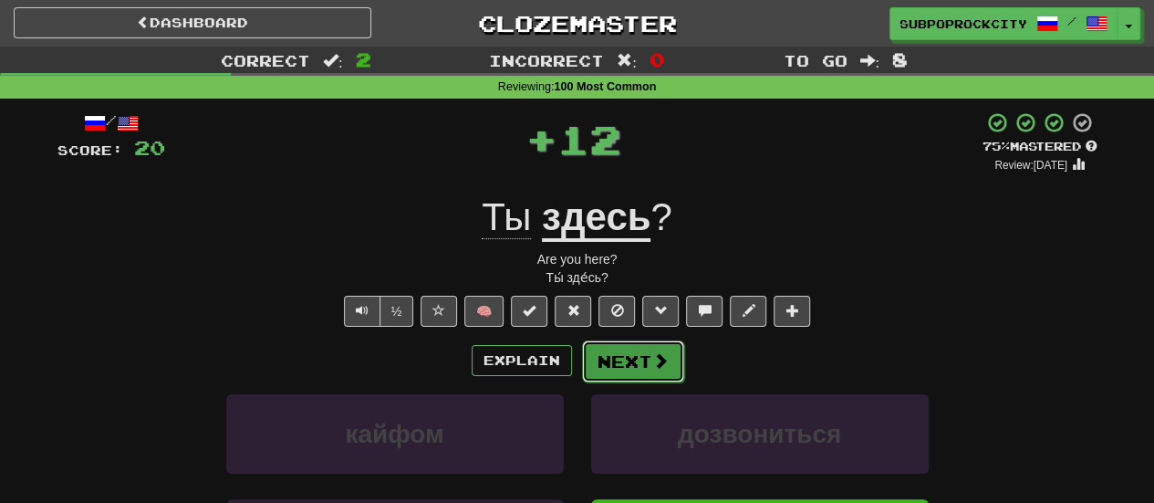
click at [632, 358] on button "Next" at bounding box center [633, 361] width 102 height 42
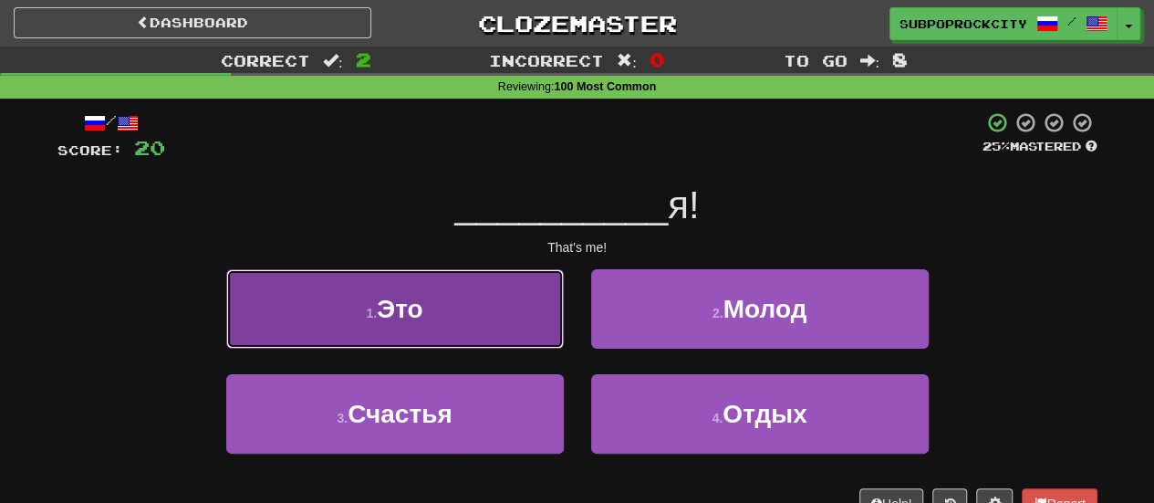
click at [517, 340] on button "1 . Это" at bounding box center [395, 308] width 338 height 79
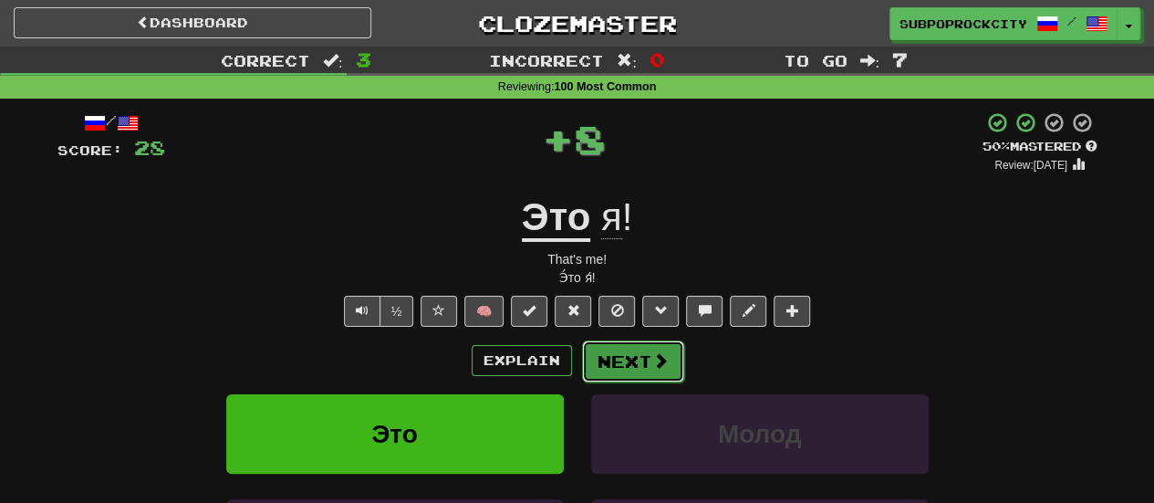
click at [599, 361] on button "Next" at bounding box center [633, 361] width 102 height 42
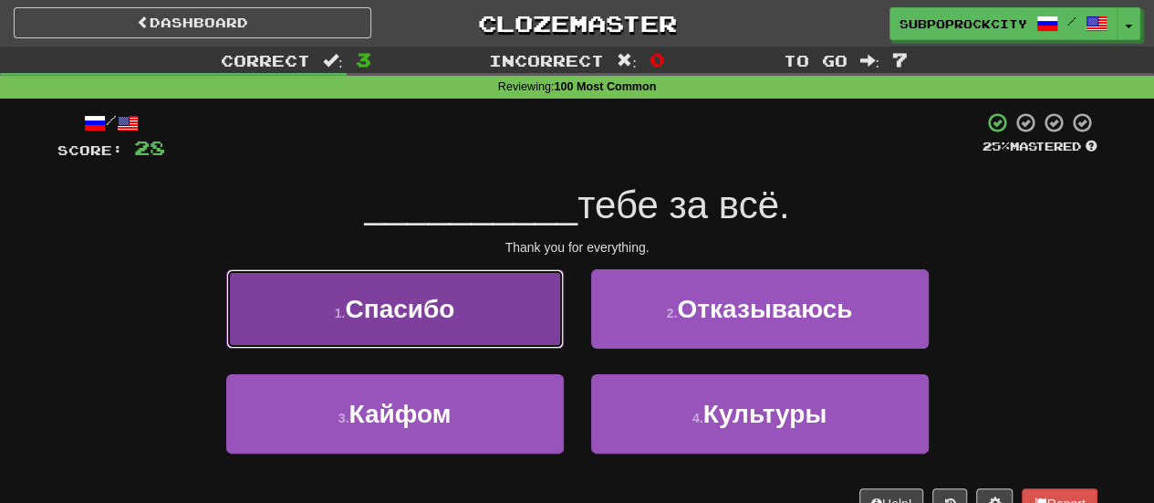
click at [502, 338] on button "1 . Спасибо" at bounding box center [395, 308] width 338 height 79
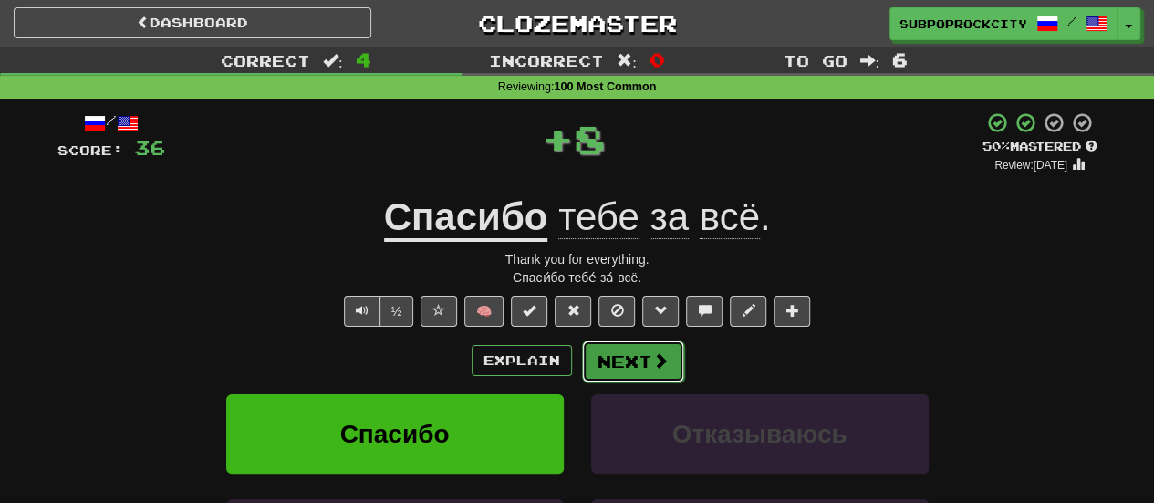
click at [624, 360] on button "Next" at bounding box center [633, 361] width 102 height 42
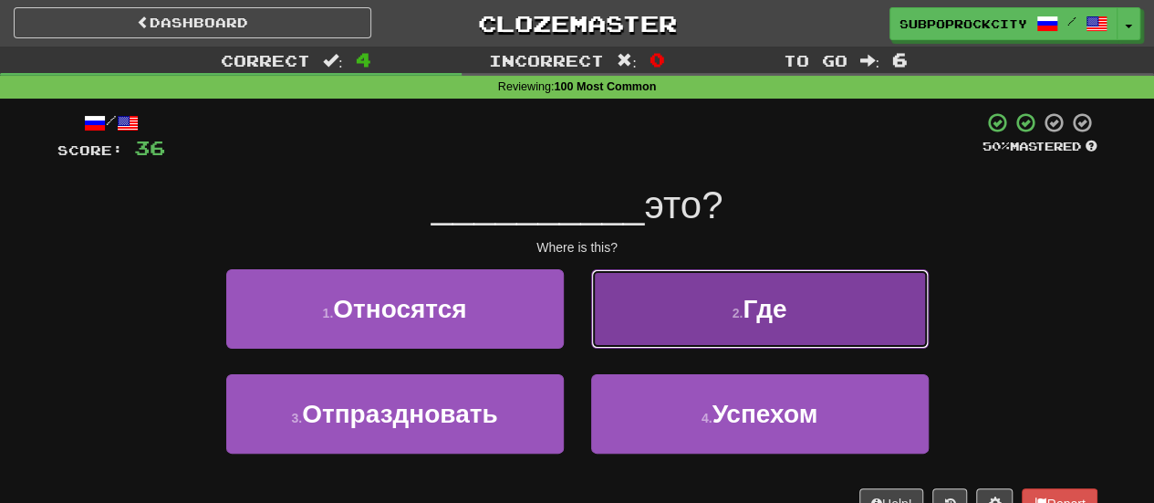
click at [618, 341] on button "2 . Где" at bounding box center [760, 308] width 338 height 79
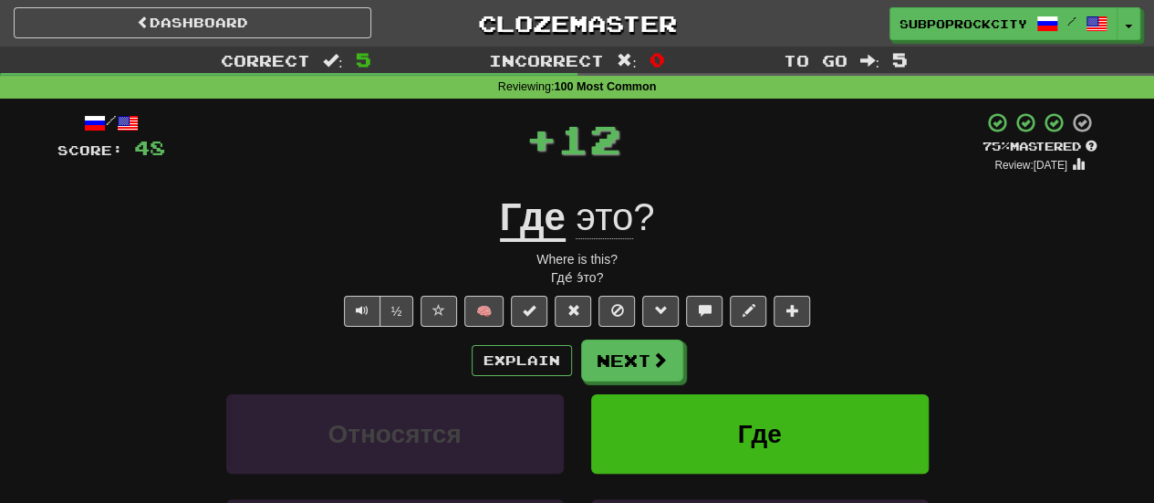
click at [618, 348] on button "Next" at bounding box center [632, 360] width 102 height 42
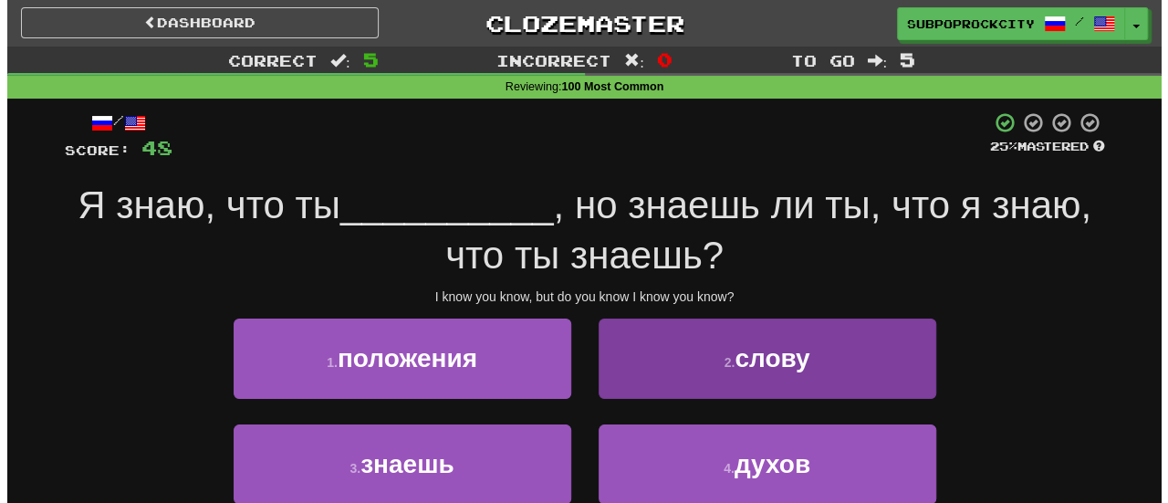
scroll to position [91, 0]
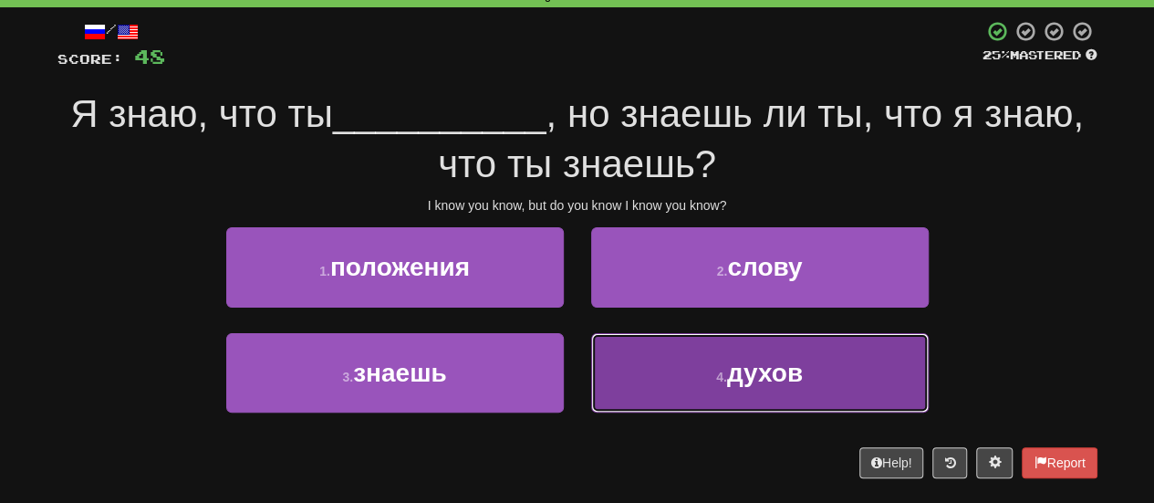
click at [623, 377] on button "4 . духов" at bounding box center [760, 372] width 338 height 79
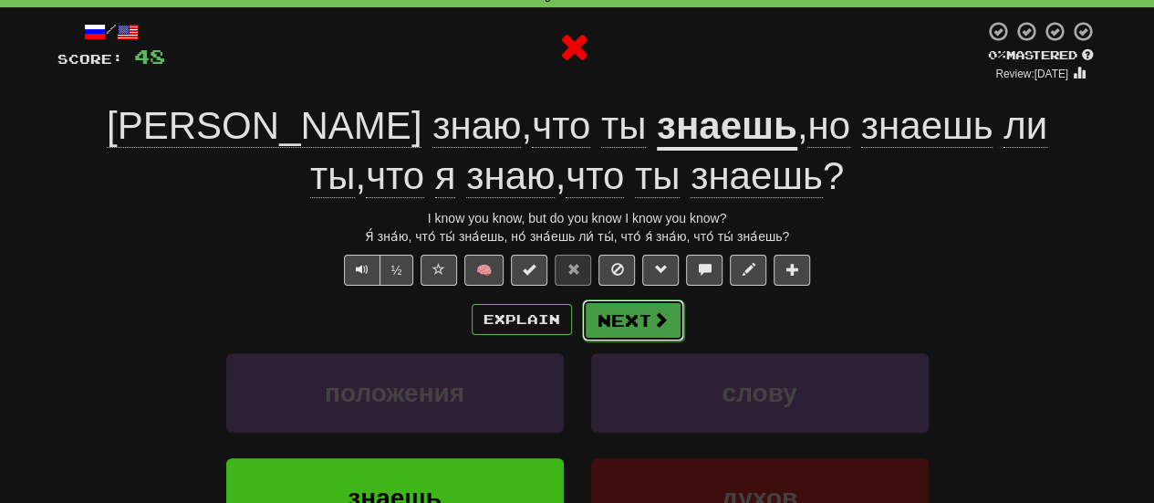
click at [620, 324] on button "Next" at bounding box center [633, 320] width 102 height 42
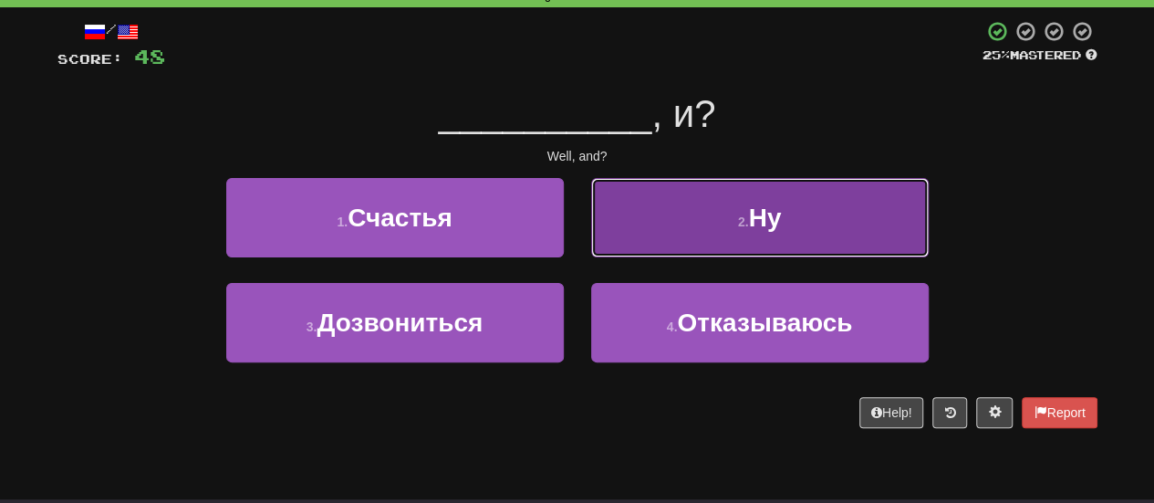
click at [615, 227] on button "2 . Ну" at bounding box center [760, 217] width 338 height 79
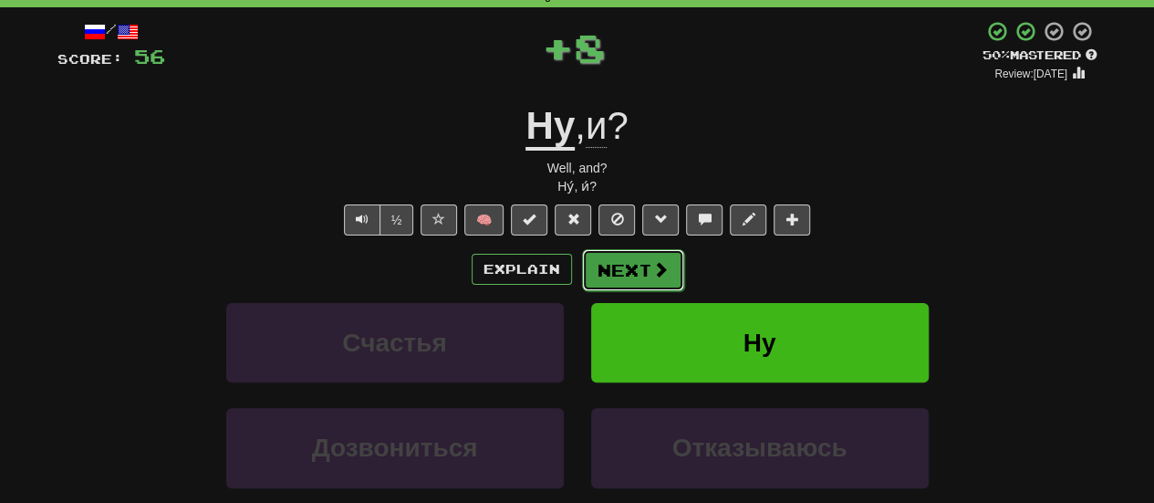
click at [609, 283] on button "Next" at bounding box center [633, 270] width 102 height 42
